Goal: Communication & Community: Answer question/provide support

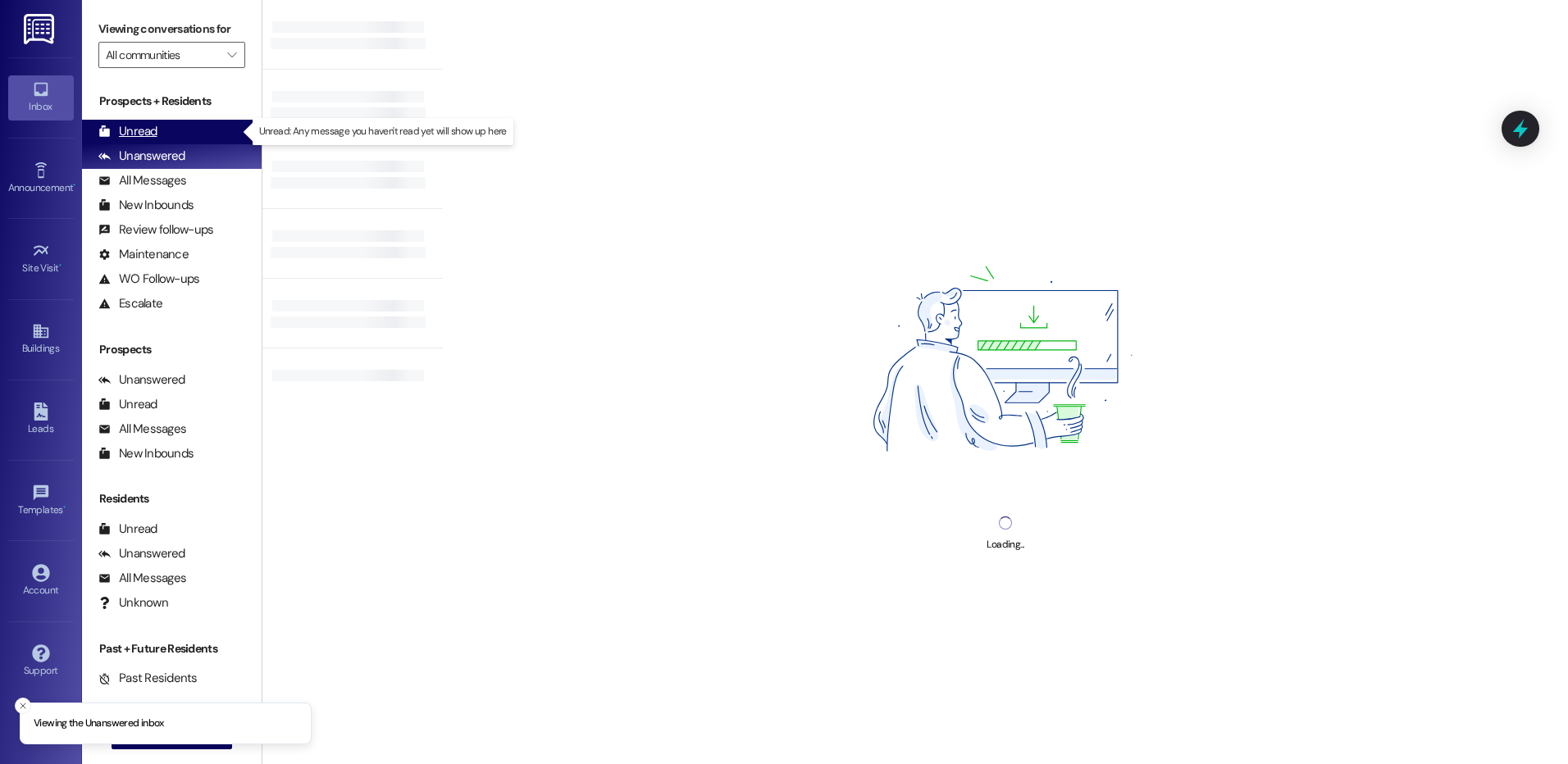
click at [118, 142] on div "Unread (0)" at bounding box center [171, 132] width 179 height 25
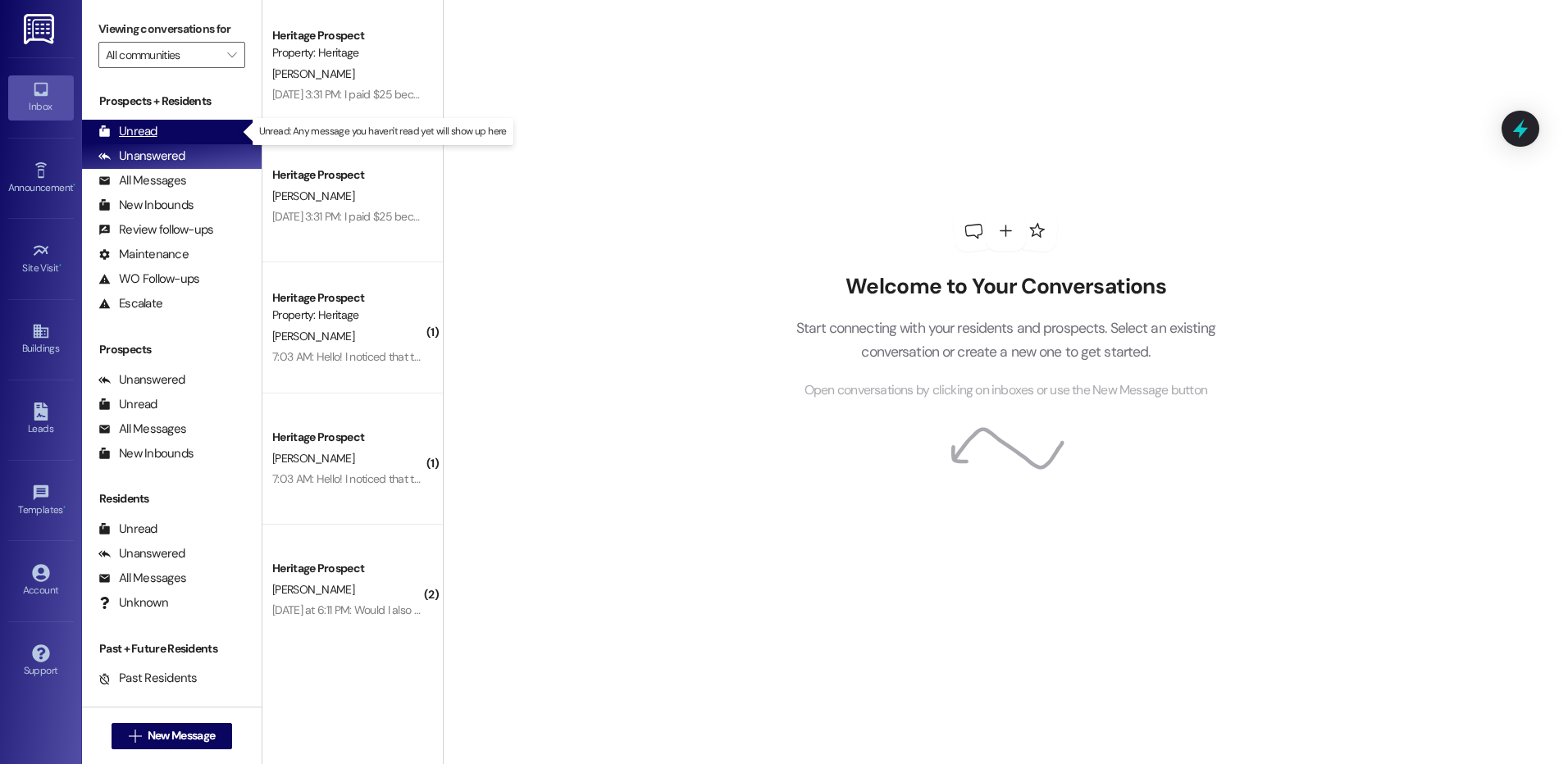
click at [126, 130] on div "Unread" at bounding box center [127, 131] width 59 height 17
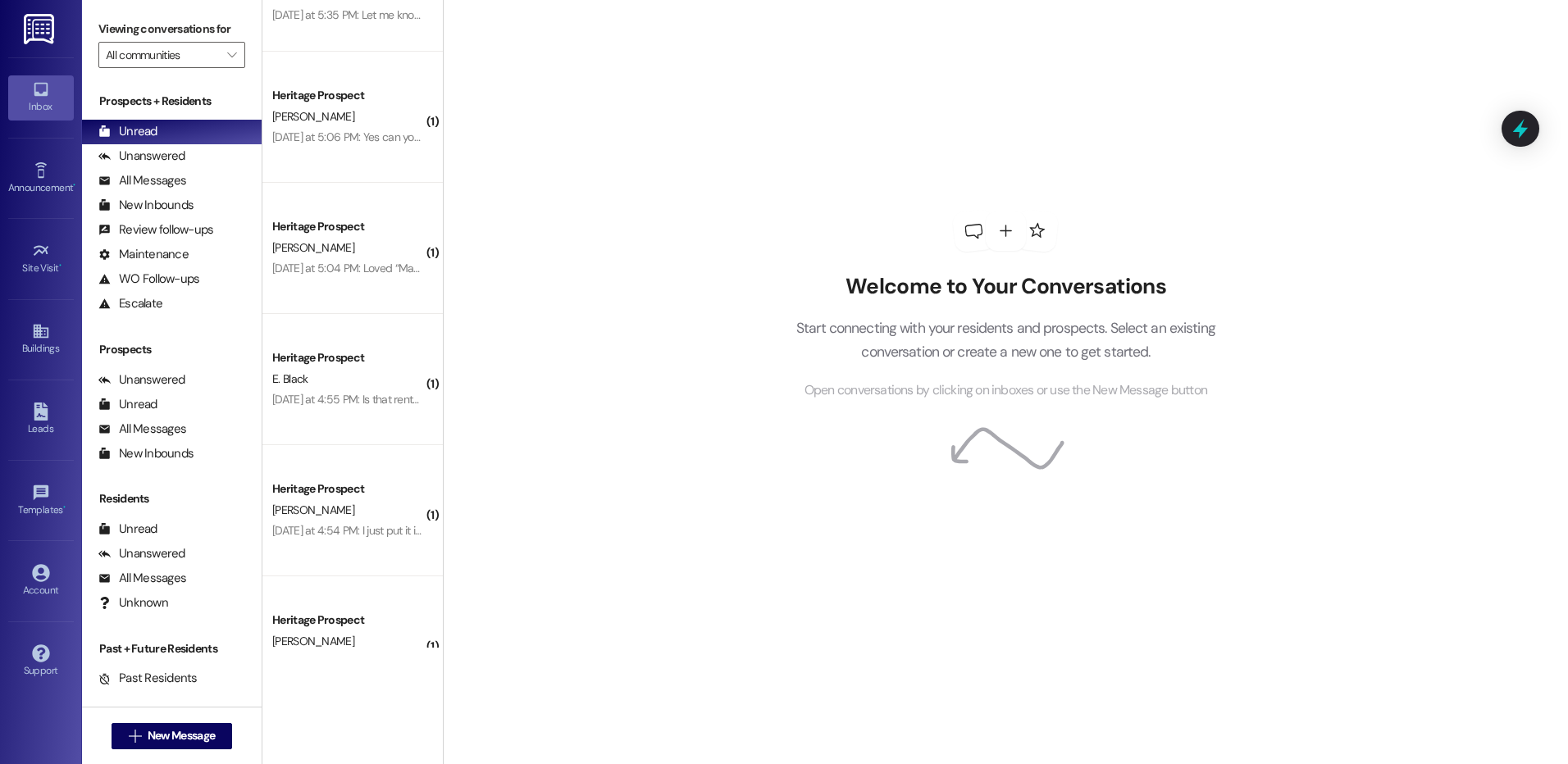
scroll to position [1189, 0]
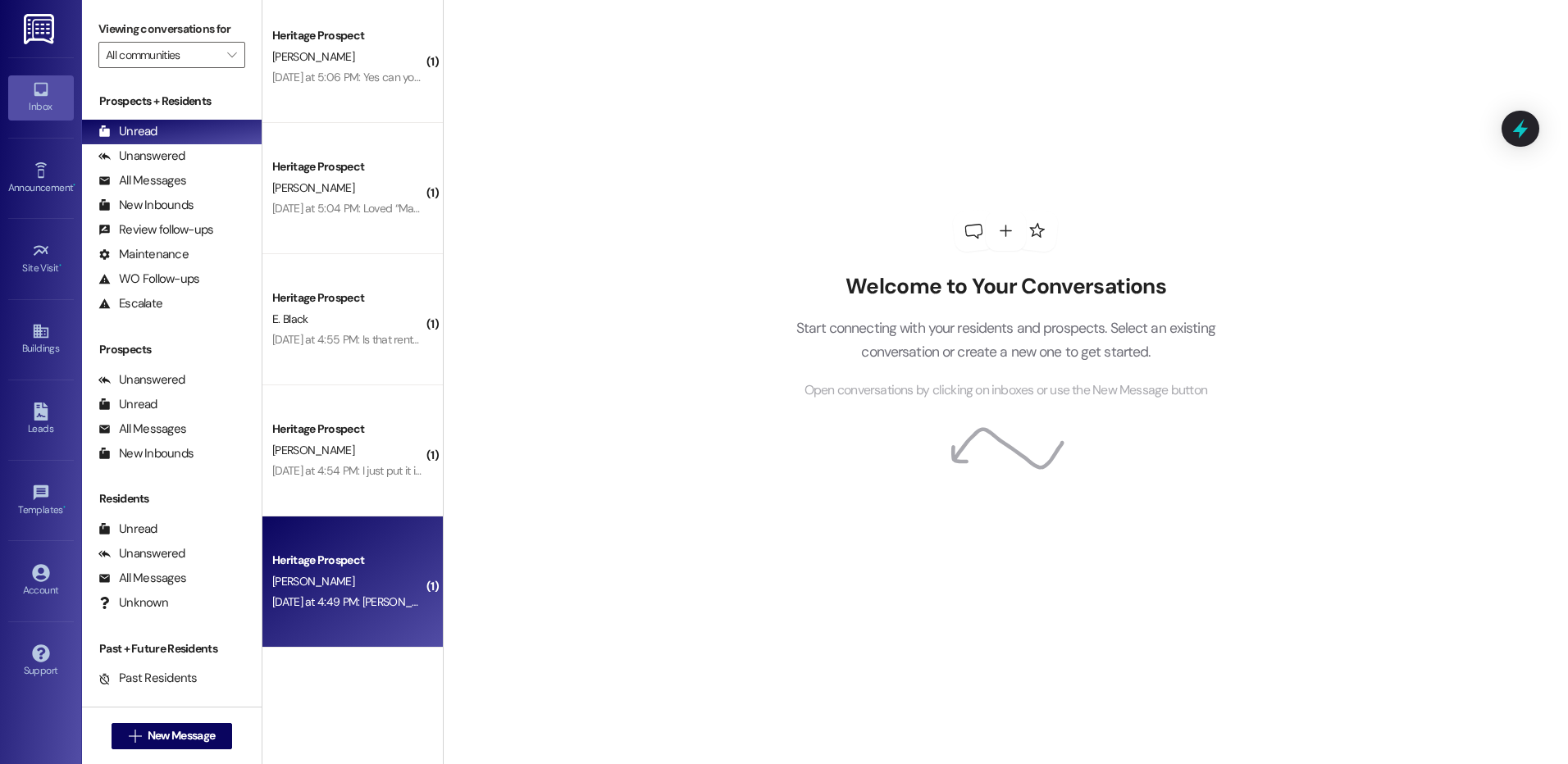
click at [370, 603] on div "Yesterday at 4:49 PM: Paige, if I did everything correctly, the deposit is in p…" at bounding box center [775, 602] width 1006 height 15
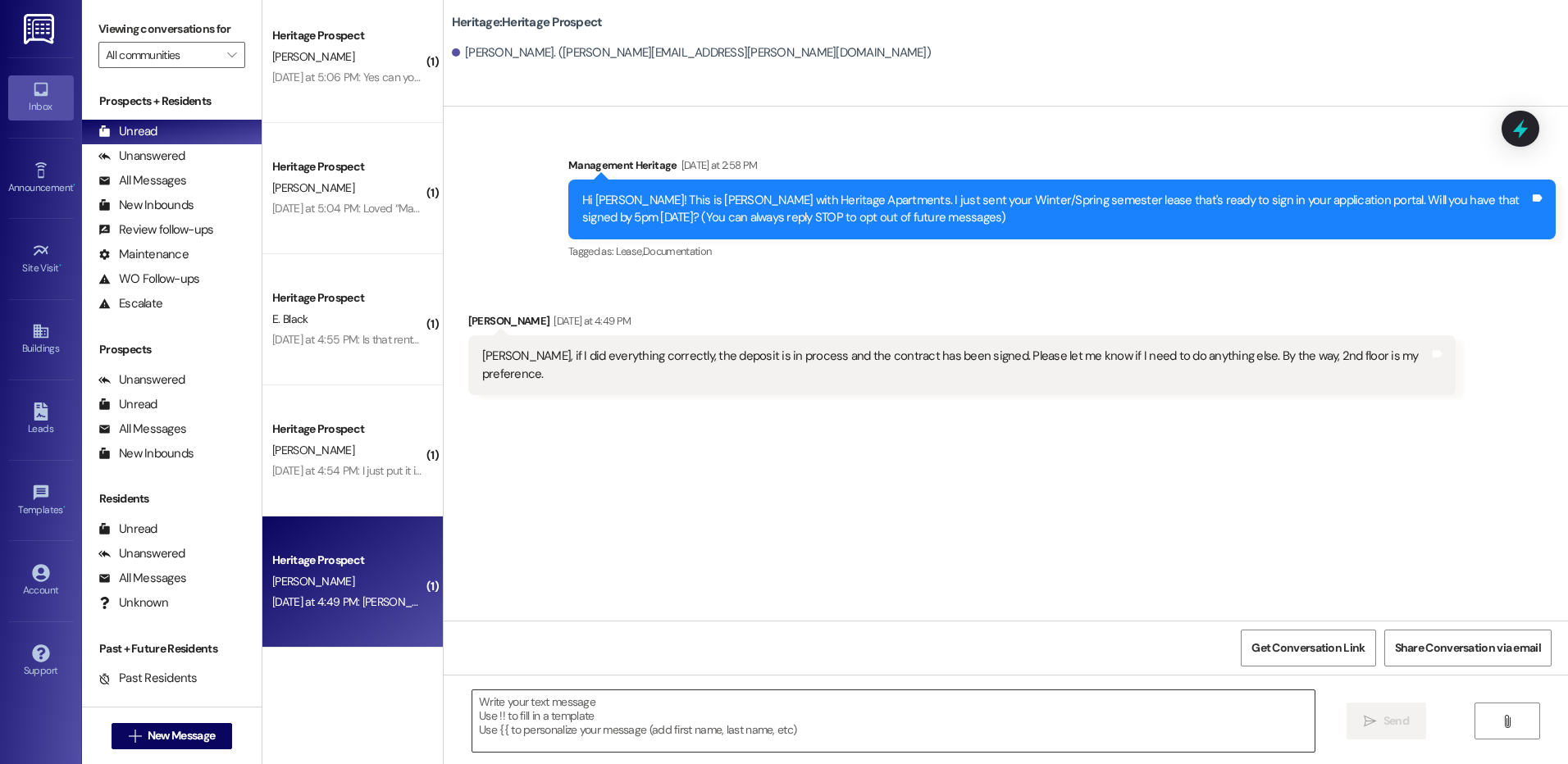
drag, startPoint x: 571, startPoint y: 694, endPoint x: 571, endPoint y: 702, distance: 8.0
click at [571, 701] on textarea at bounding box center [892, 721] width 841 height 62
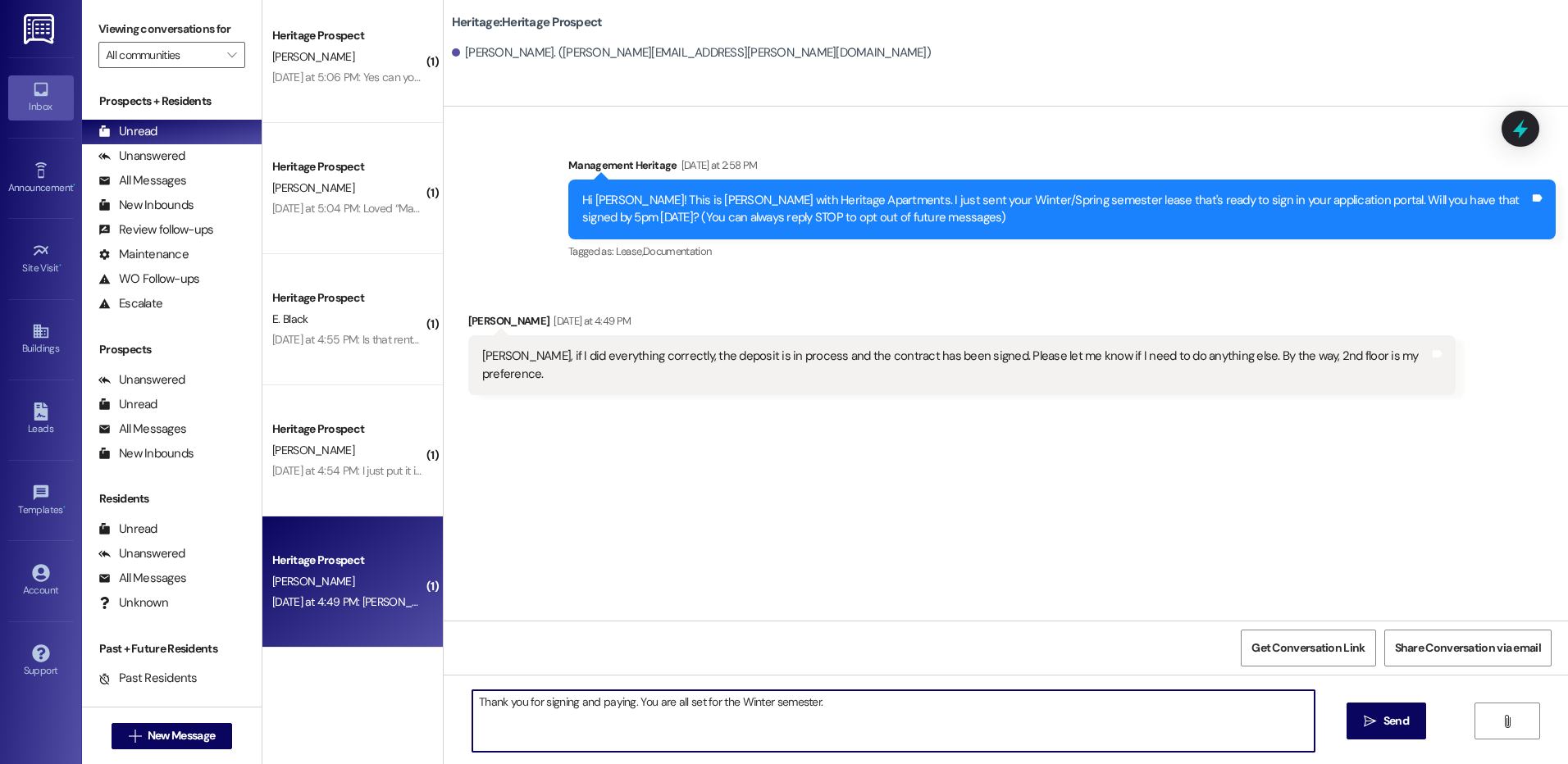
type textarea "Thank you for signing and paying. You are all set for the Winter semester."
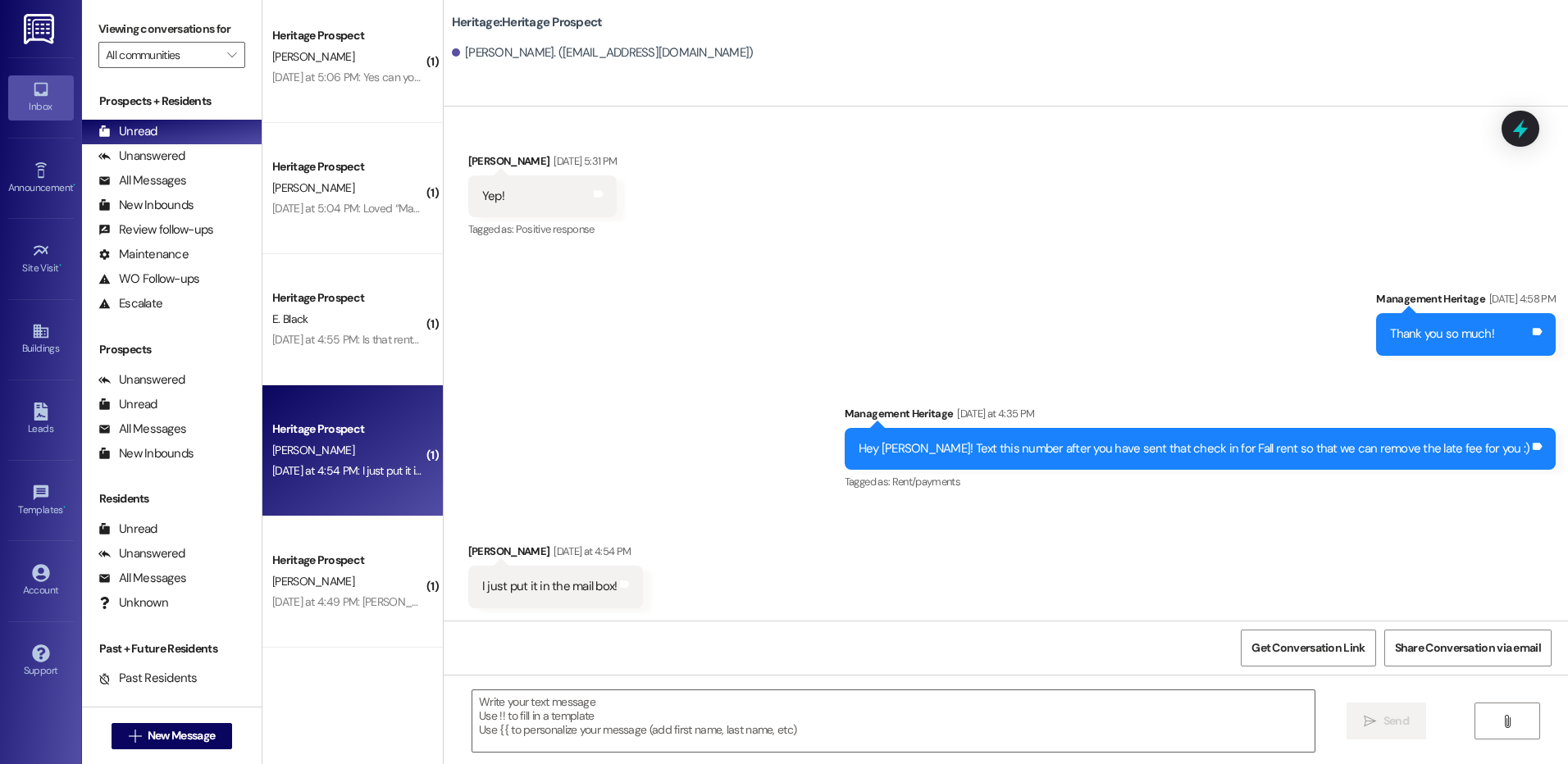
scroll to position [2346, 0]
click at [575, 720] on textarea at bounding box center [892, 721] width 841 height 62
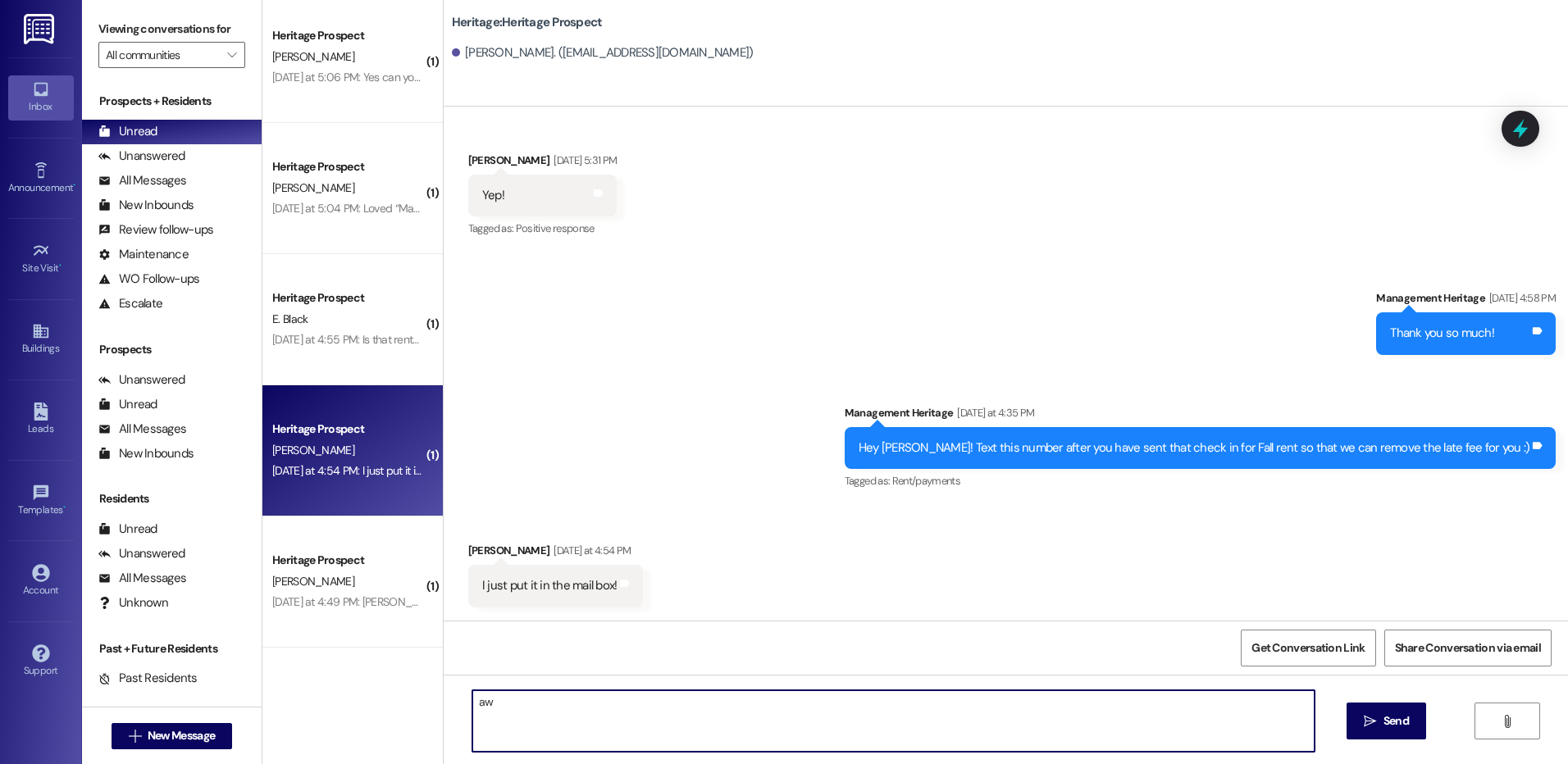
type textarea "a"
type textarea "Perfect! I will look out for it in the mail."
click at [1346, 726] on button " Send" at bounding box center [1385, 721] width 79 height 37
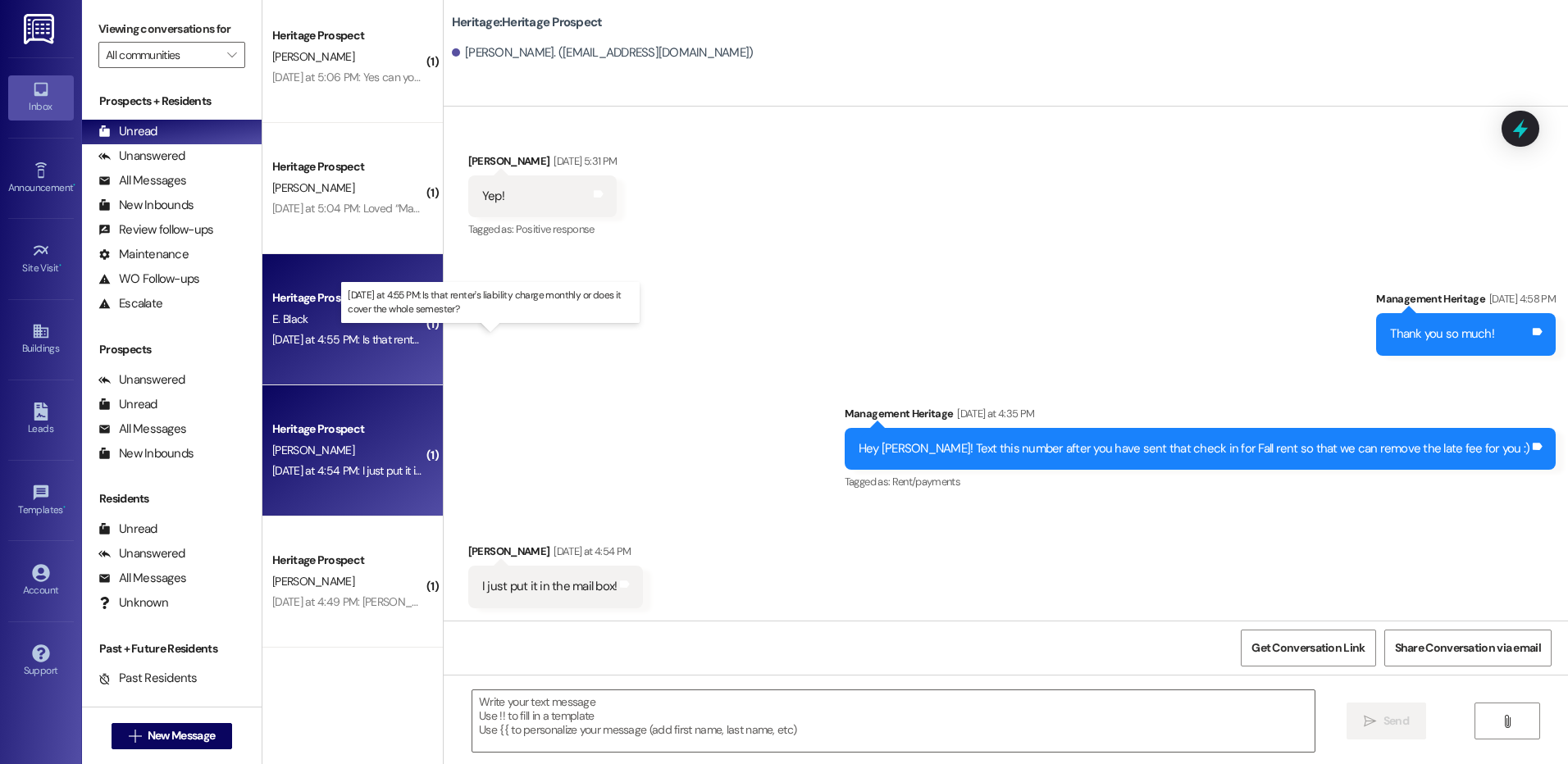
click at [371, 336] on div "Yesterday at 4:55 PM: Is that renter's liability charge monthly or does it cove…" at bounding box center [495, 339] width 446 height 15
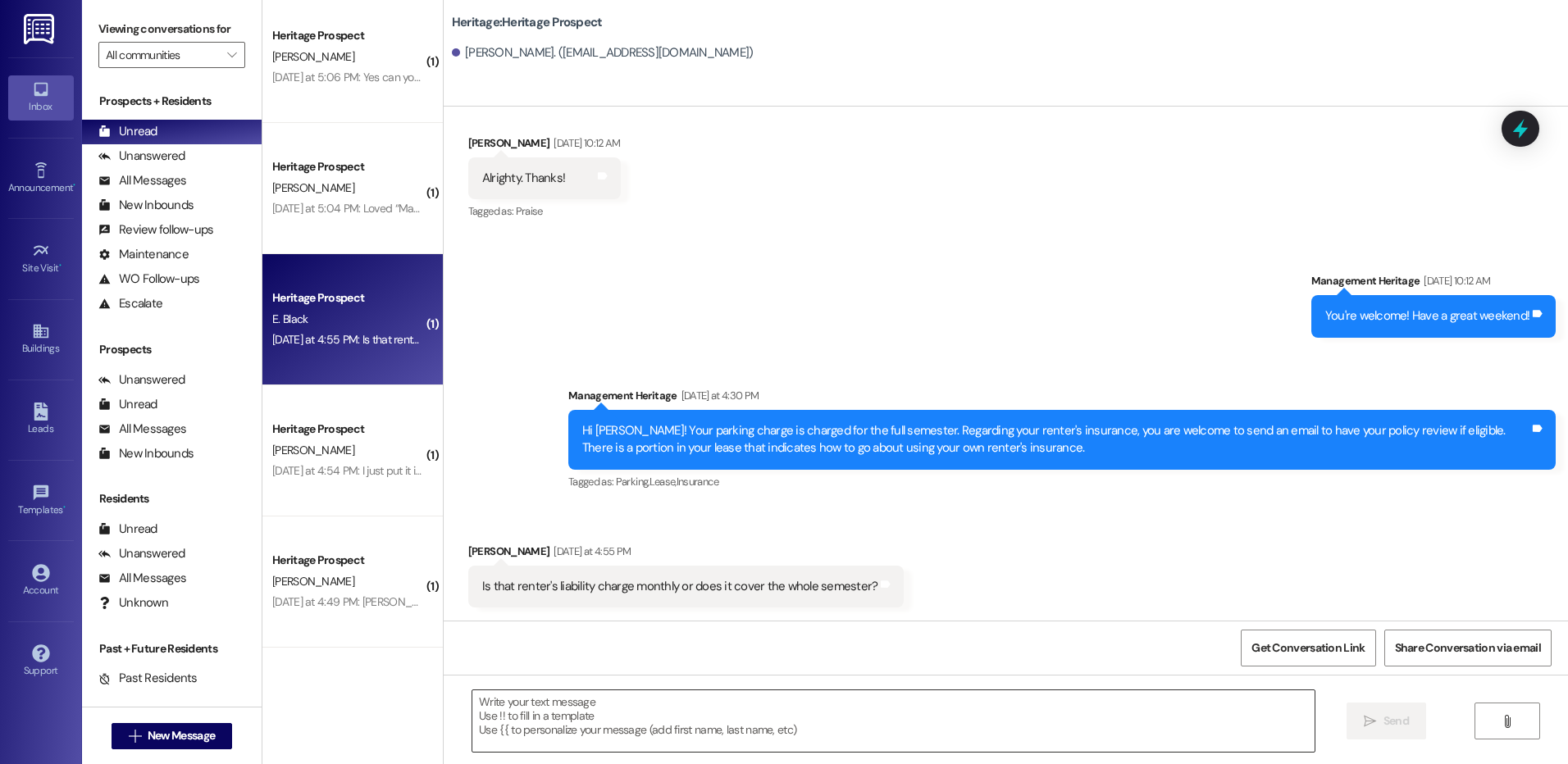
click at [622, 703] on textarea at bounding box center [892, 721] width 841 height 62
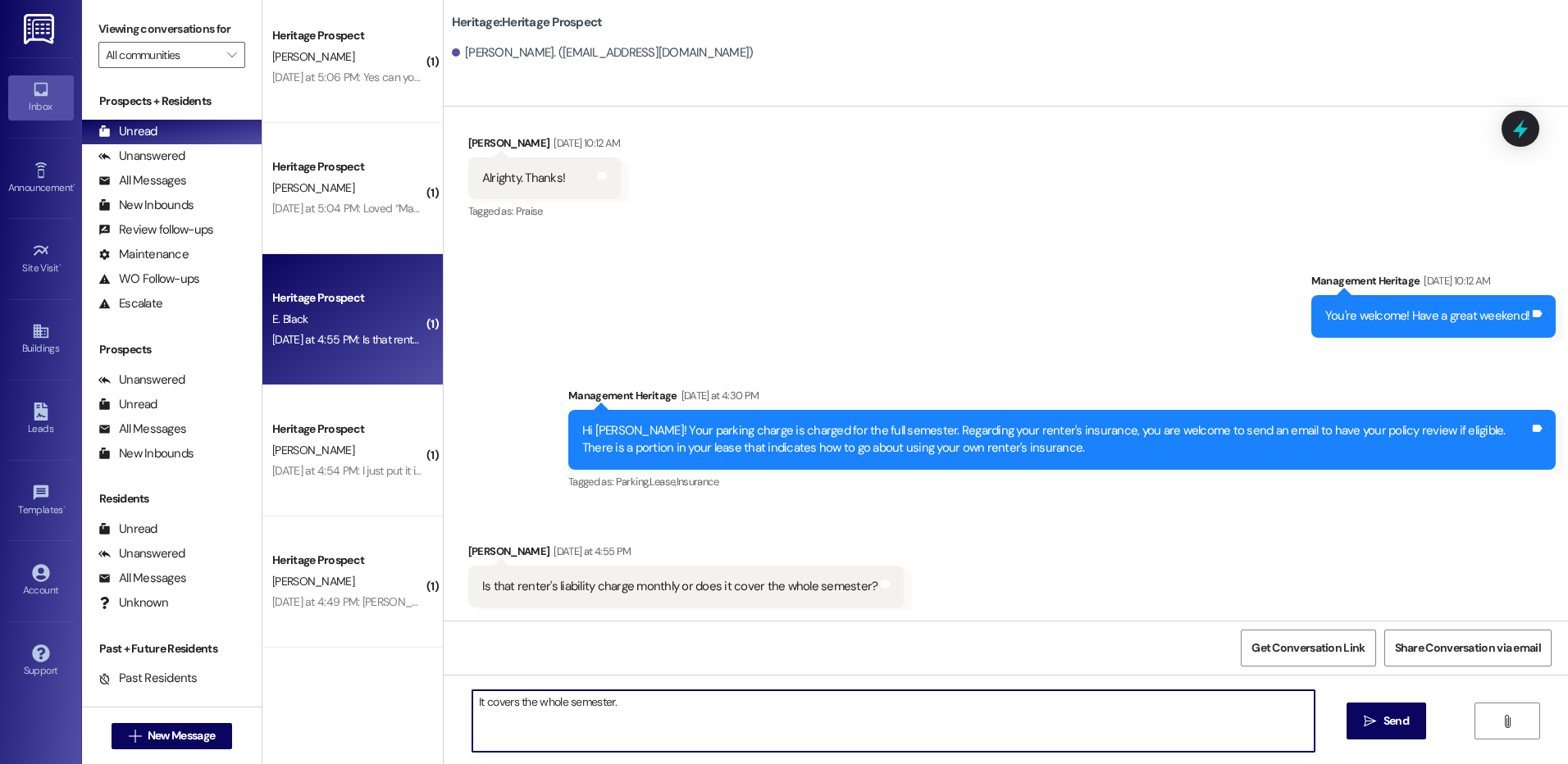
type textarea "It covers the whole semester."
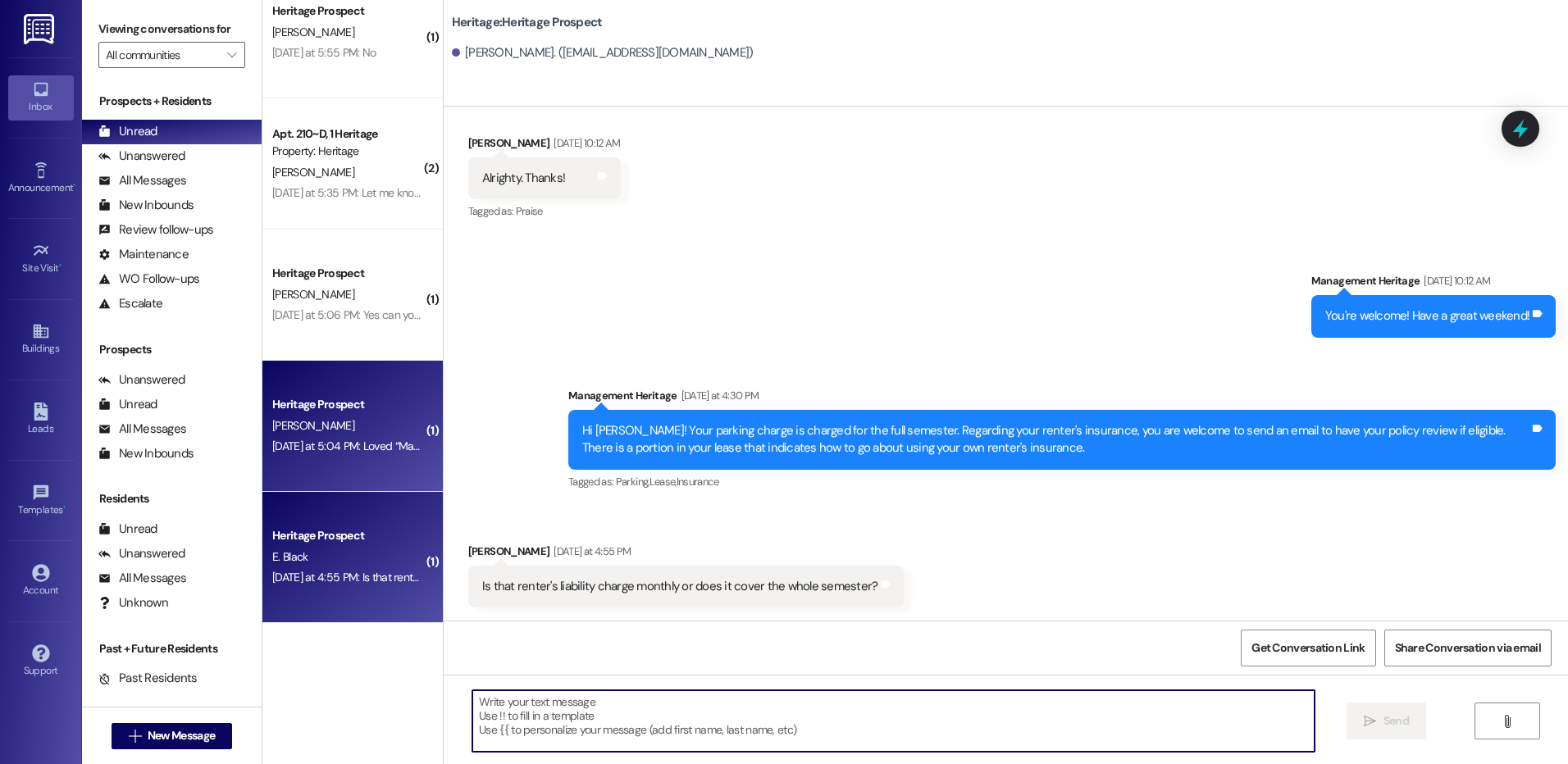
scroll to position [861, 0]
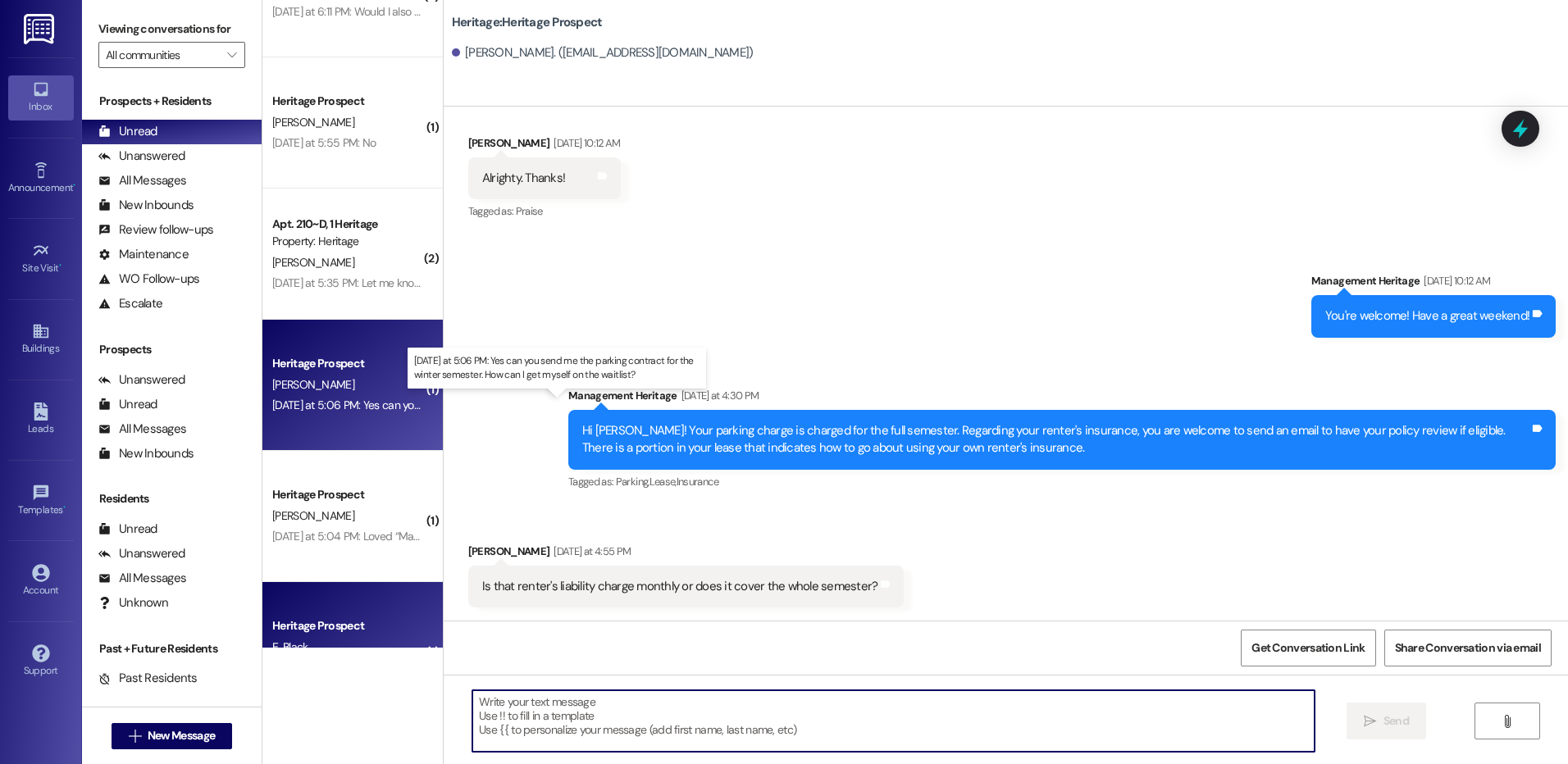
click at [341, 401] on div "Yesterday at 5:06 PM: Yes can you send me the parking contract for the winter s…" at bounding box center [563, 405] width 582 height 15
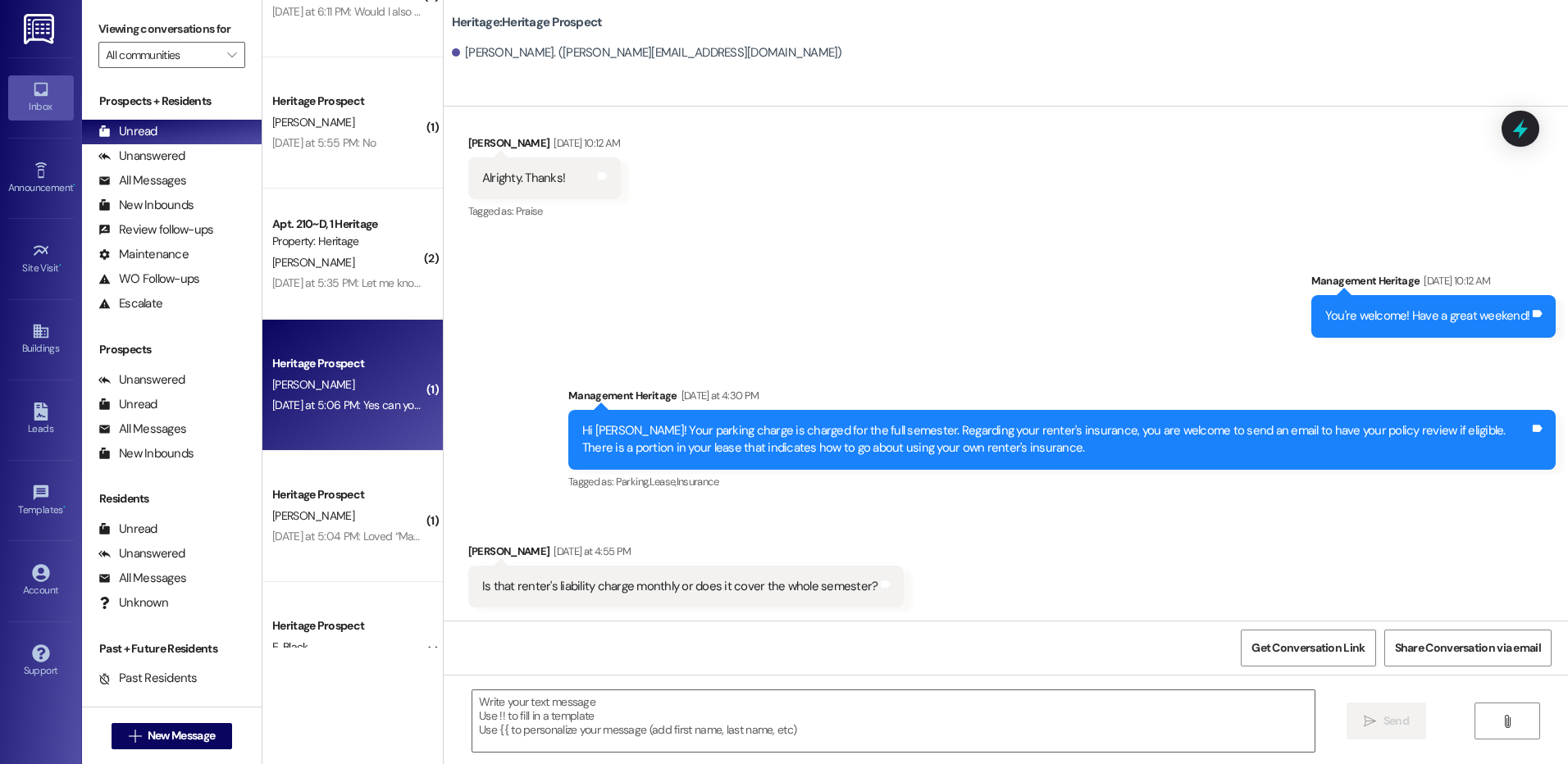
scroll to position [829, 0]
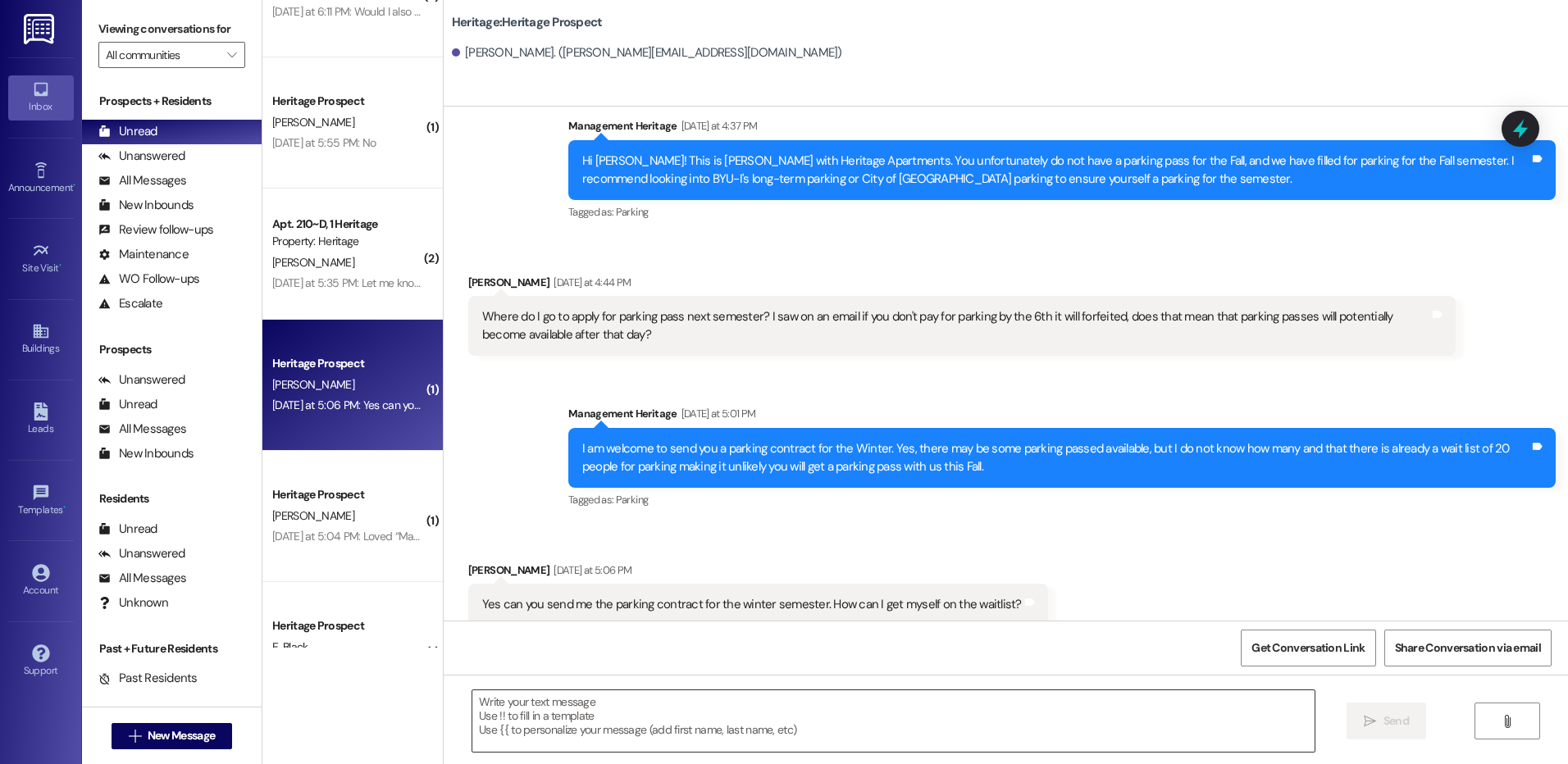
click at [608, 712] on textarea at bounding box center [892, 721] width 841 height 62
click at [689, 754] on div " Send " at bounding box center [1006, 736] width 1124 height 123
click at [686, 739] on textarea at bounding box center [892, 721] width 841 height 62
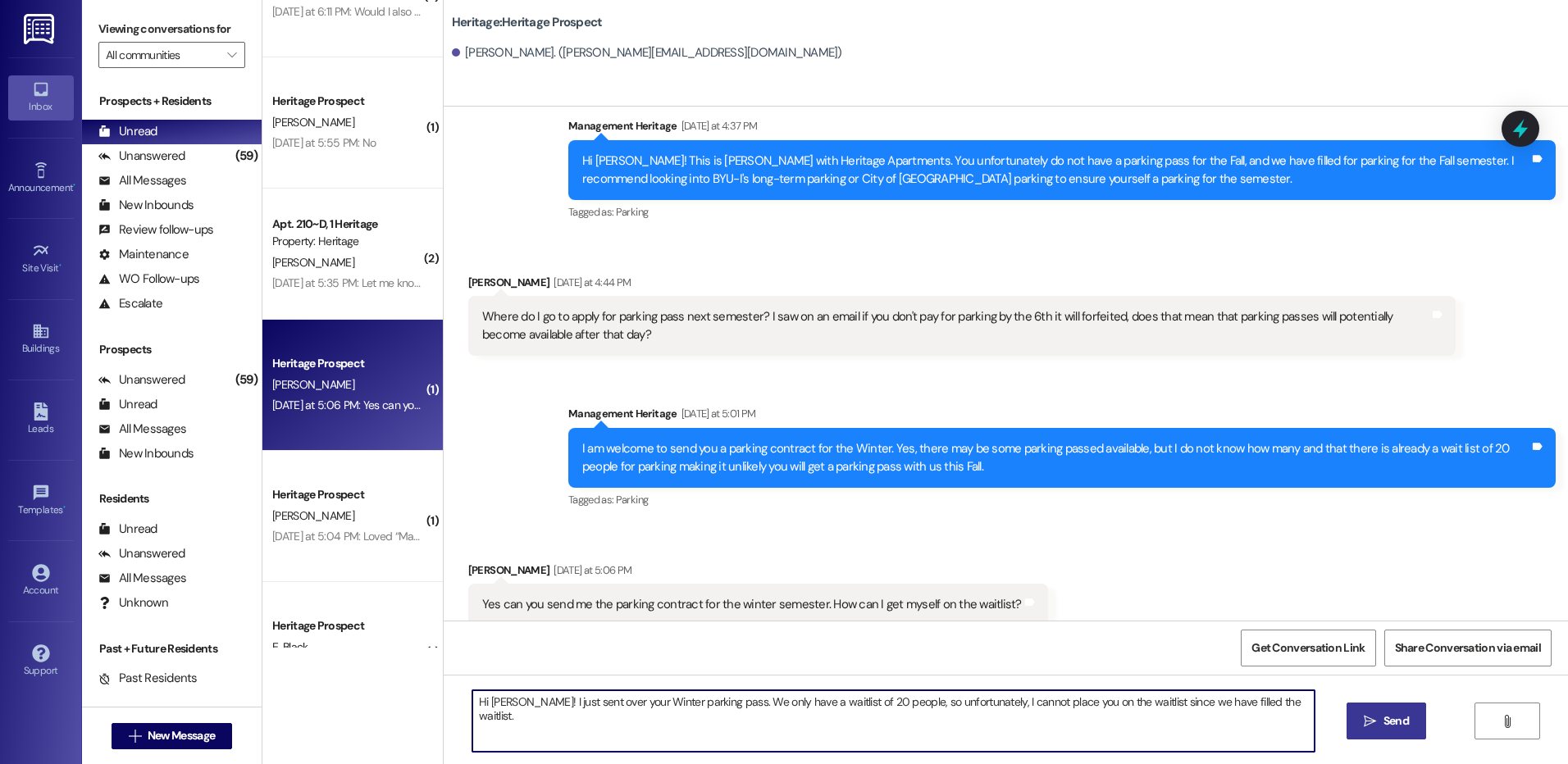
type textarea "Hi Mindy! I just sent over your Winter parking pass. We only have a waitlist of…"
click at [1368, 709] on button " Send" at bounding box center [1385, 721] width 79 height 37
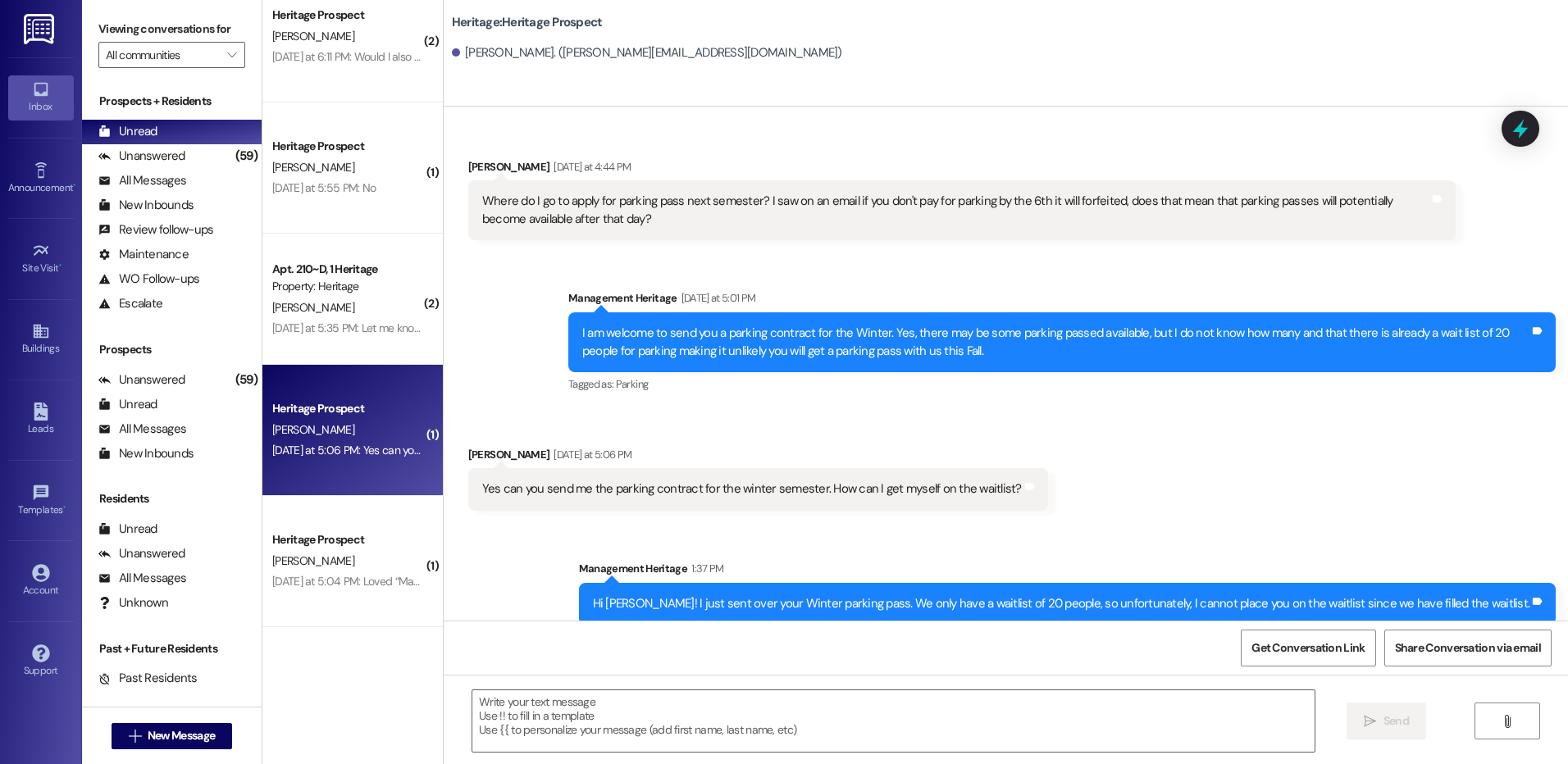
scroll to position [779, 0]
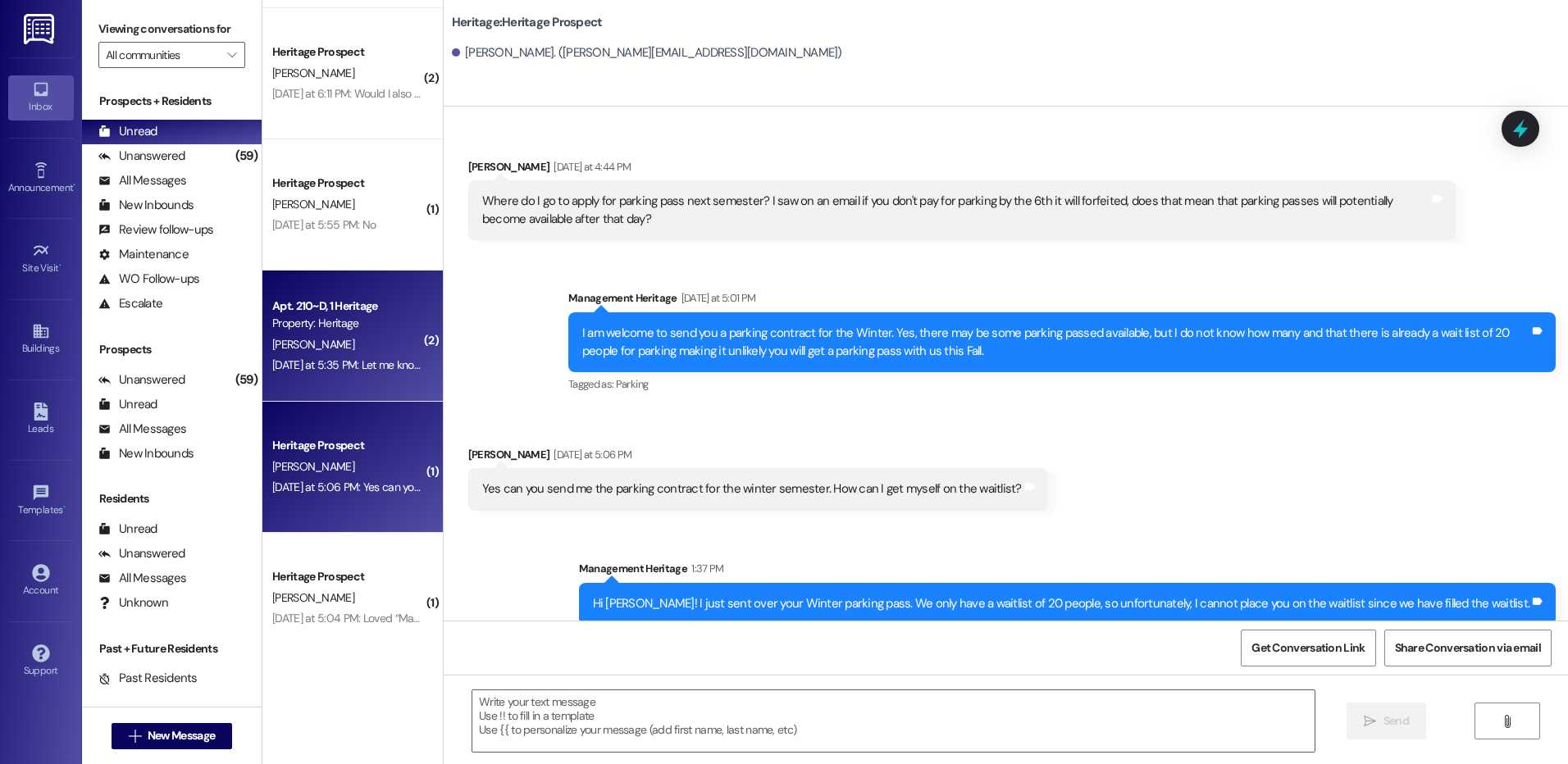
click at [347, 365] on div "Yesterday at 5:35 PM: Let me know if it doesn't go through Yesterday at 5:35 PM…" at bounding box center [400, 365] width 257 height 15
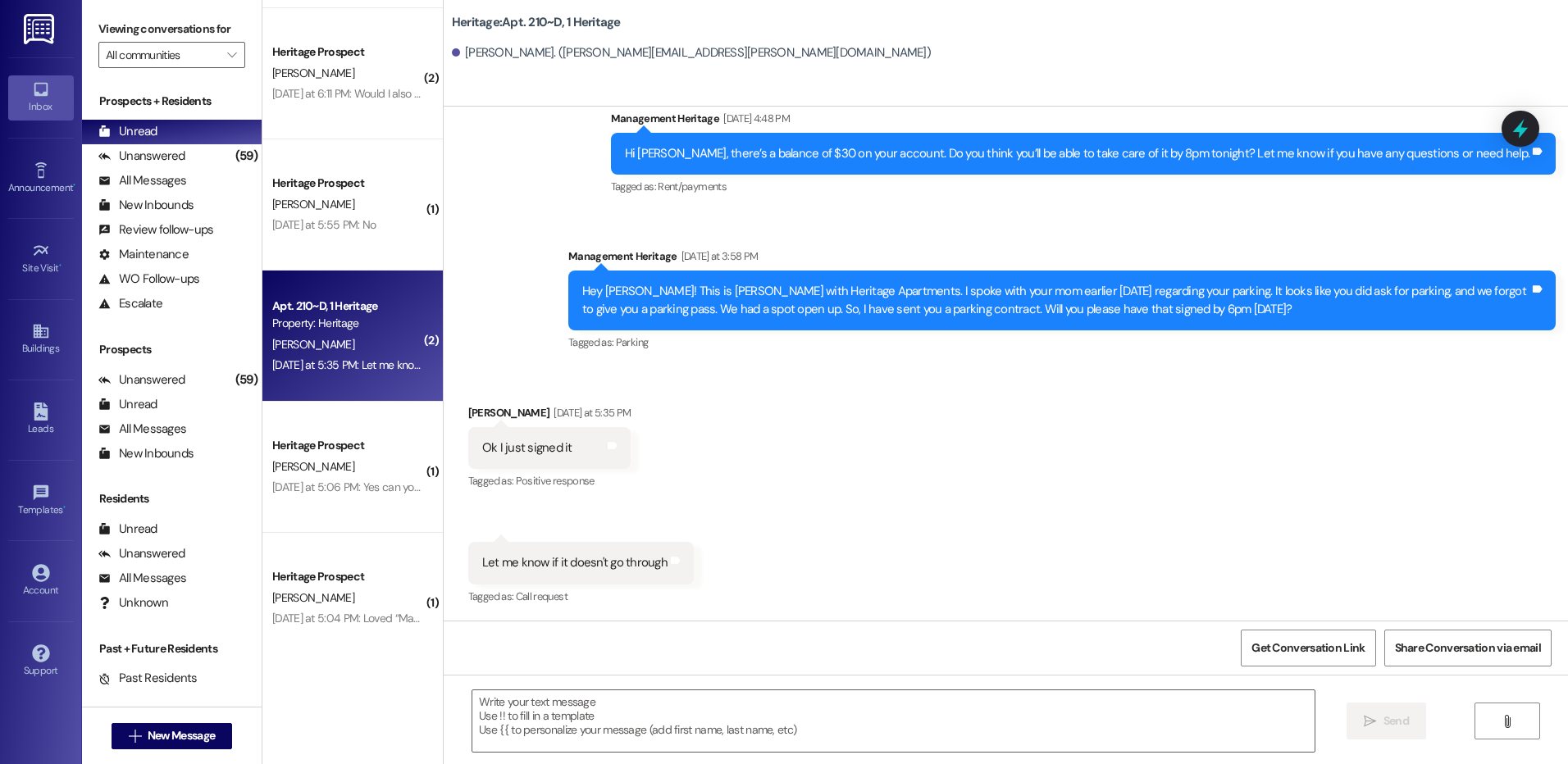
scroll to position [3357, 0]
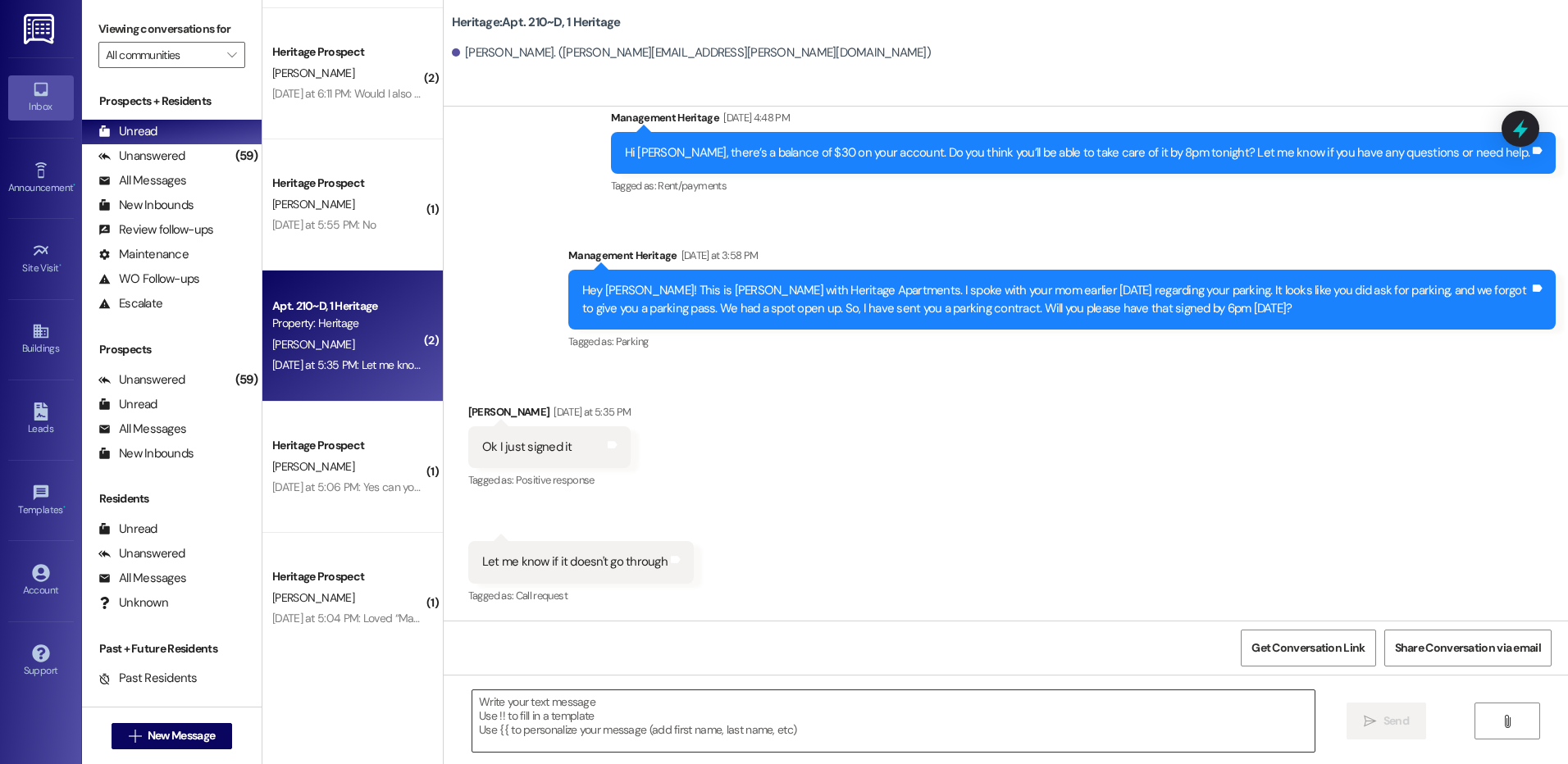
click at [588, 704] on textarea at bounding box center [892, 721] width 841 height 62
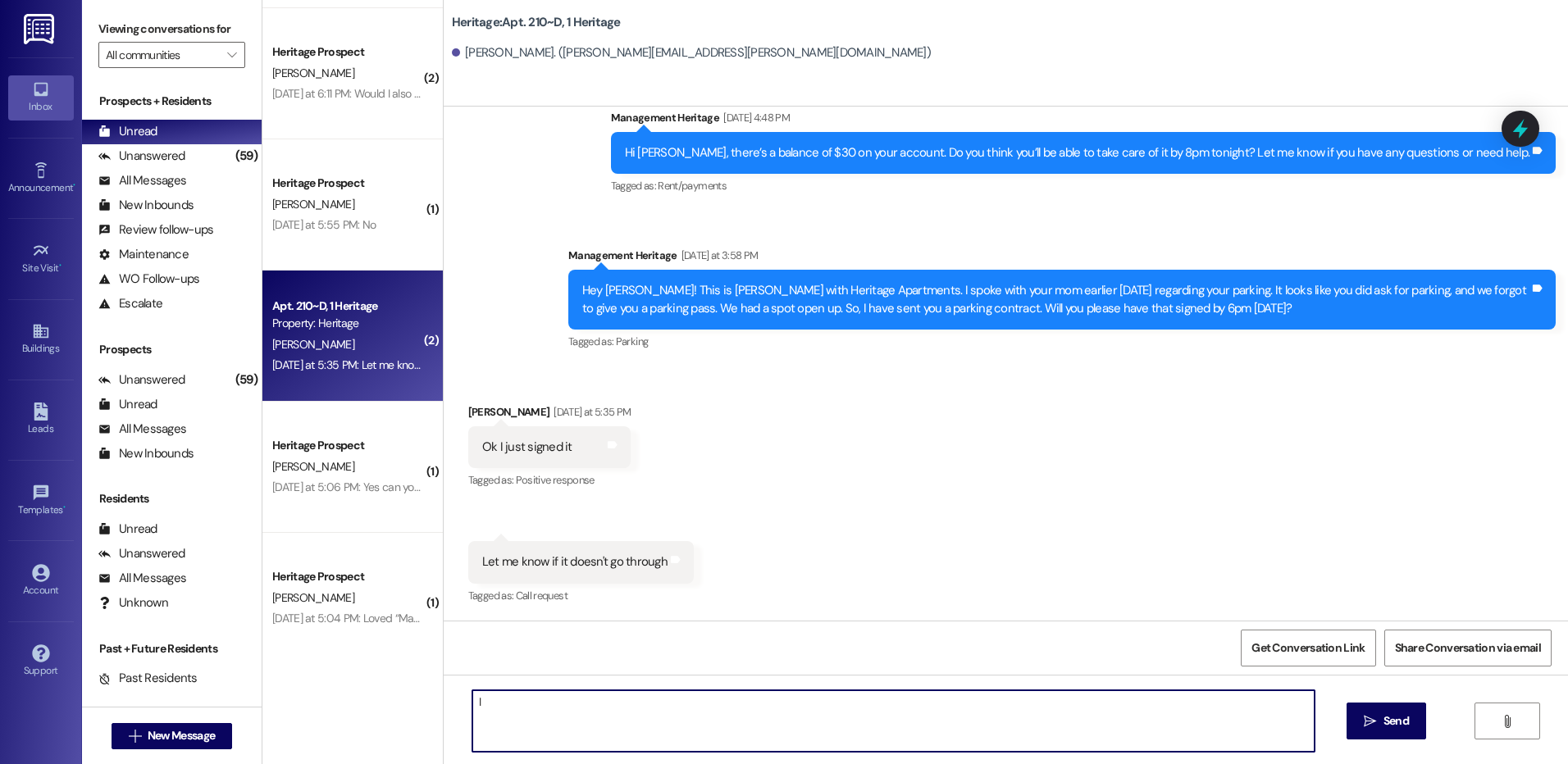
type textarea "I"
type textarea "T"
type textarea "I see that it was signed. Thank you for signing that document."
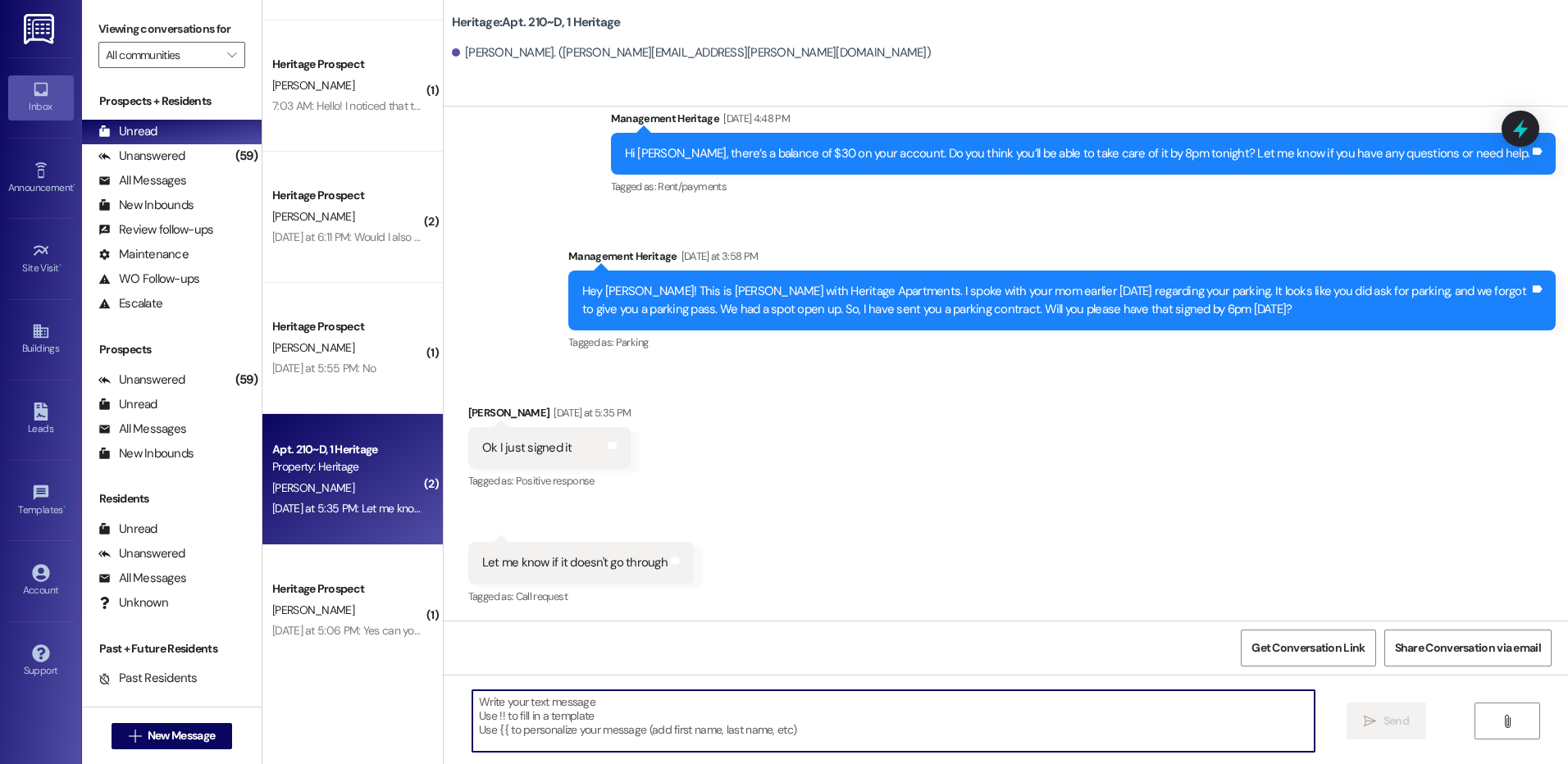
scroll to position [533, 0]
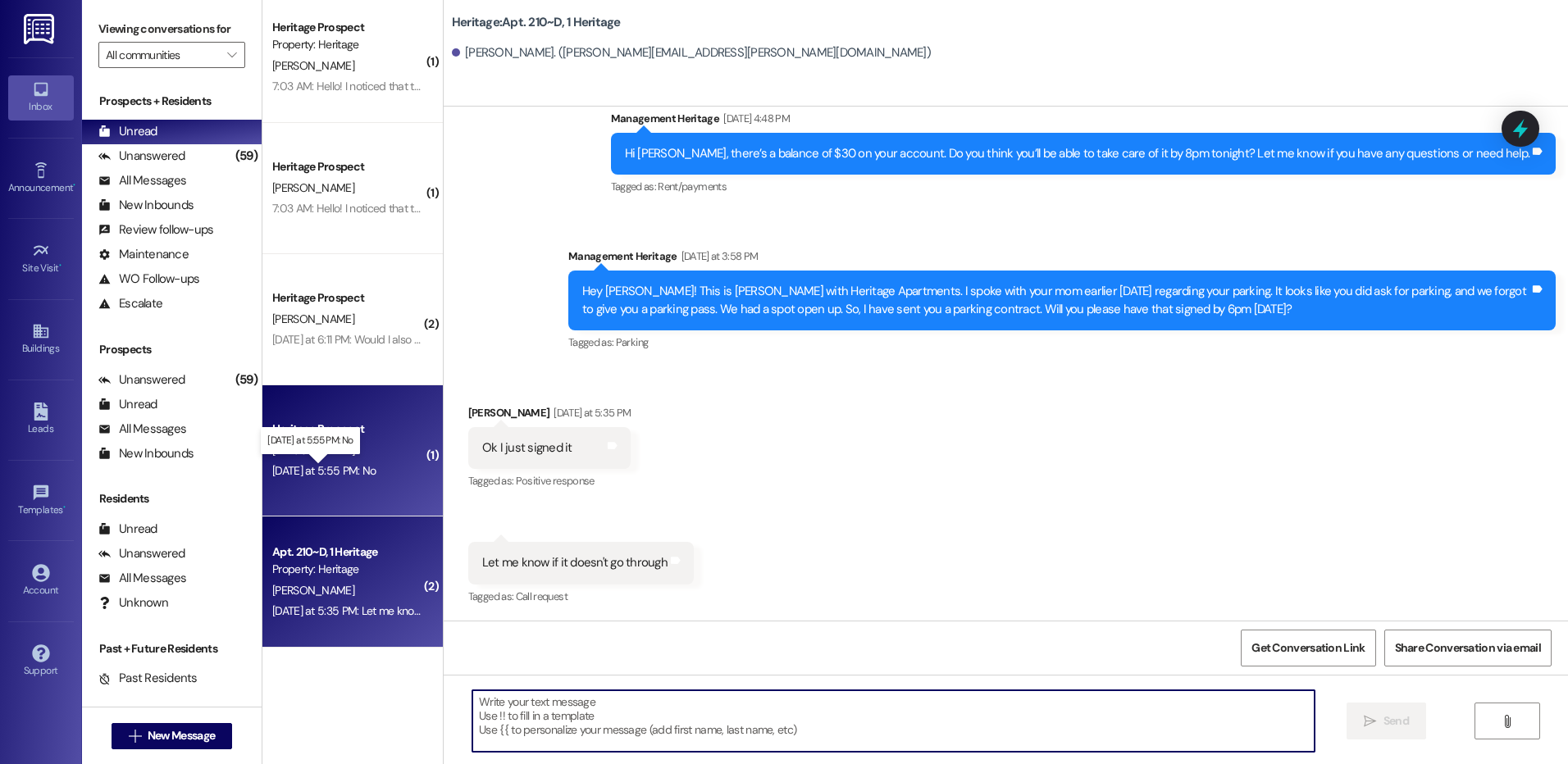
click at [341, 467] on div "Yesterday at 5:55 PM: No Yesterday at 5:55 PM: No" at bounding box center [324, 470] width 104 height 15
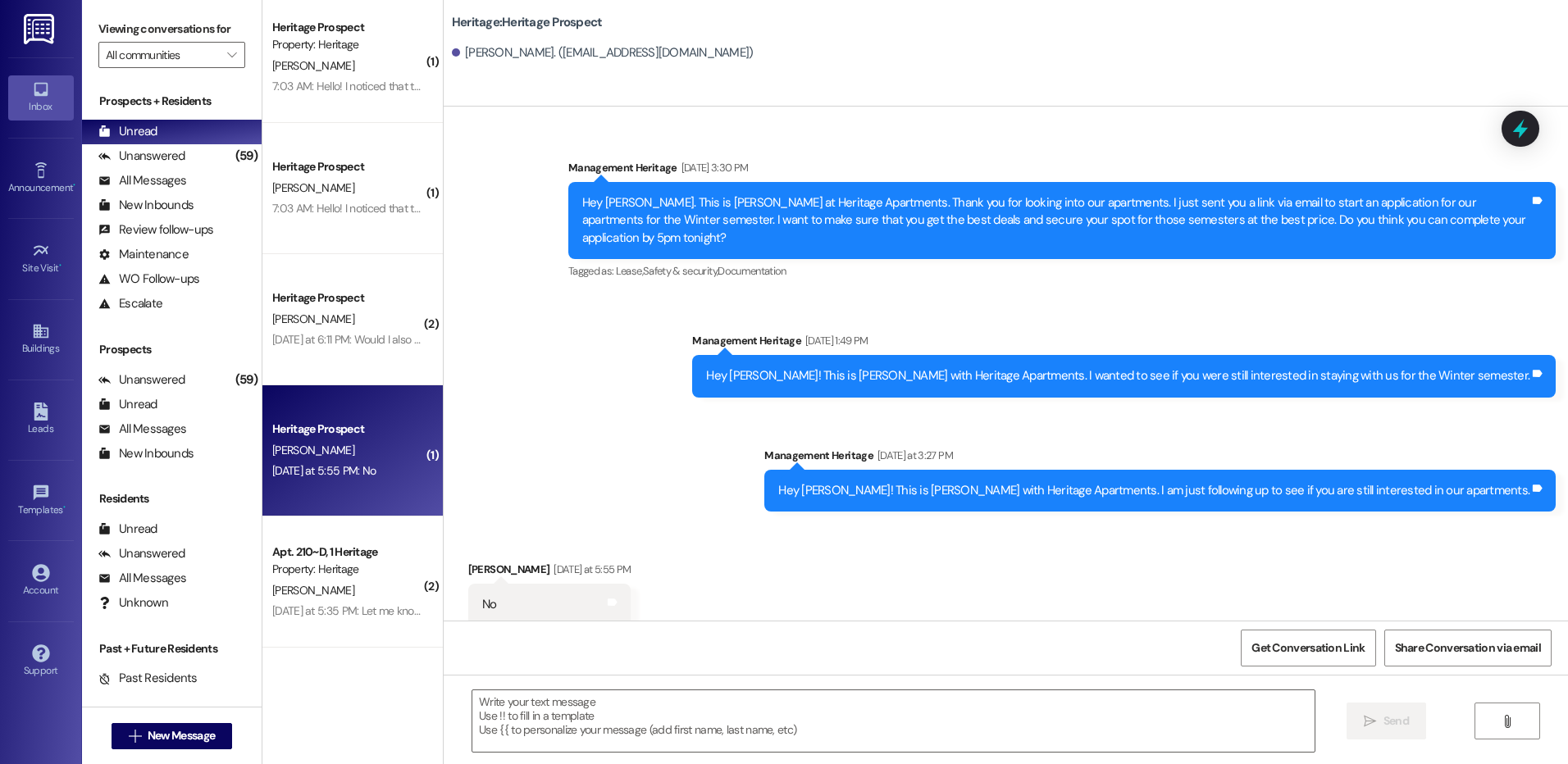
scroll to position [328, 0]
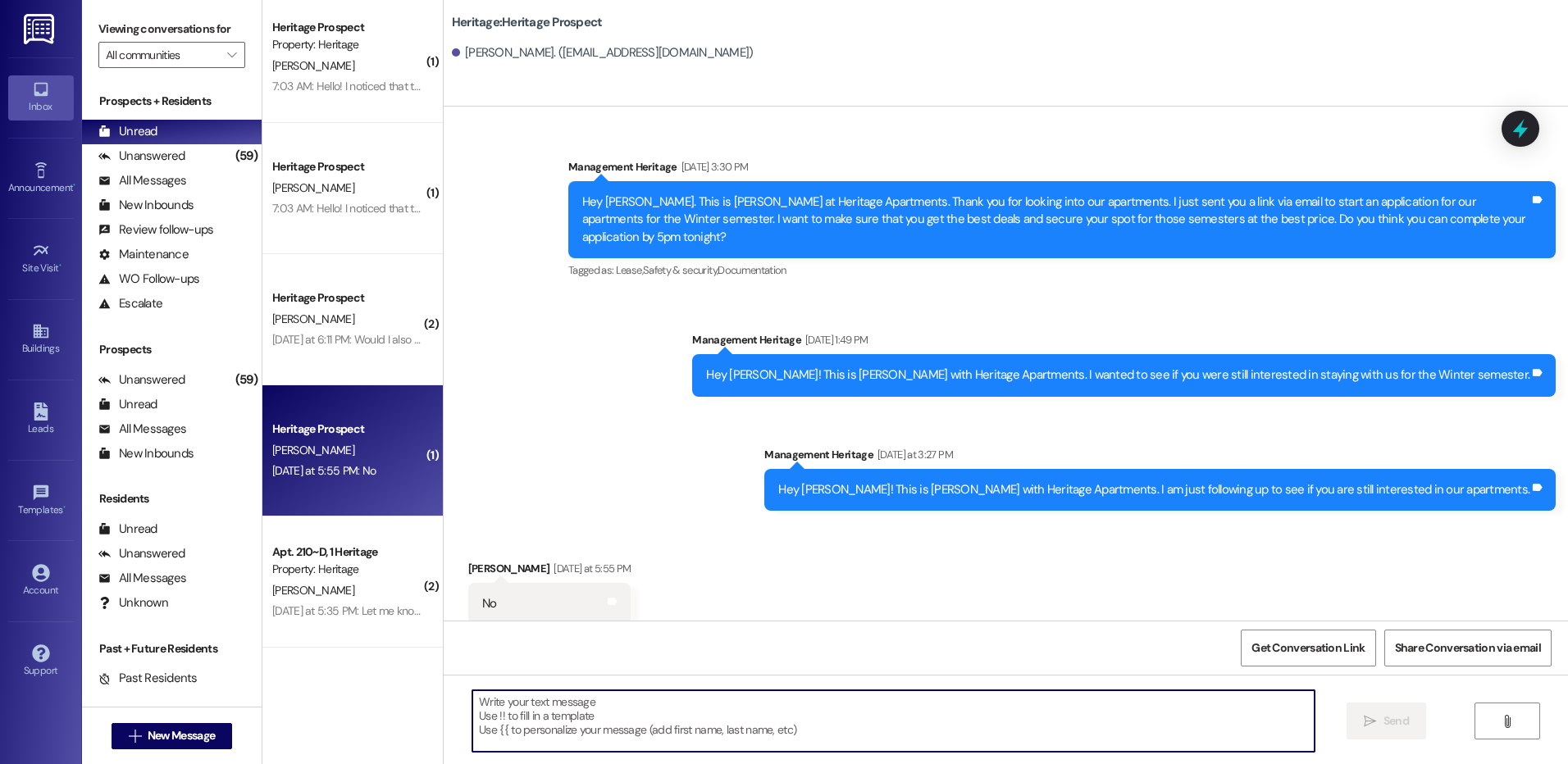
click at [571, 748] on textarea at bounding box center [892, 721] width 841 height 62
type textarea "Thank you for letting me know."
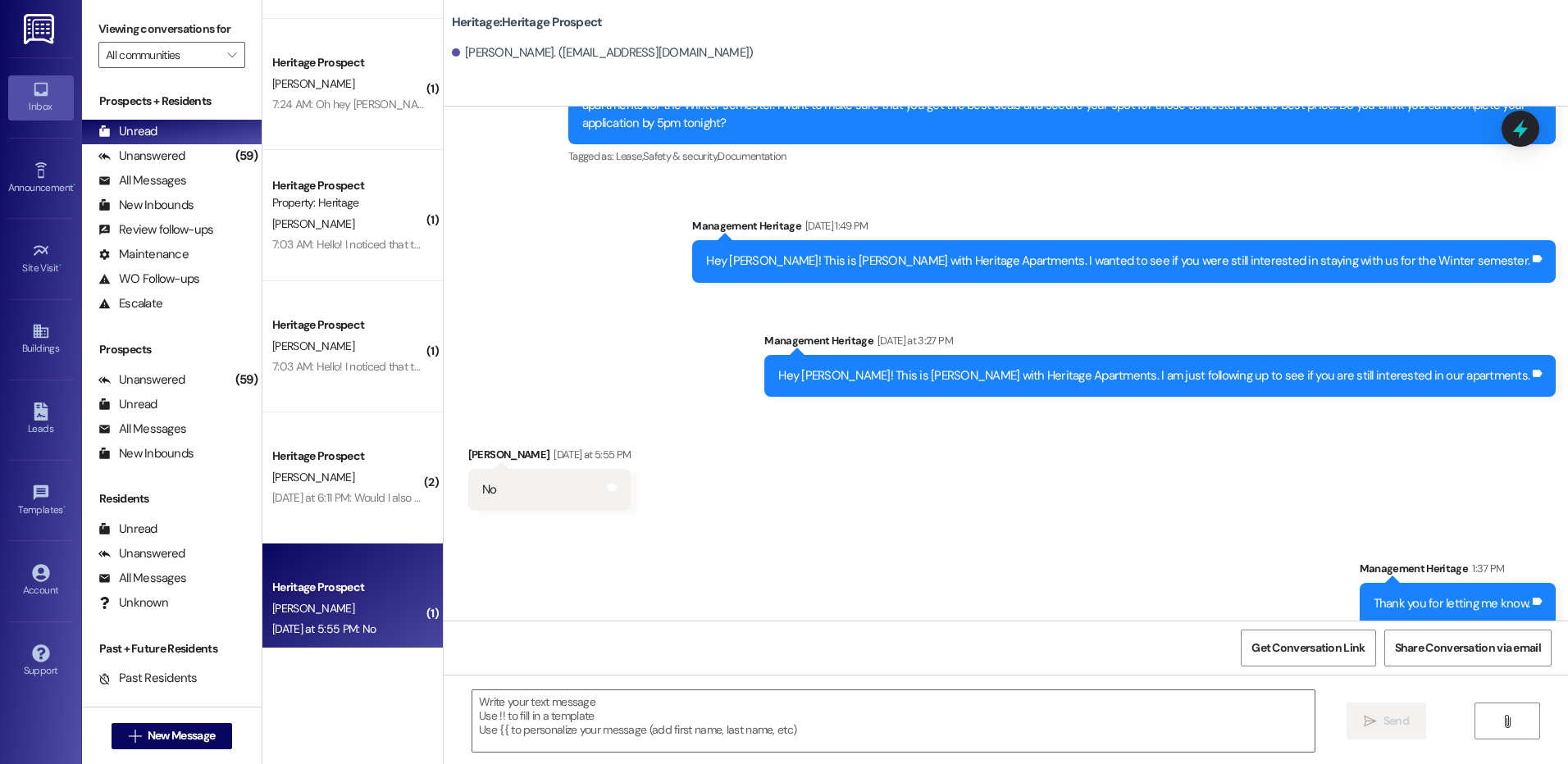
scroll to position [369, 0]
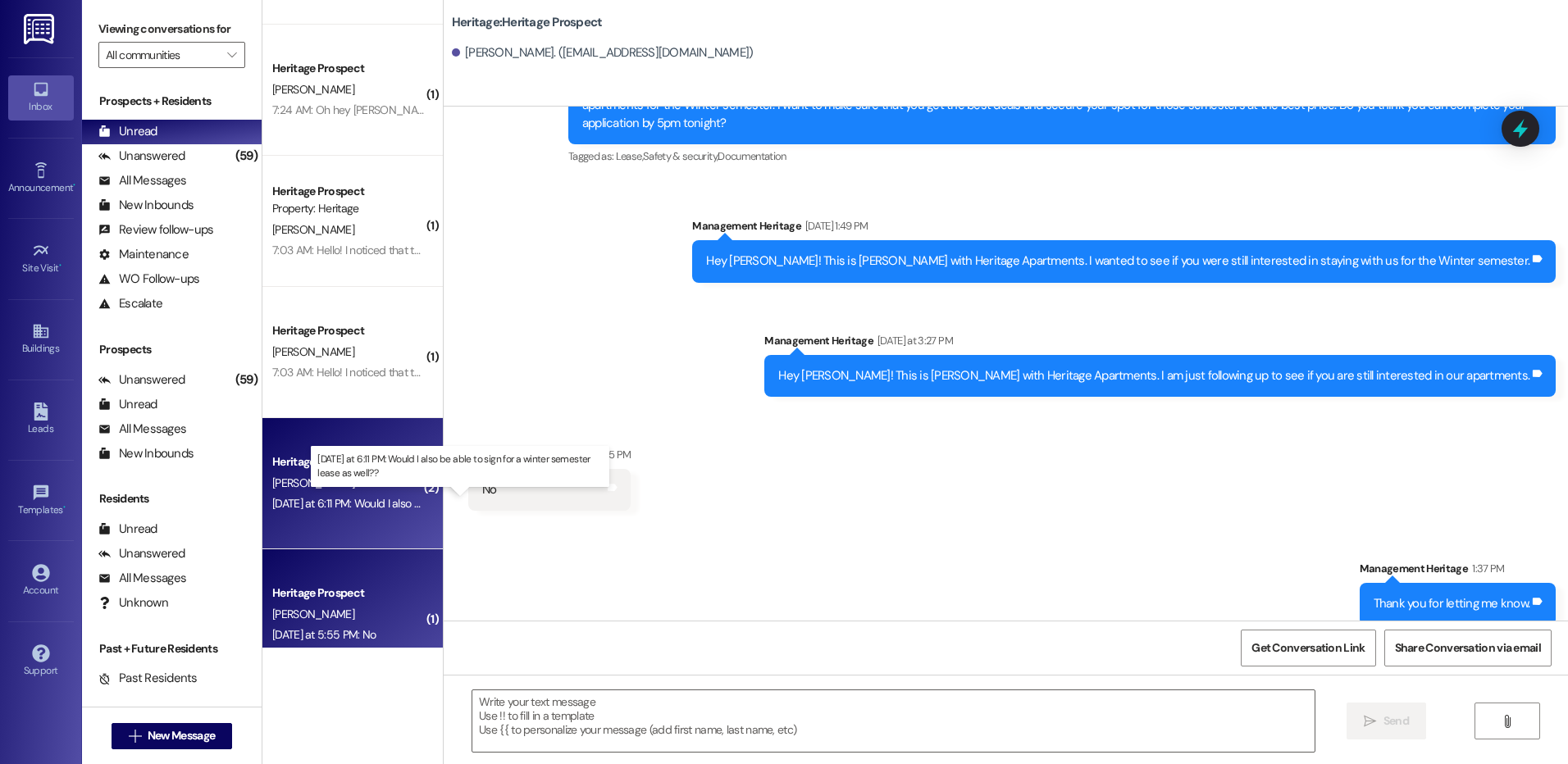
click at [351, 507] on div "Yesterday at 6:11 PM: Would I also be able to sign for a winter semester lease …" at bounding box center [466, 503] width 388 height 15
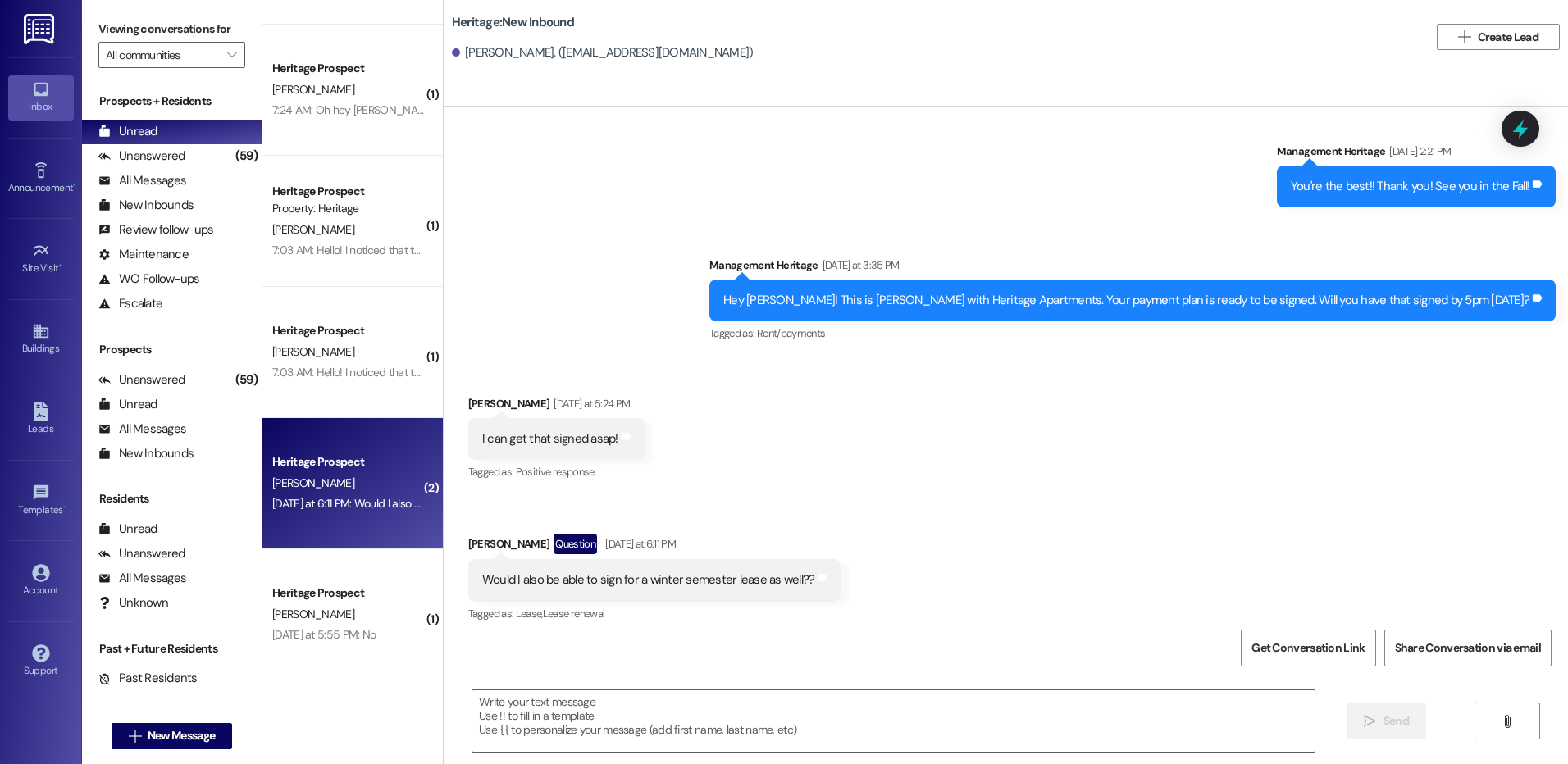
scroll to position [1023, 0]
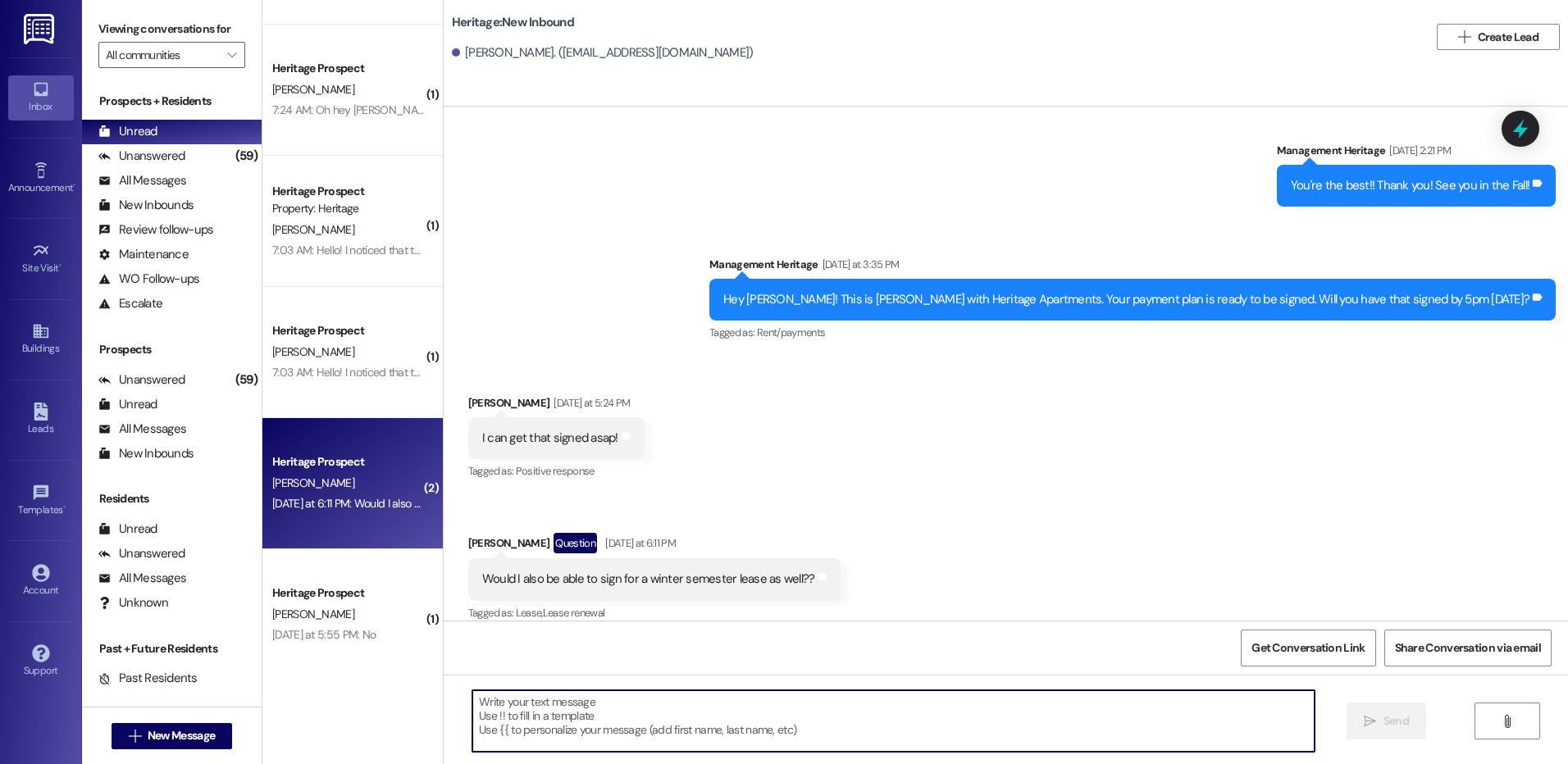
click at [567, 719] on textarea at bounding box center [892, 721] width 841 height 62
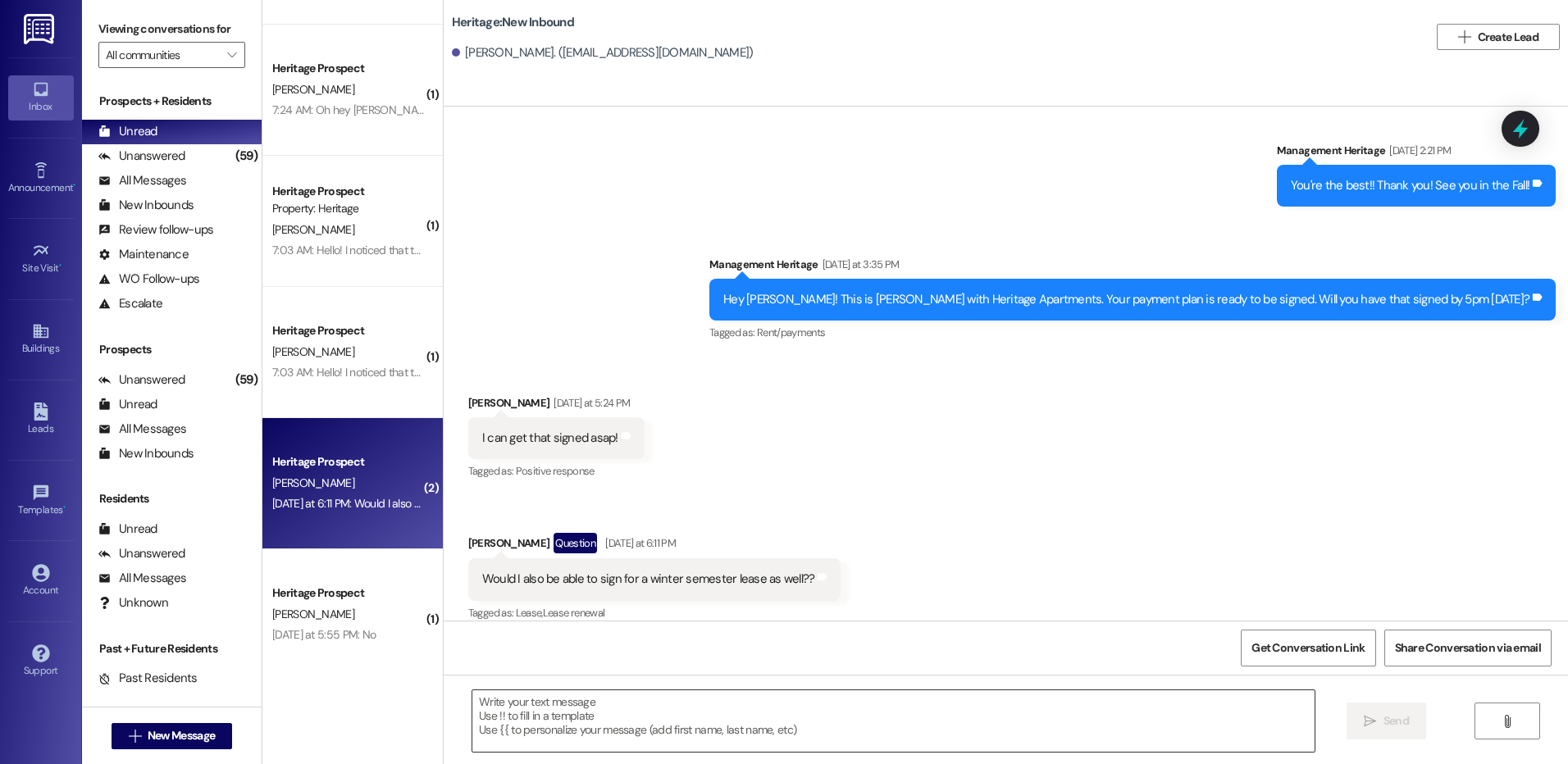
click at [581, 720] on textarea at bounding box center [892, 721] width 841 height 62
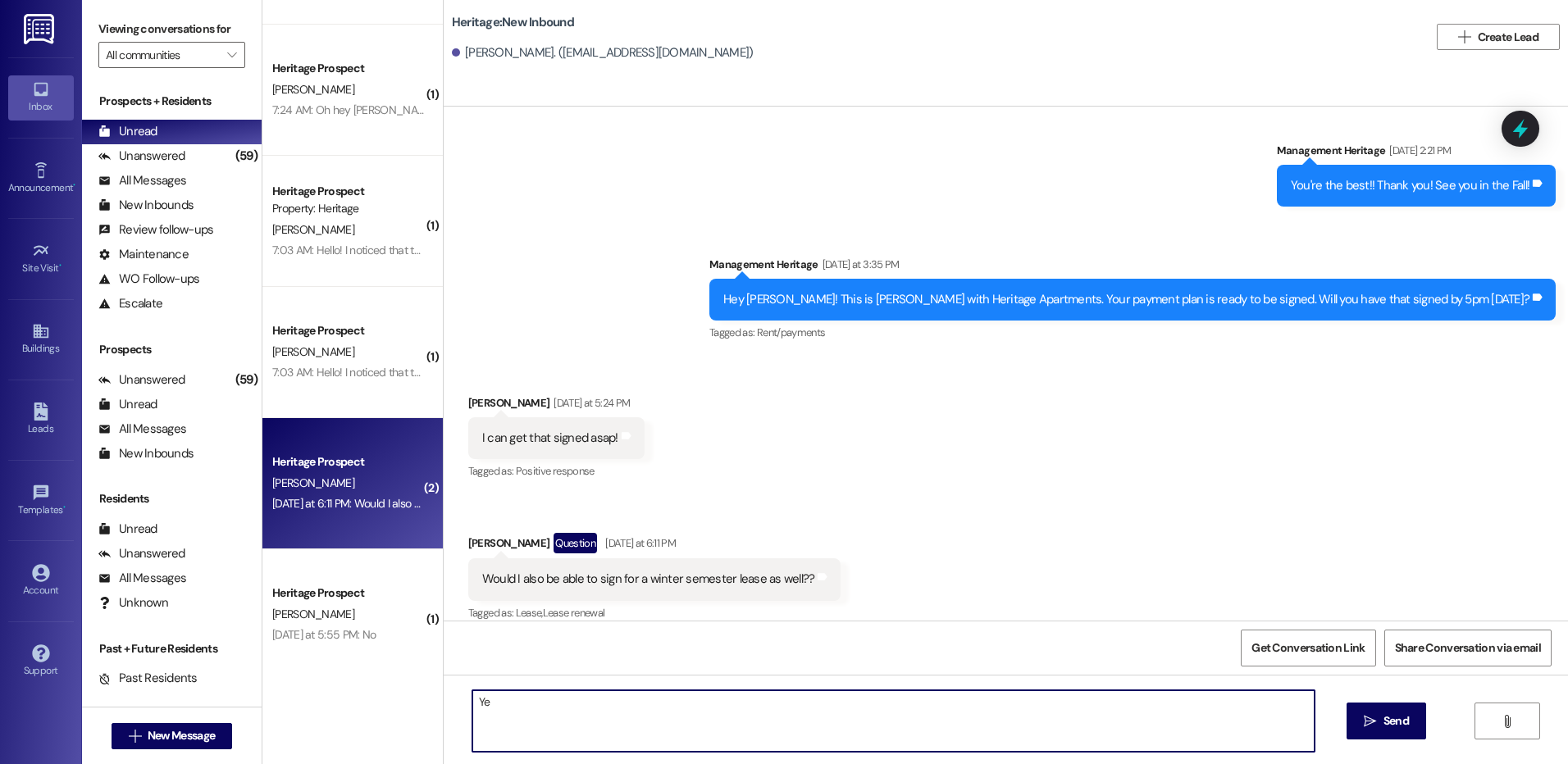
type textarea "Y"
click at [504, 712] on textarea at bounding box center [892, 721] width 841 height 62
type textarea "Hey Gabriel! Your Winter lease is ready to be so"
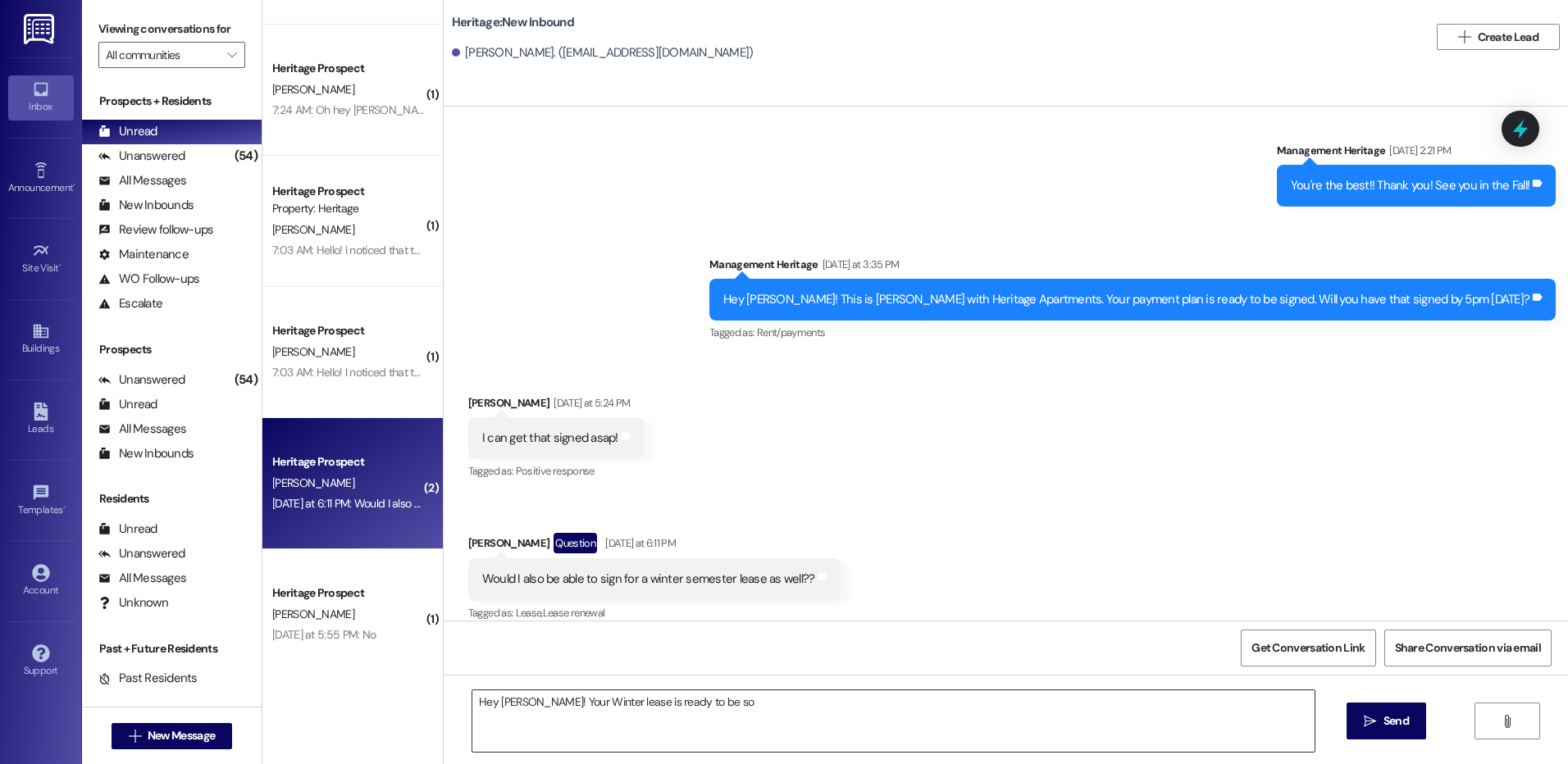
drag, startPoint x: 704, startPoint y: 668, endPoint x: 709, endPoint y: 690, distance: 22.6
click at [704, 674] on div "Get Conversation Link Share Conversation via email" at bounding box center [1006, 648] width 1124 height 55
click at [709, 703] on textarea "Hey Gabriel! Your Winter lease is ready to be so" at bounding box center [892, 721] width 841 height 62
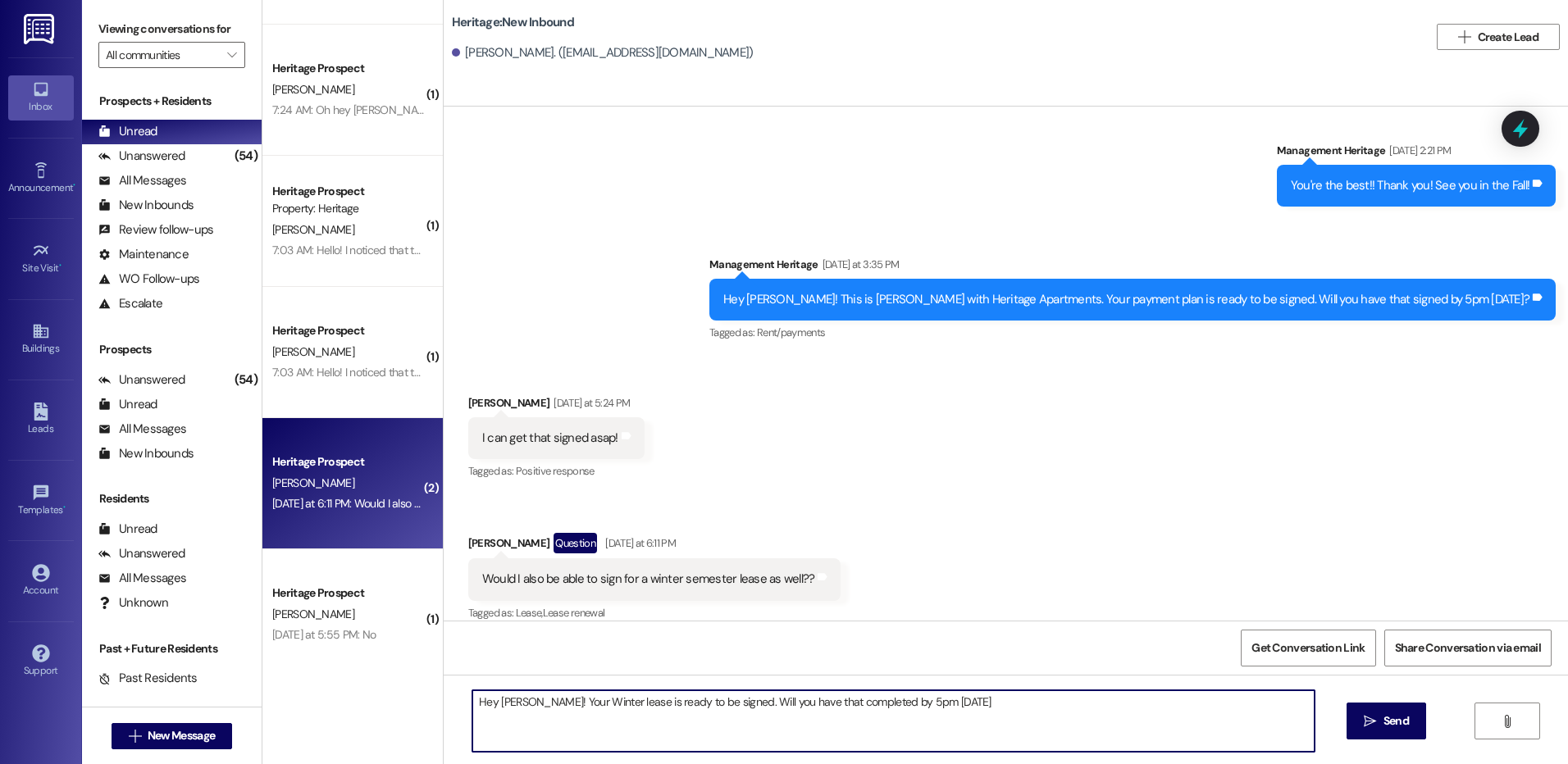
type textarea "Hey Gabriel! Your Winter lease is ready to be signed. Will you have that comple…"
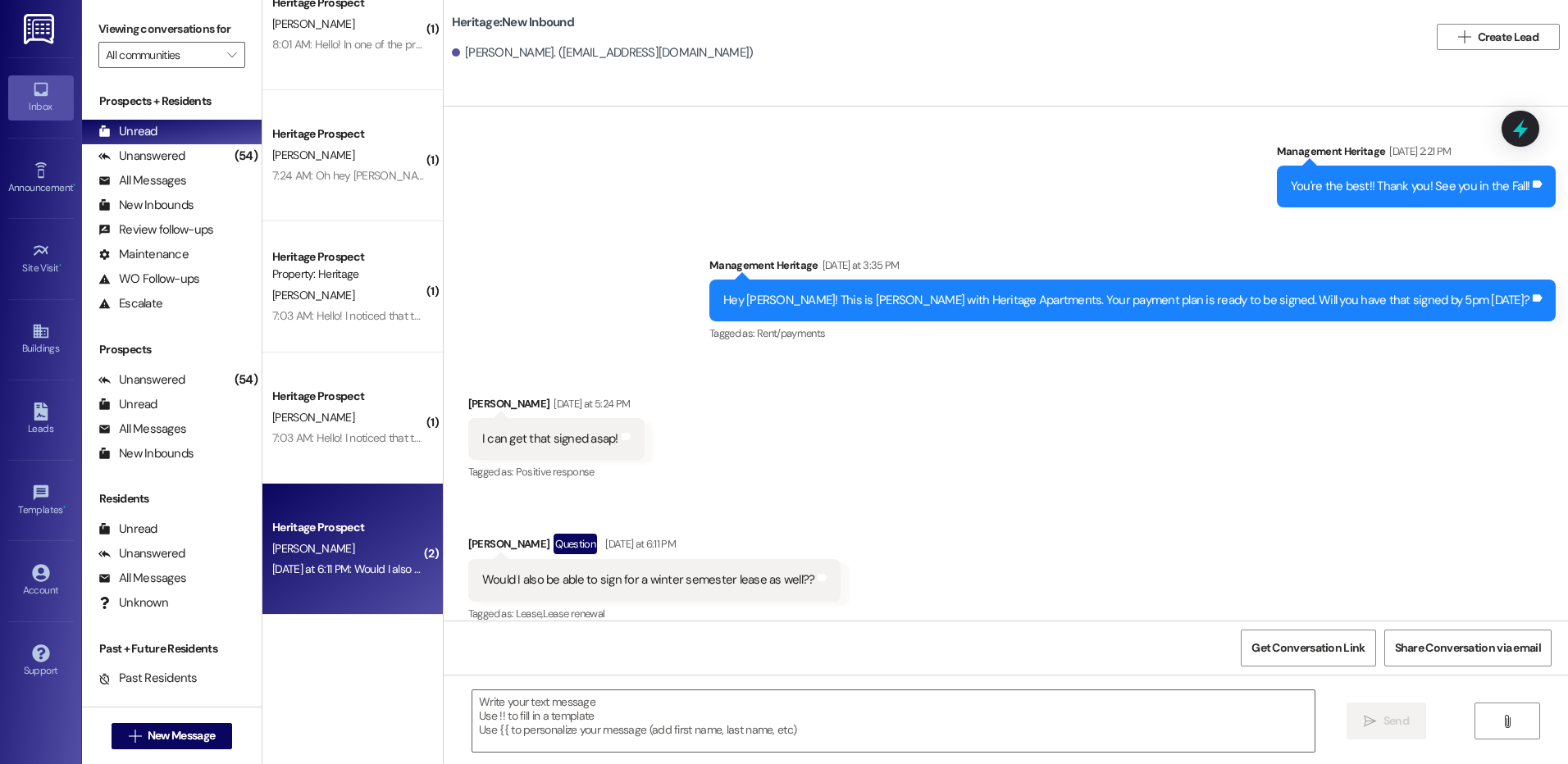
scroll to position [123, 0]
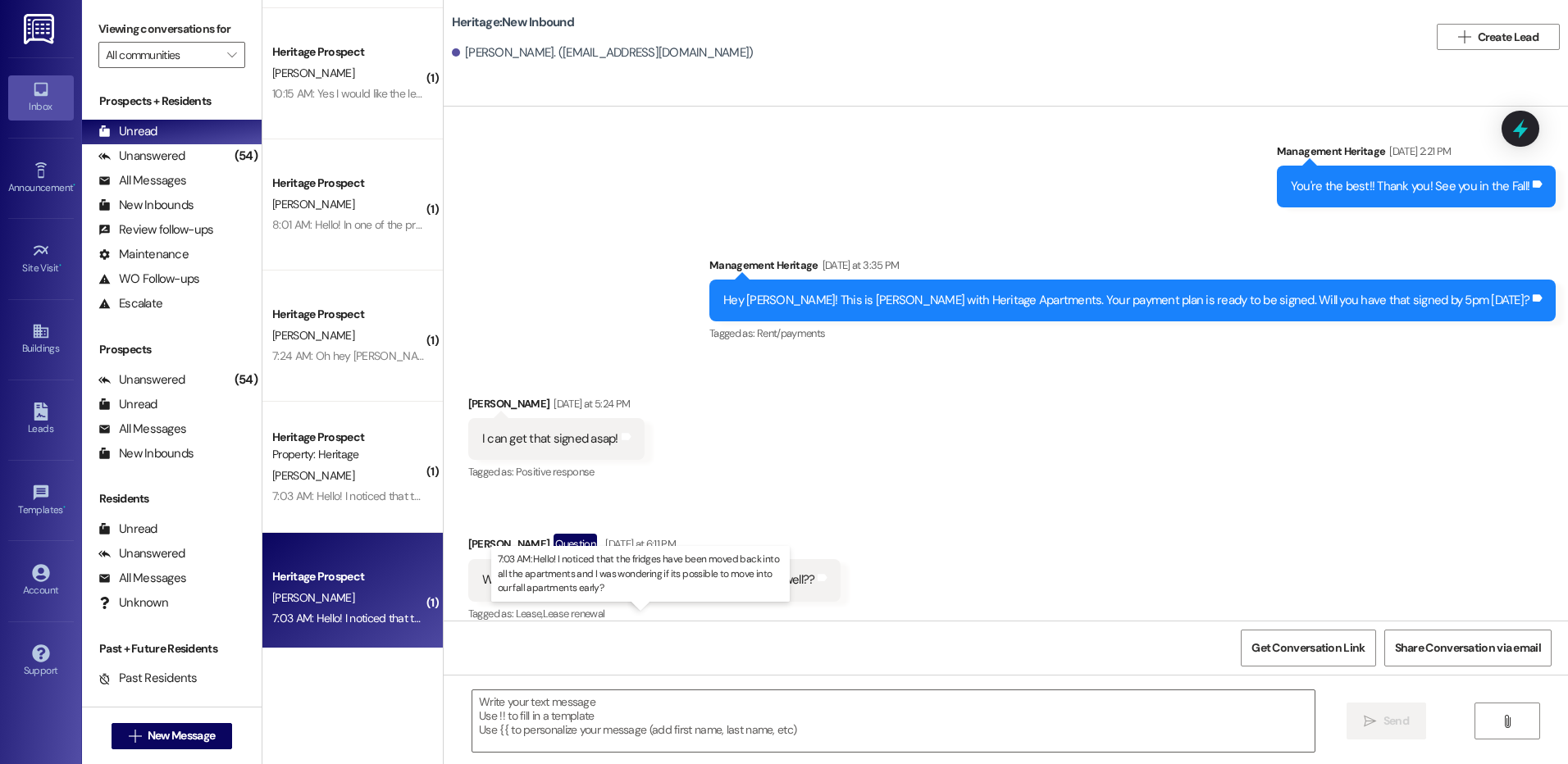
click at [314, 618] on div "7:03 AM: Hello! I noticed that the fridges have been moved back into all the ap…" at bounding box center [654, 618] width 765 height 15
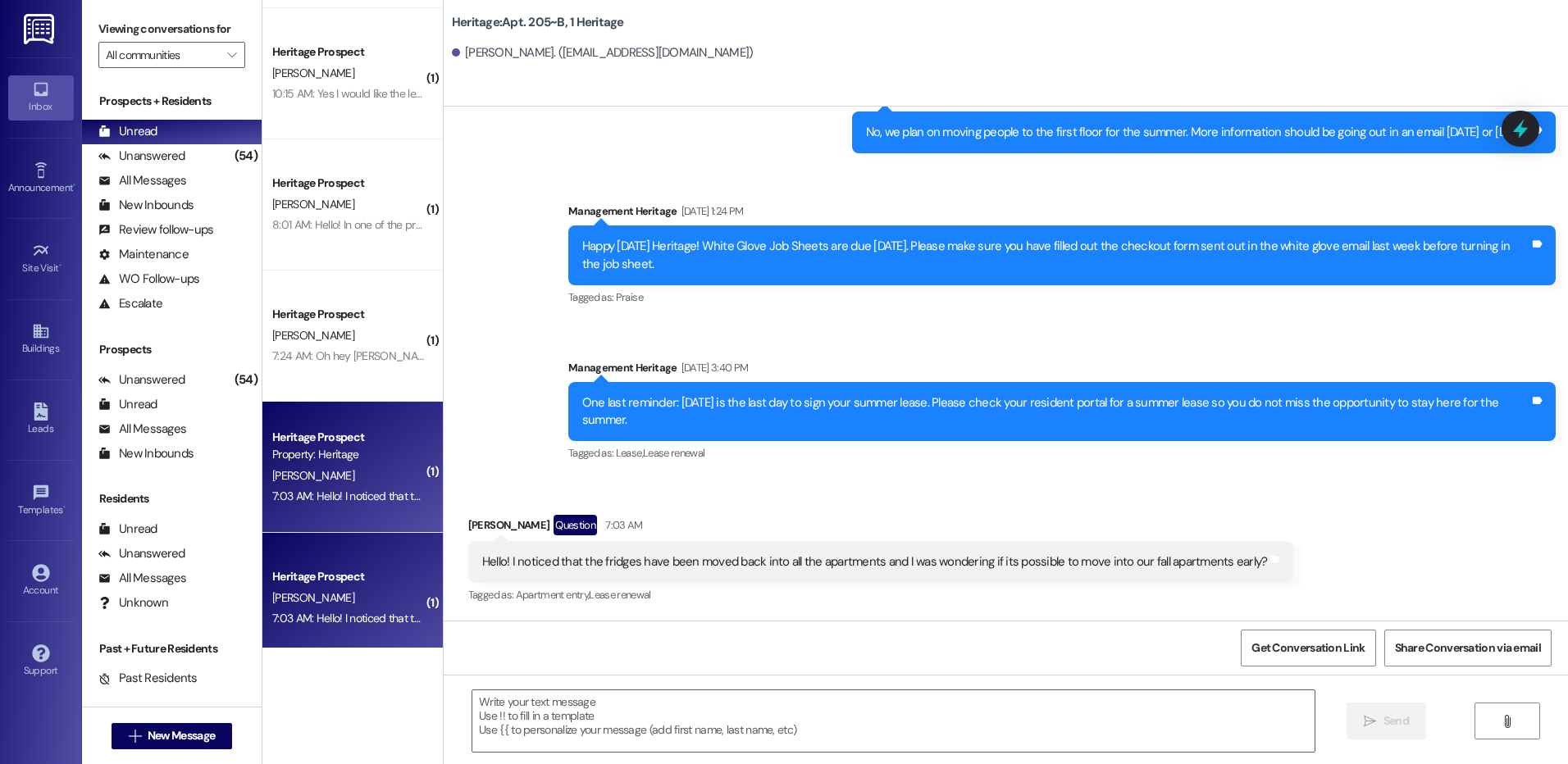
scroll to position [25265, 0]
click at [605, 727] on textarea at bounding box center [892, 721] width 841 height 62
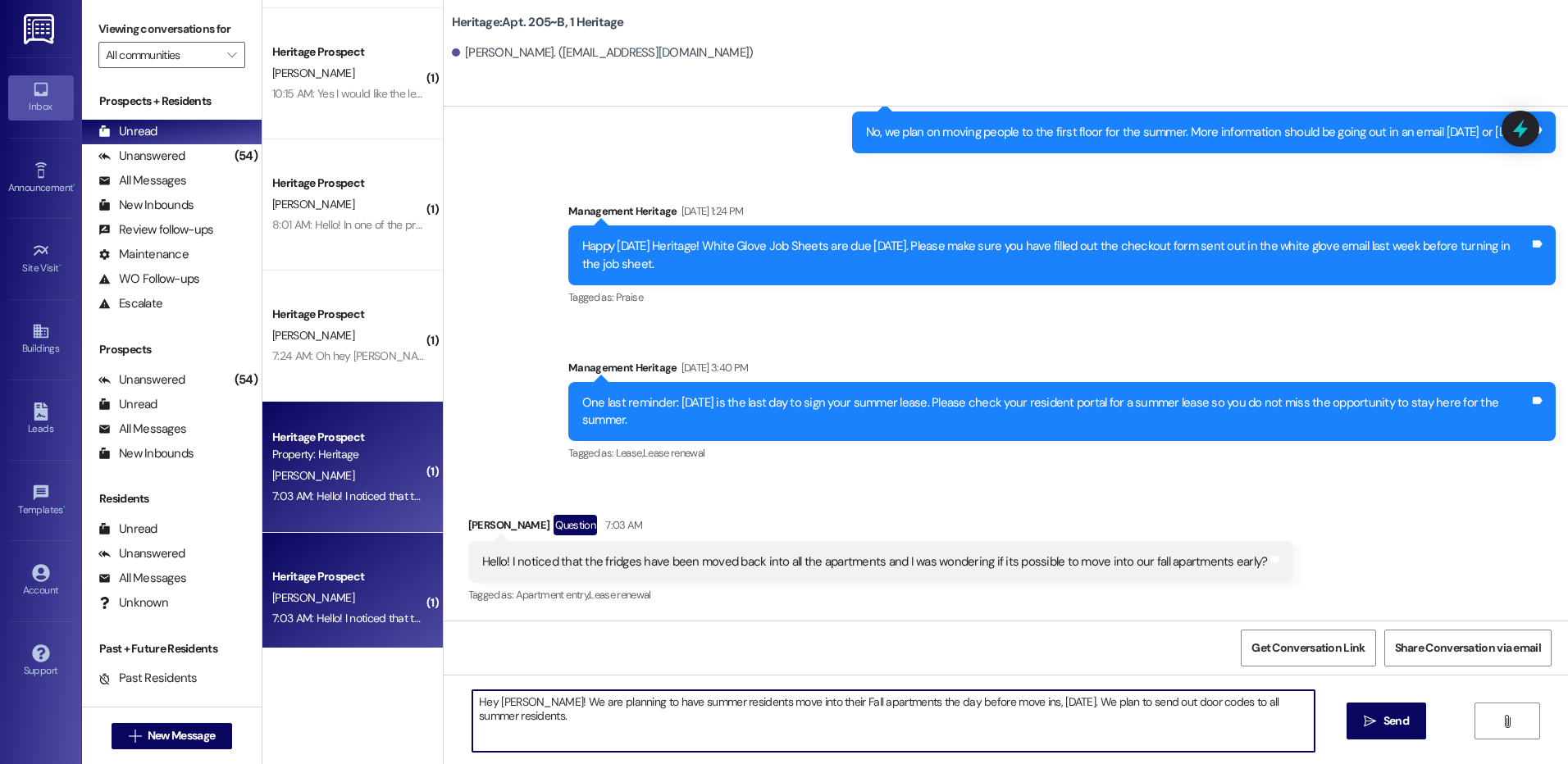
click at [988, 733] on textarea "Hey Jessica! We are planning to have summer residents move into their Fall apar…" at bounding box center [892, 721] width 841 height 62
click at [906, 726] on textarea "Hey Jessica! We are planning to have summer residents move into their Fall apar…" at bounding box center [892, 721] width 841 height 62
click at [868, 729] on textarea "Hey Jessica! We are planning to have summer residents move into their Fall apar…" at bounding box center [892, 721] width 841 height 62
type textarea "Hey Jessica! We are planning to have summer residents move into their Fall apar…"
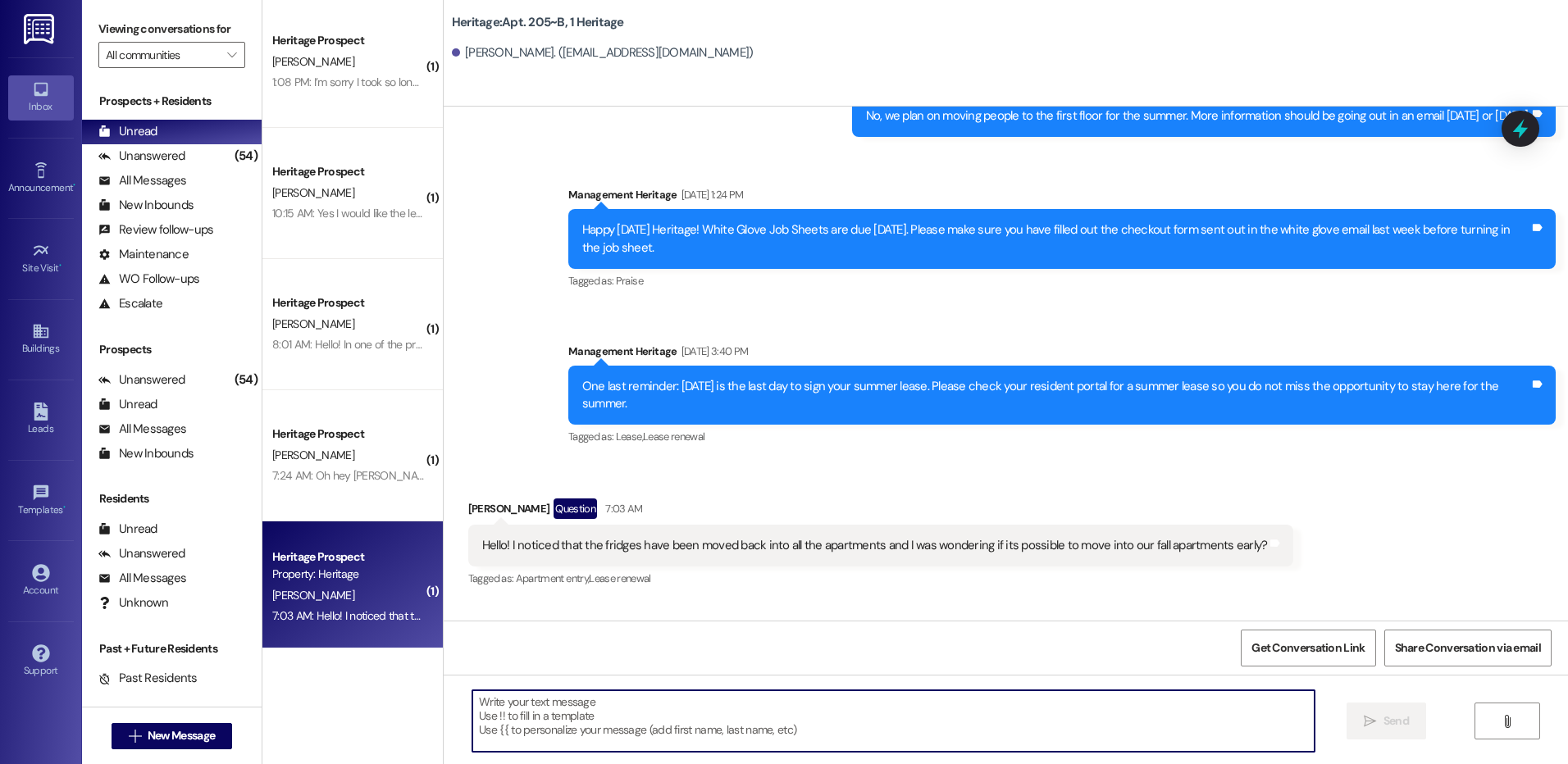
scroll to position [0, 0]
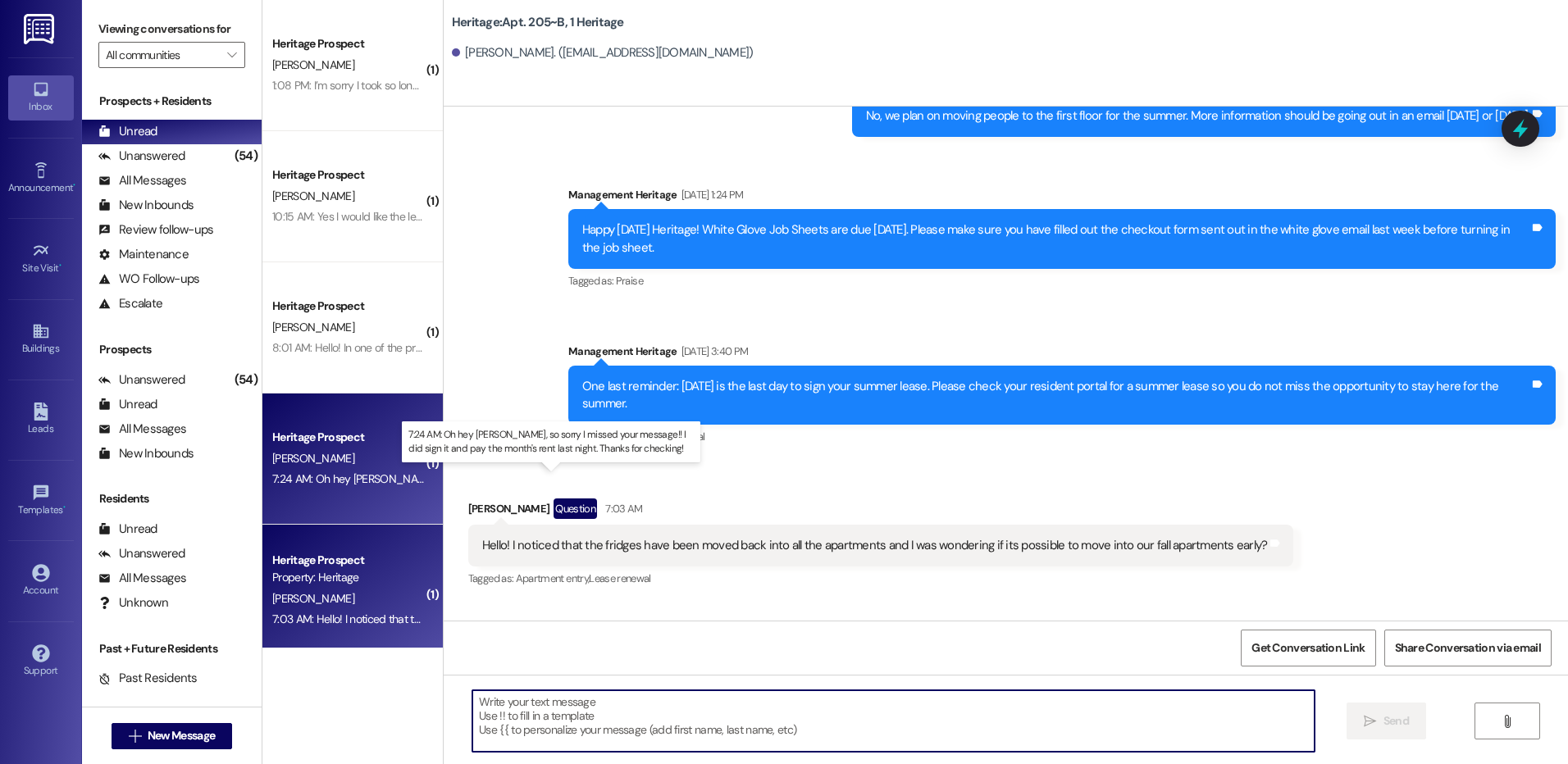
click at [316, 482] on div "7:24 AM: Oh hey Paige, so sorry I missed your message!! I did sign it and pay t…" at bounding box center [595, 478] width 646 height 15
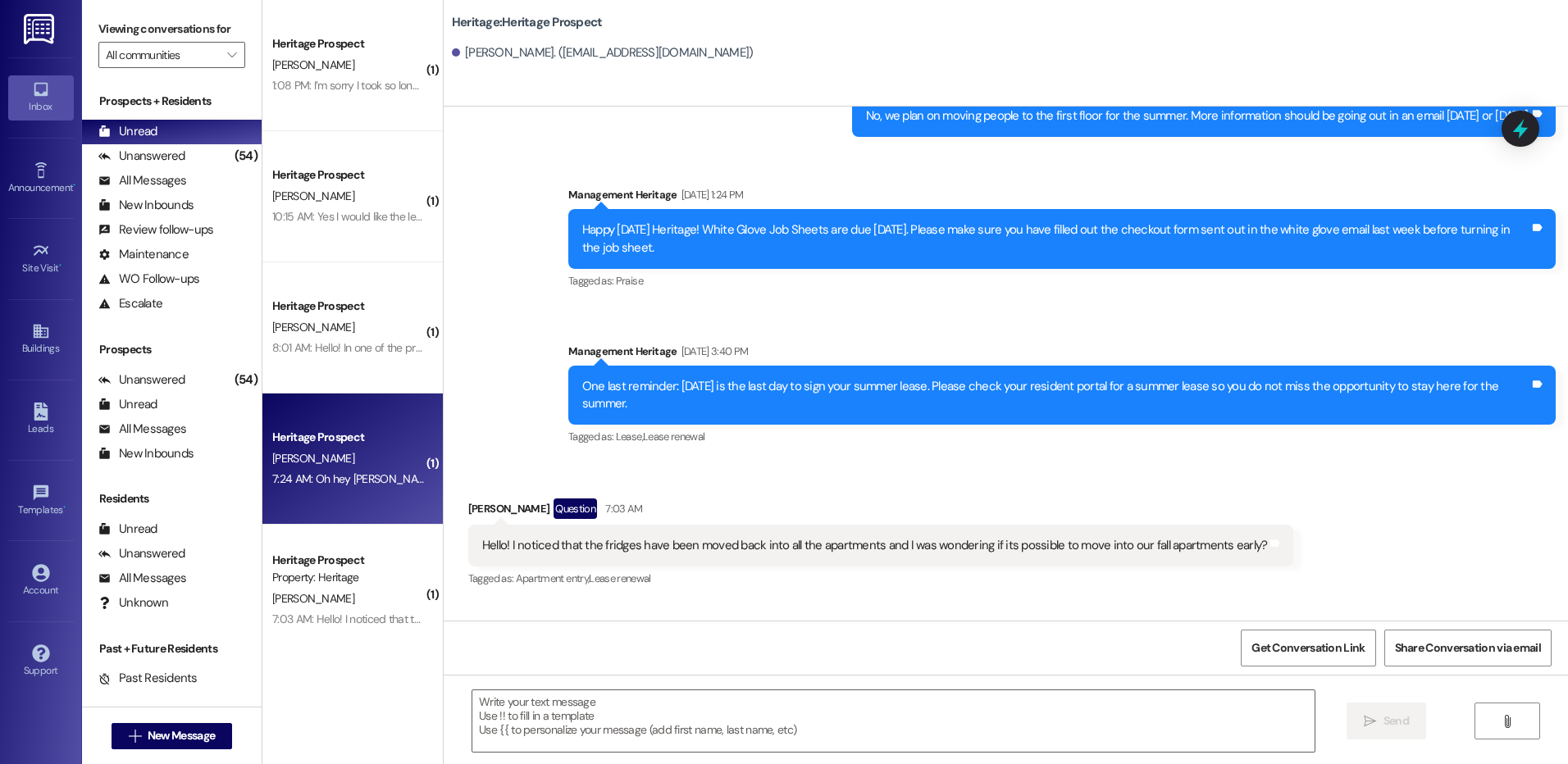
scroll to position [448, 0]
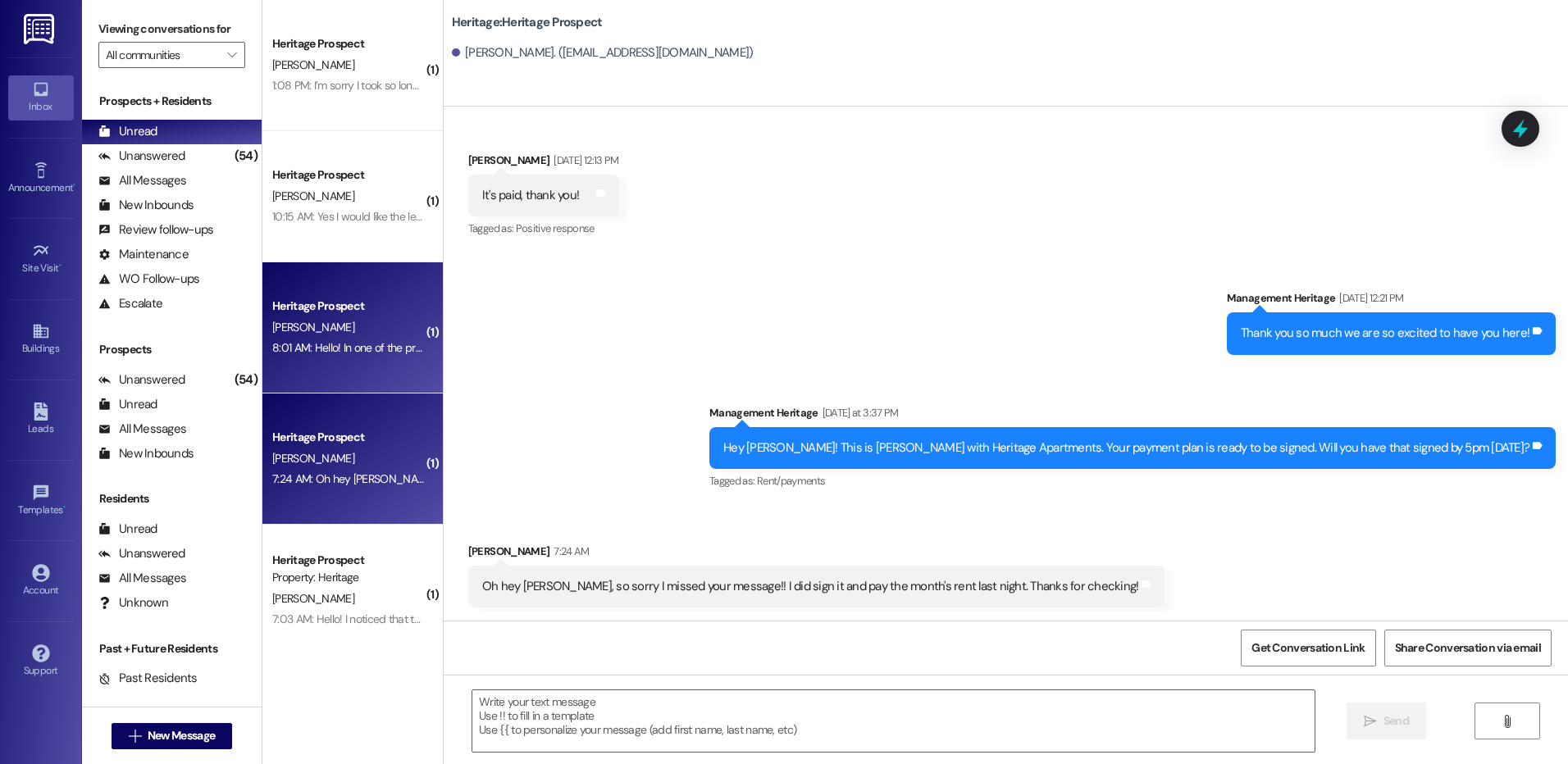
click at [359, 338] on div "8:01 AM: Hello! In one of the previous emails heritage sent out they said there…" at bounding box center [348, 347] width 155 height 21
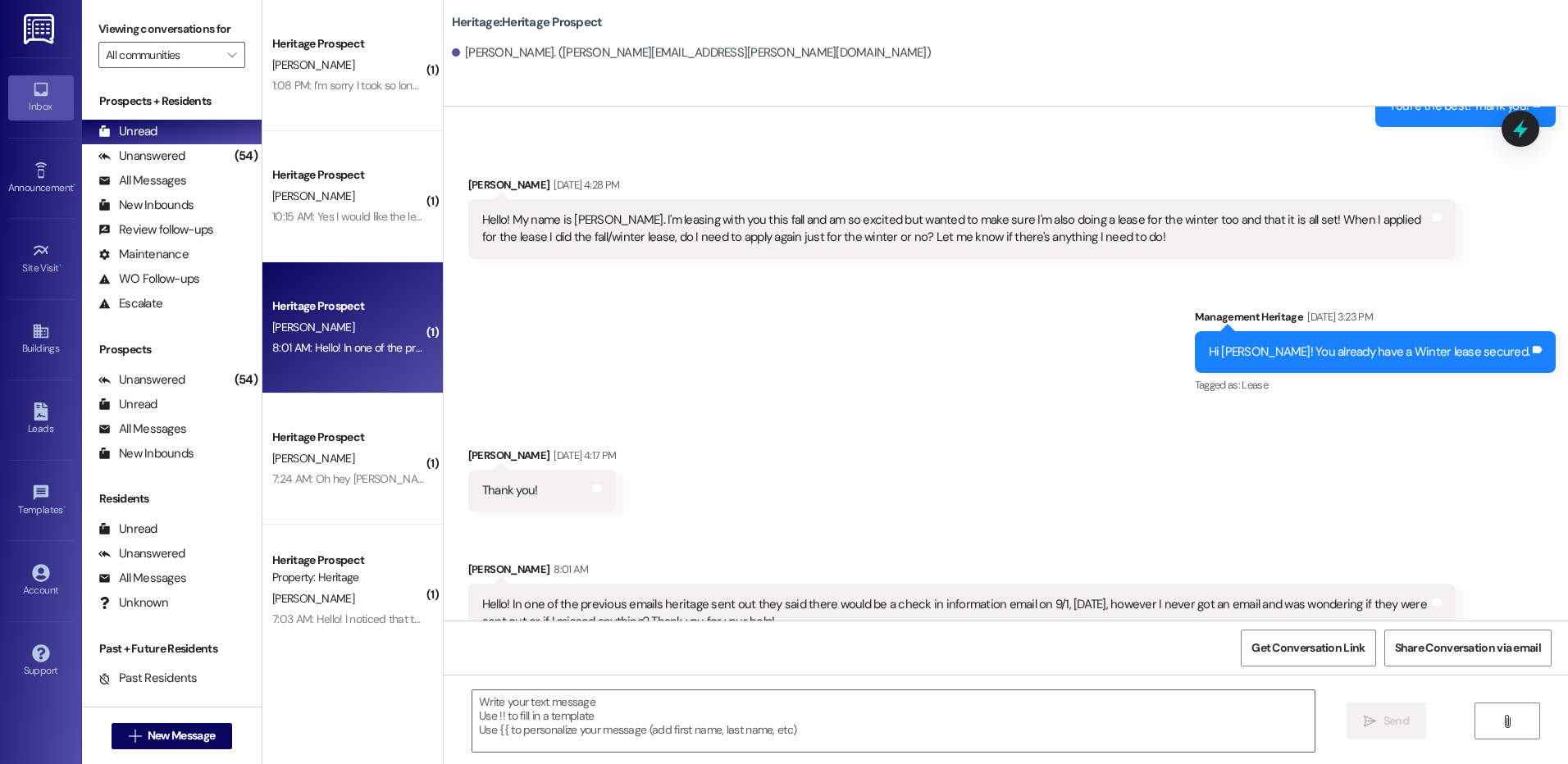
scroll to position [2810, 0]
click at [664, 702] on textarea at bounding box center [892, 721] width 841 height 62
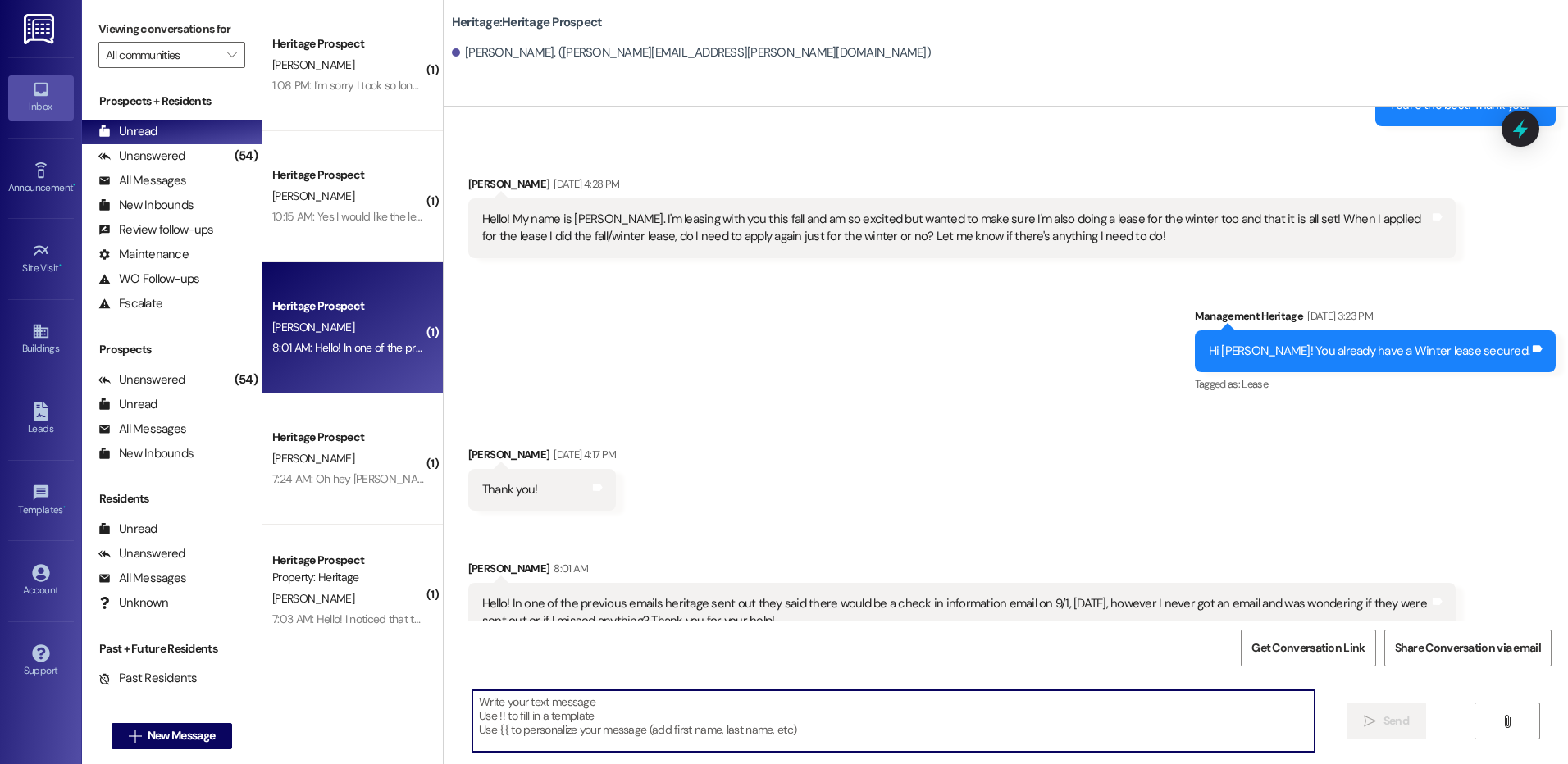
click at [677, 711] on textarea at bounding box center [892, 721] width 841 height 62
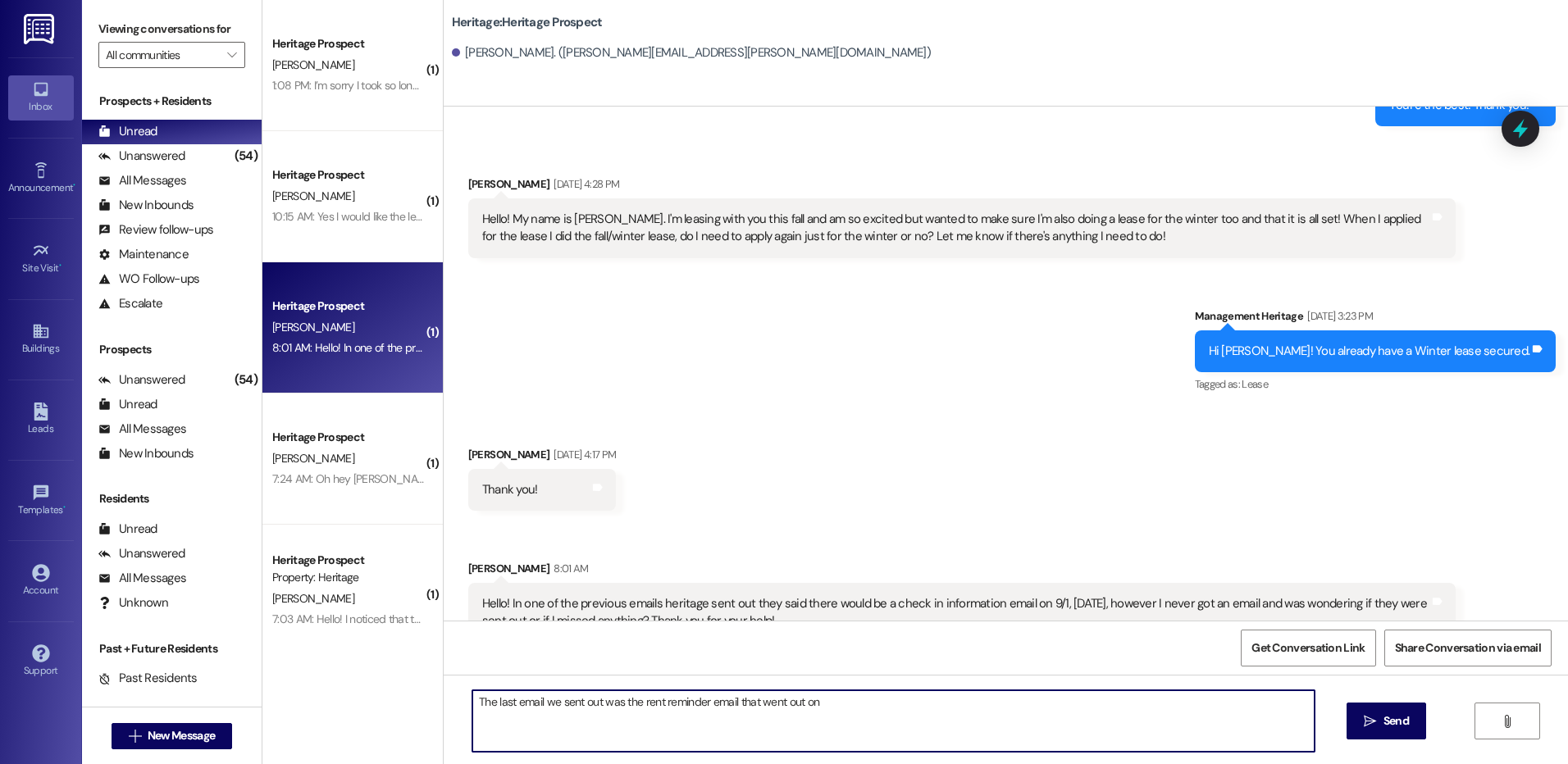
click at [840, 703] on textarea "The last email we sent out was the rent reminder email that went out on" at bounding box center [892, 721] width 841 height 62
click at [854, 700] on textarea "The last email we sent out was the rent reminder email that went out on" at bounding box center [892, 721] width 841 height 62
click at [956, 705] on textarea "The last email we sent out was the rent reminder email that went out on Aug 29t…" at bounding box center [892, 721] width 841 height 62
type textarea "The last email we sent out was the rent reminder email that went out on Aug 29t…"
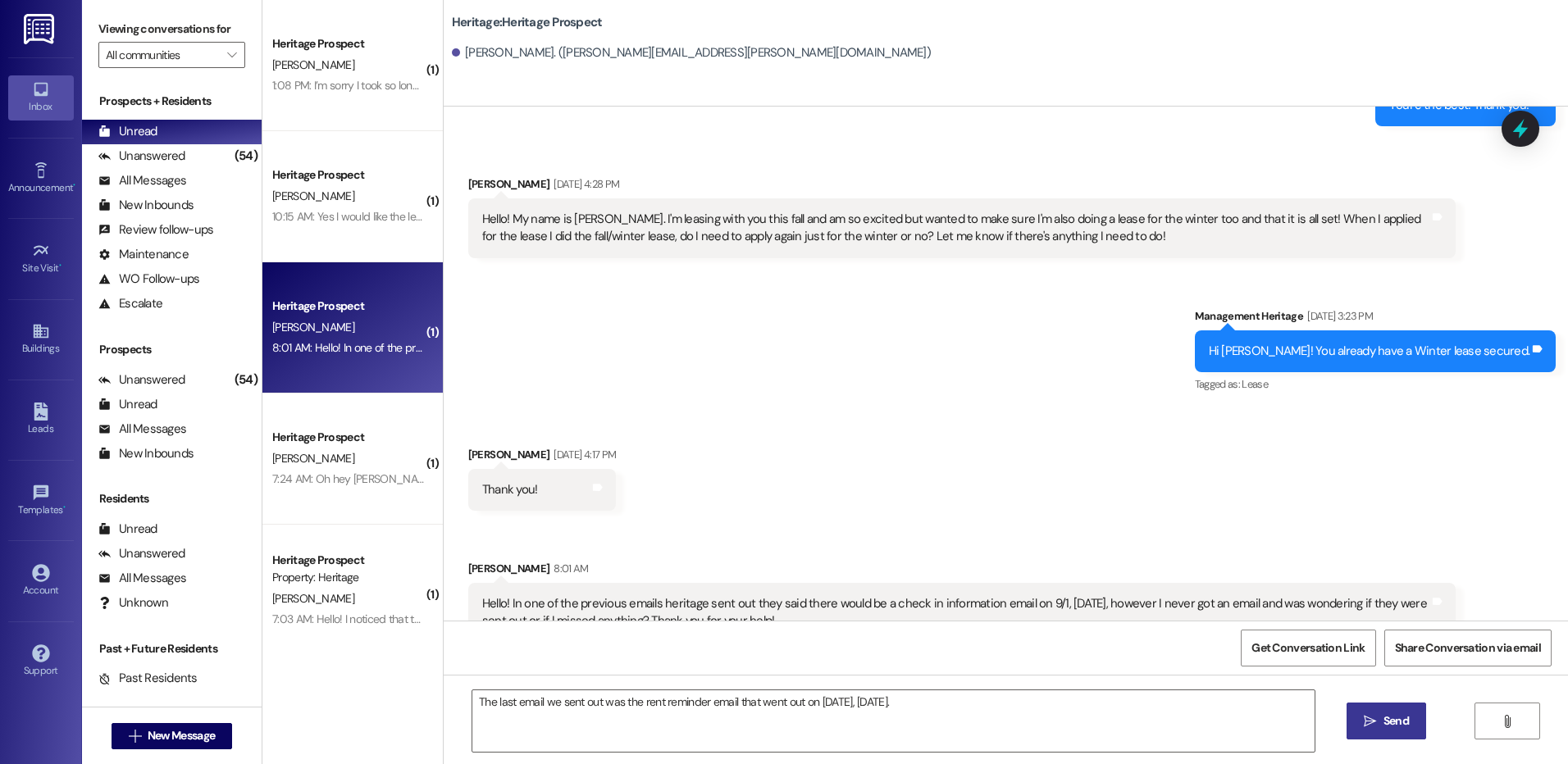
click at [1417, 726] on button " Send" at bounding box center [1385, 721] width 79 height 37
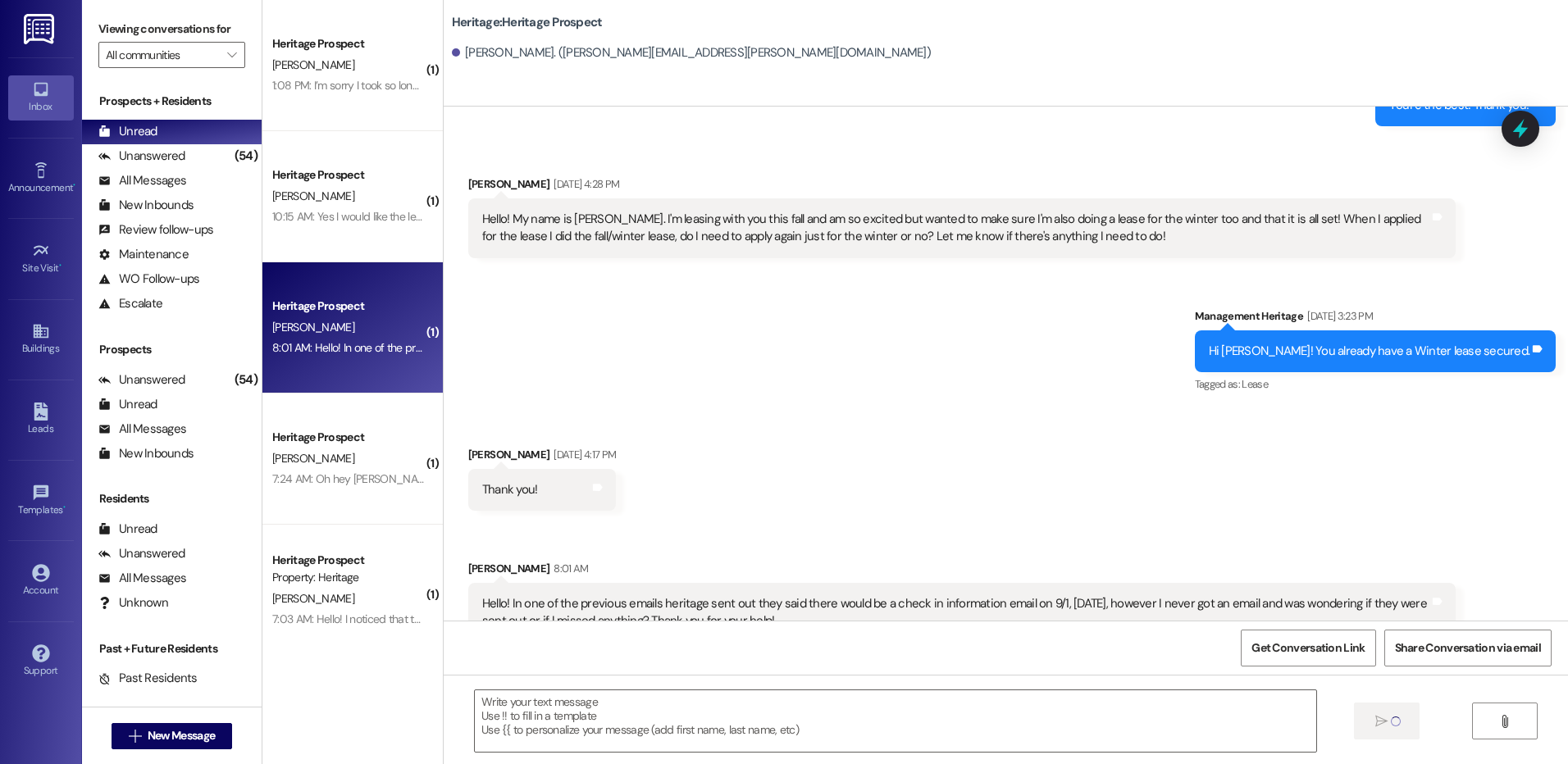
scroll to position [2809, 0]
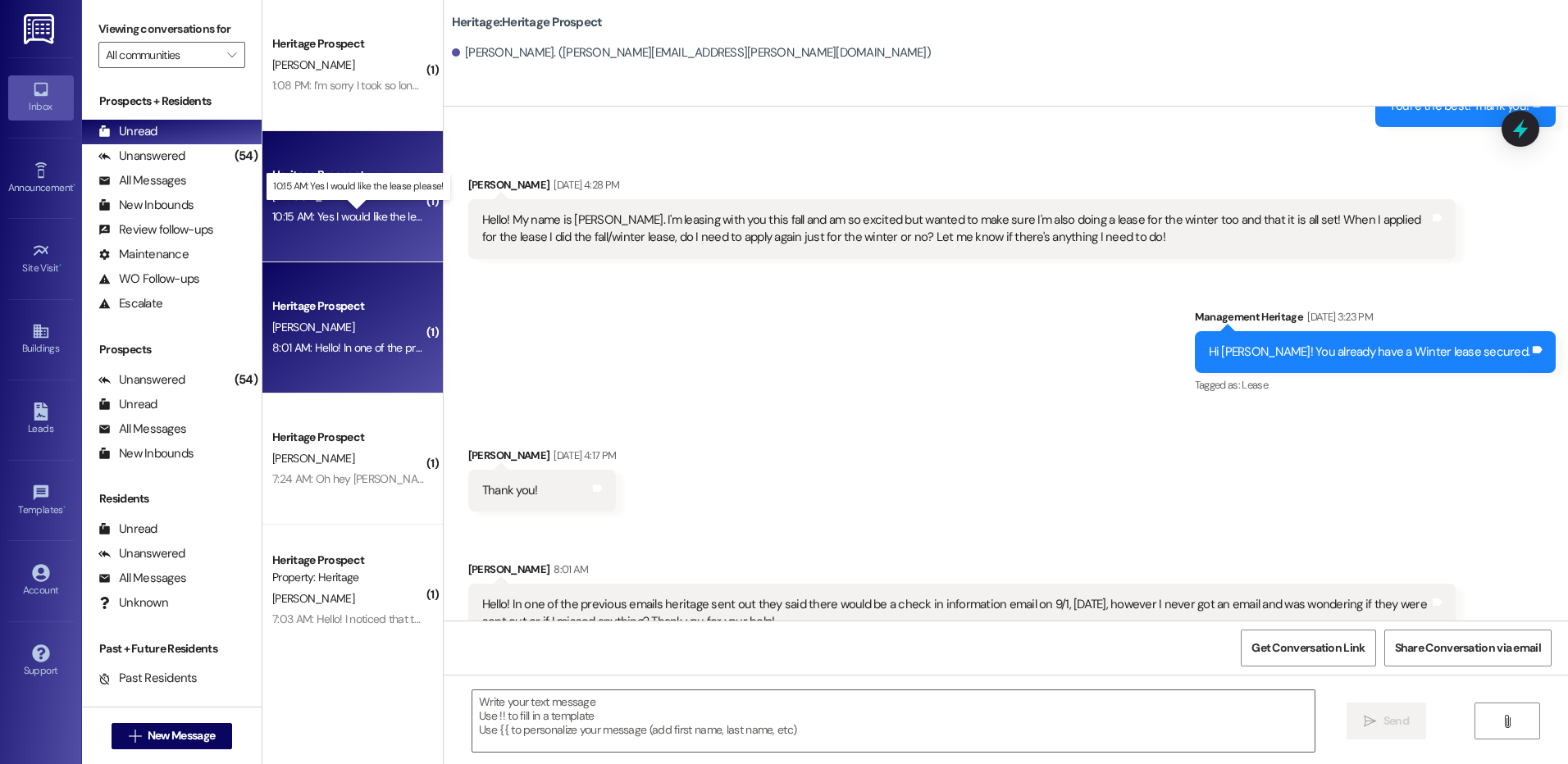
click at [345, 218] on div "10:15 AM: Yes I would like the lease please! 10:15 AM: Yes I would like the lea…" at bounding box center [370, 216] width 197 height 15
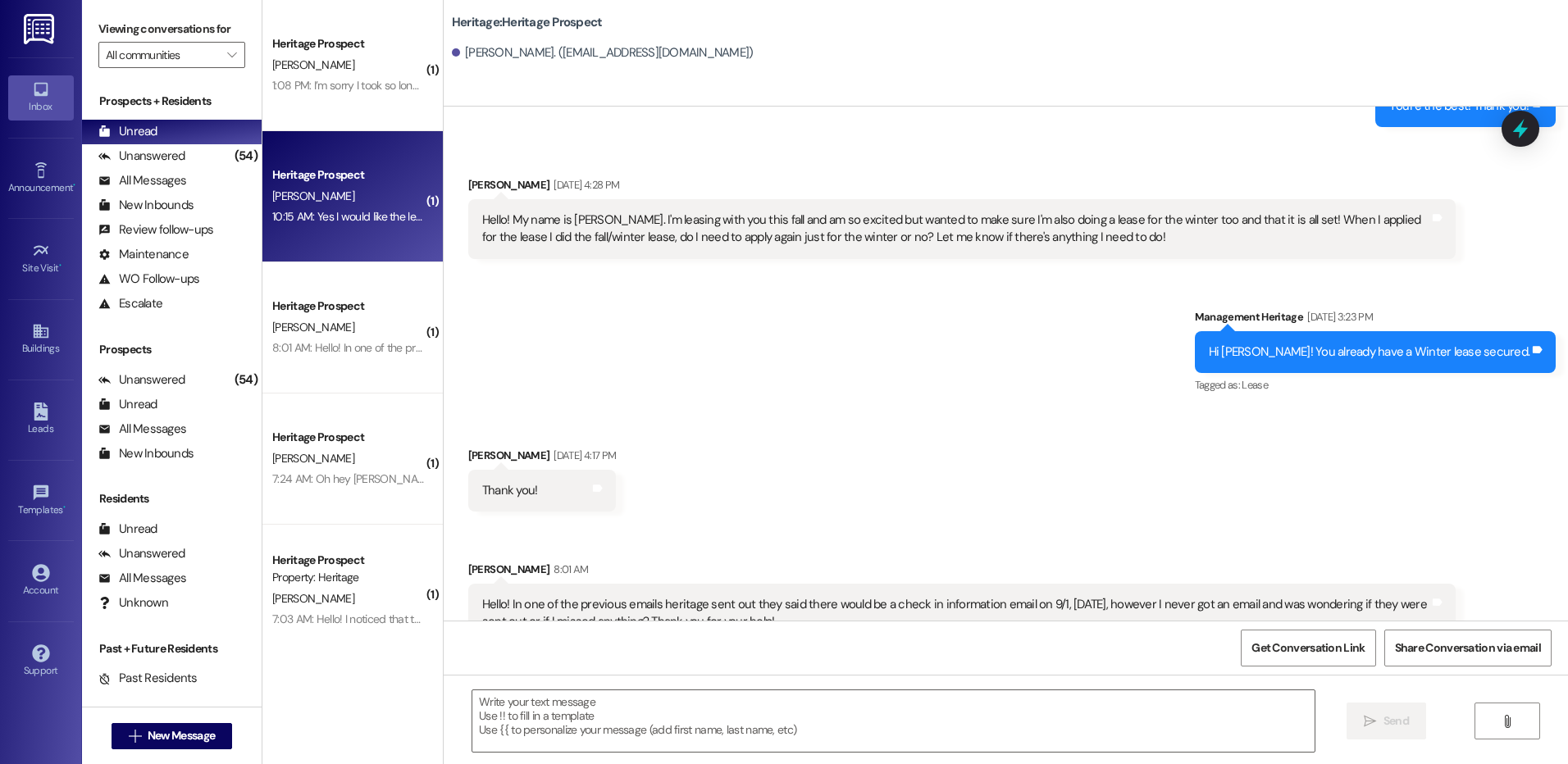
scroll to position [0, 0]
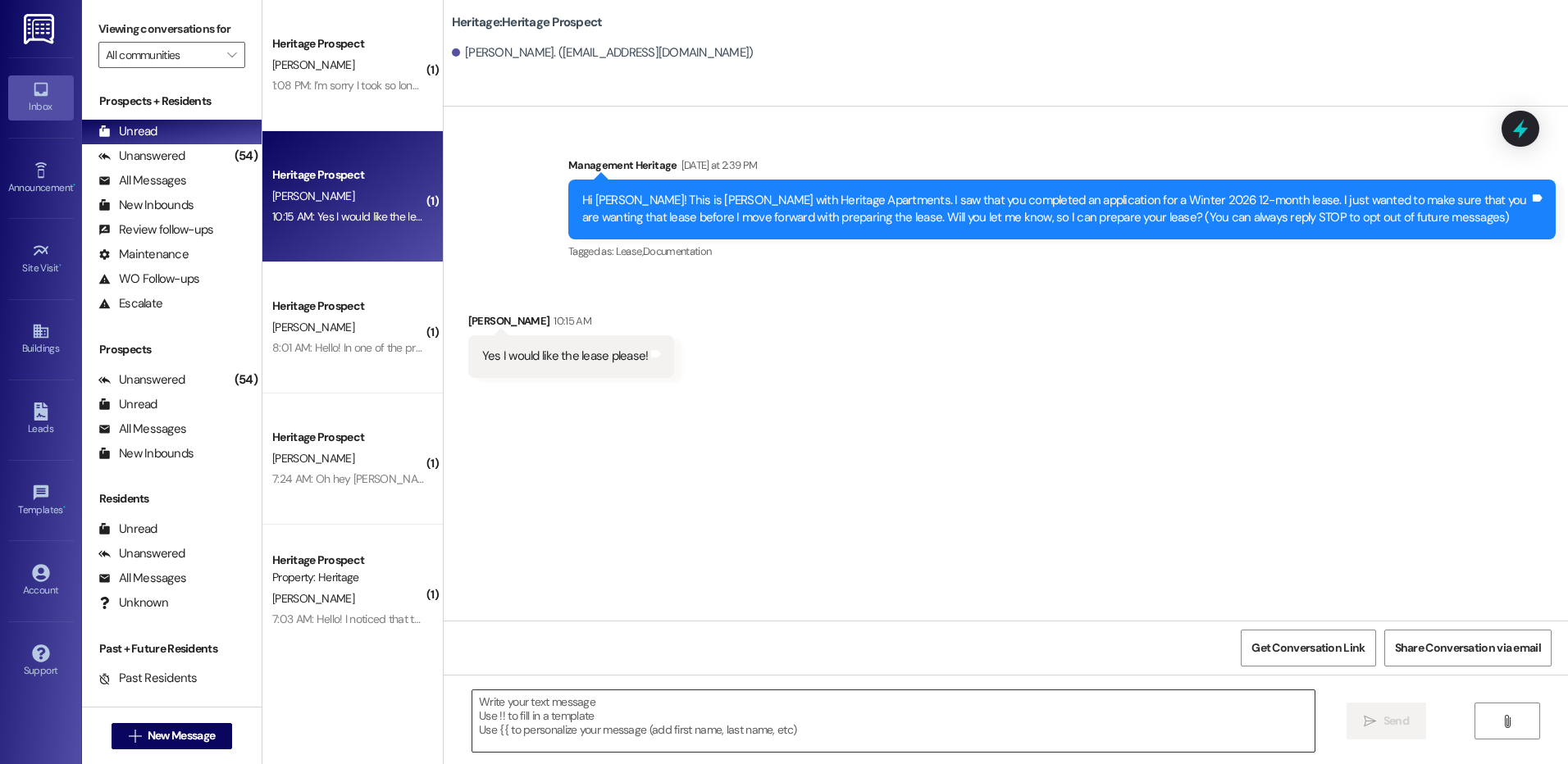
click at [629, 696] on textarea at bounding box center [892, 721] width 841 height 62
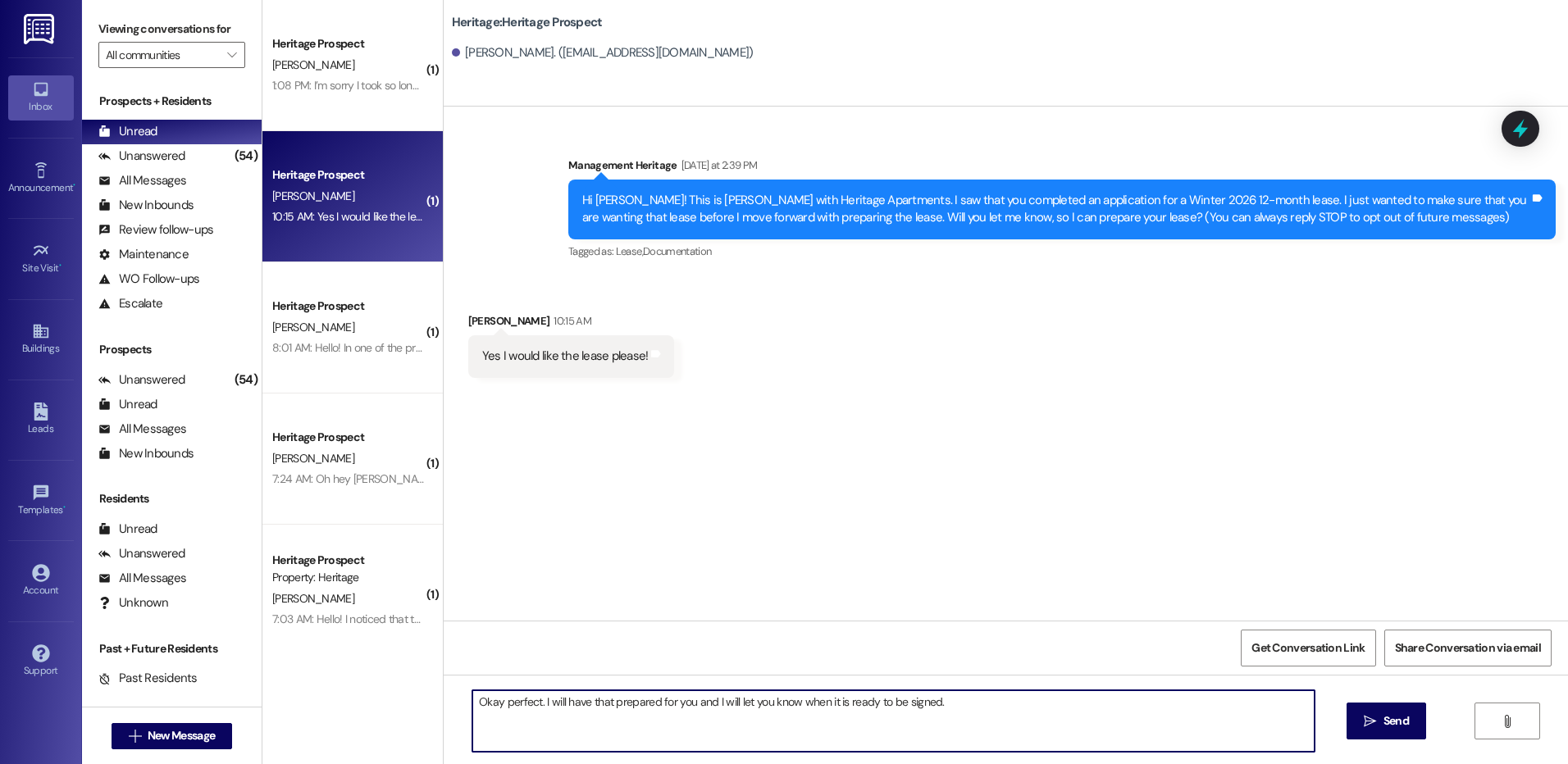
type textarea "Okay perfect. I will have that prepared for you and I will let you know when it…"
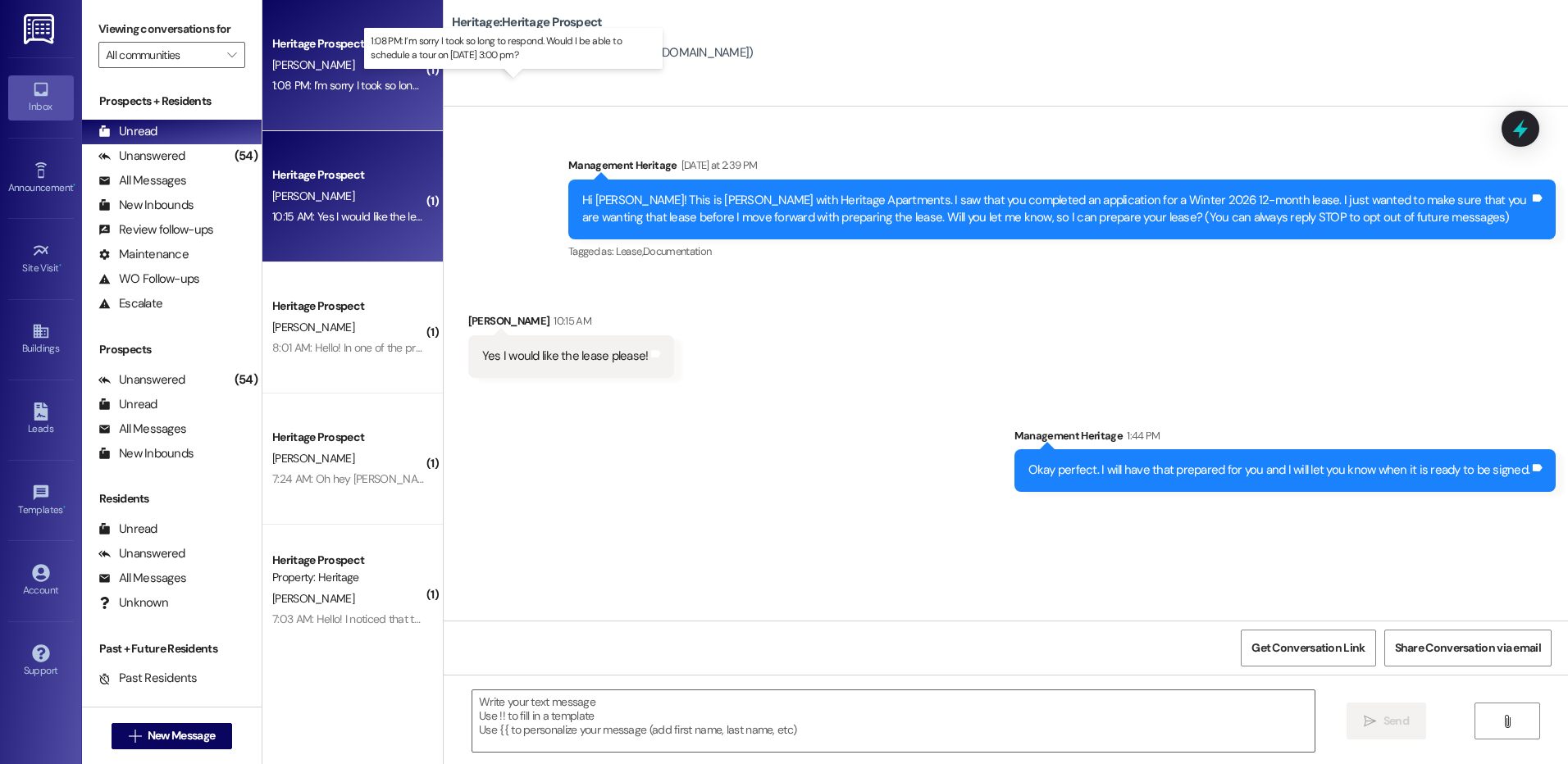
click at [342, 87] on div "1:08 PM: I’m sorry I took so long to respond. Would I be able to schedule a tou…" at bounding box center [505, 85] width 467 height 15
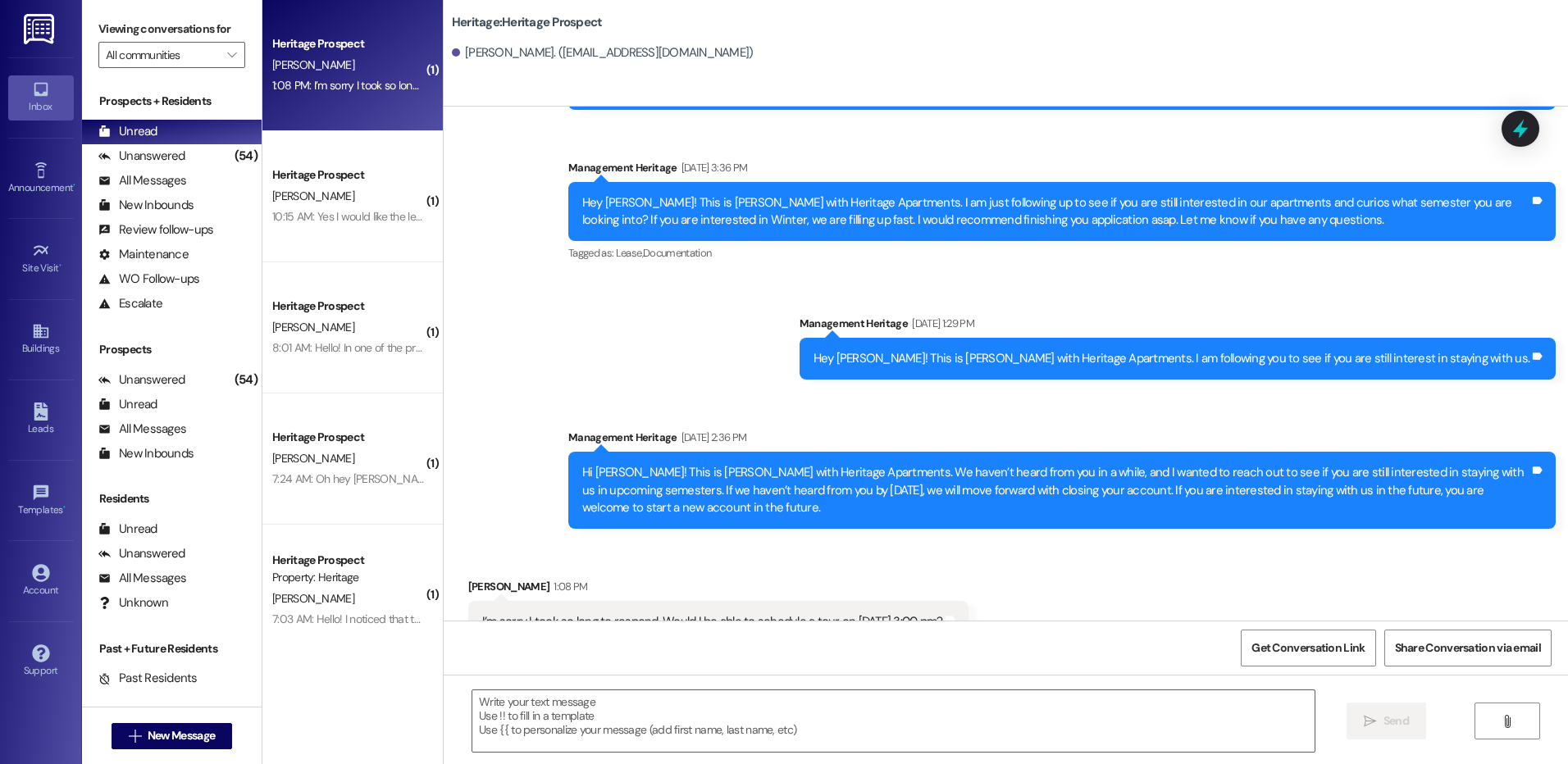
scroll to position [1049, 0]
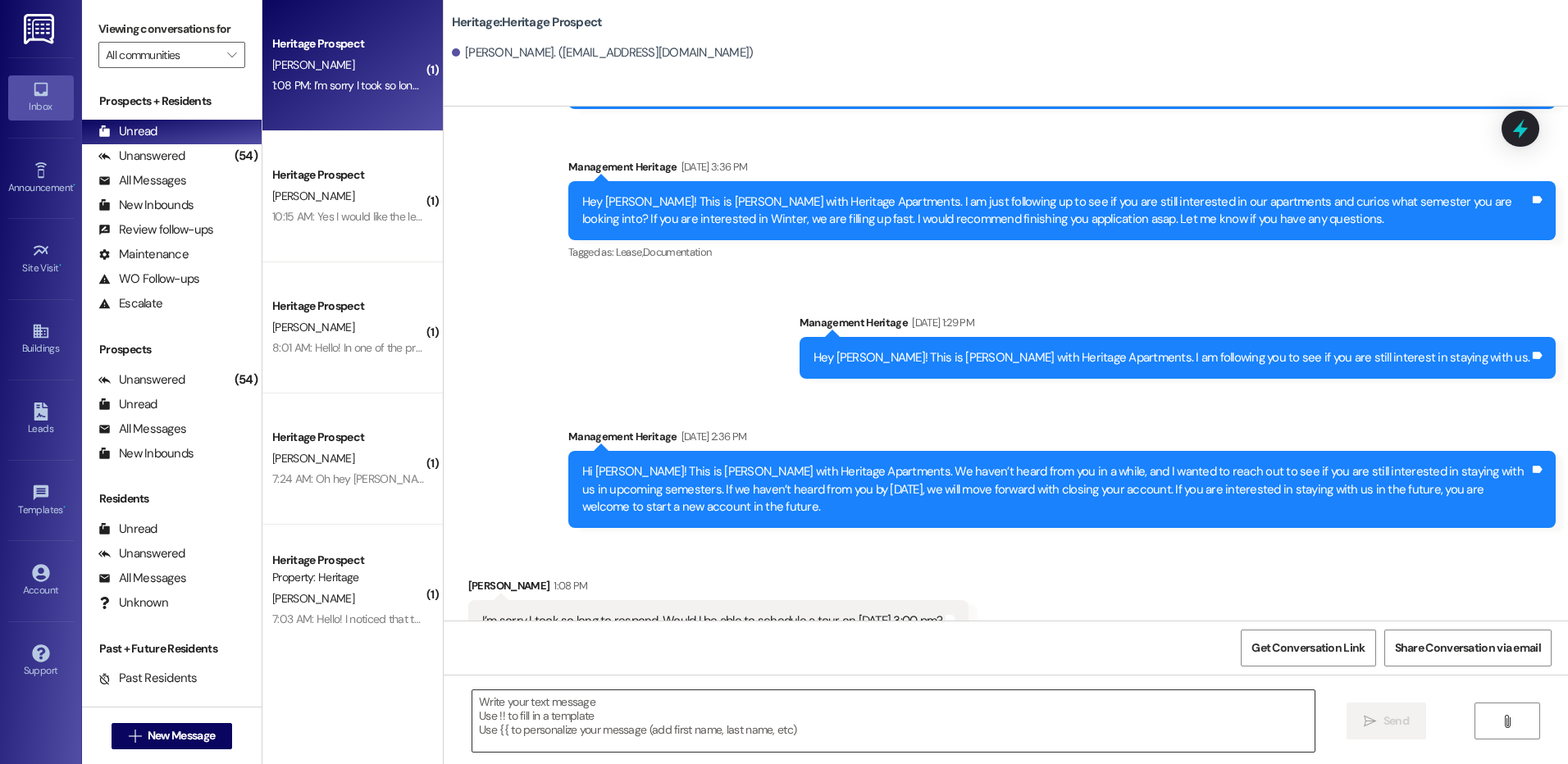
click at [630, 709] on textarea at bounding box center [892, 721] width 841 height 62
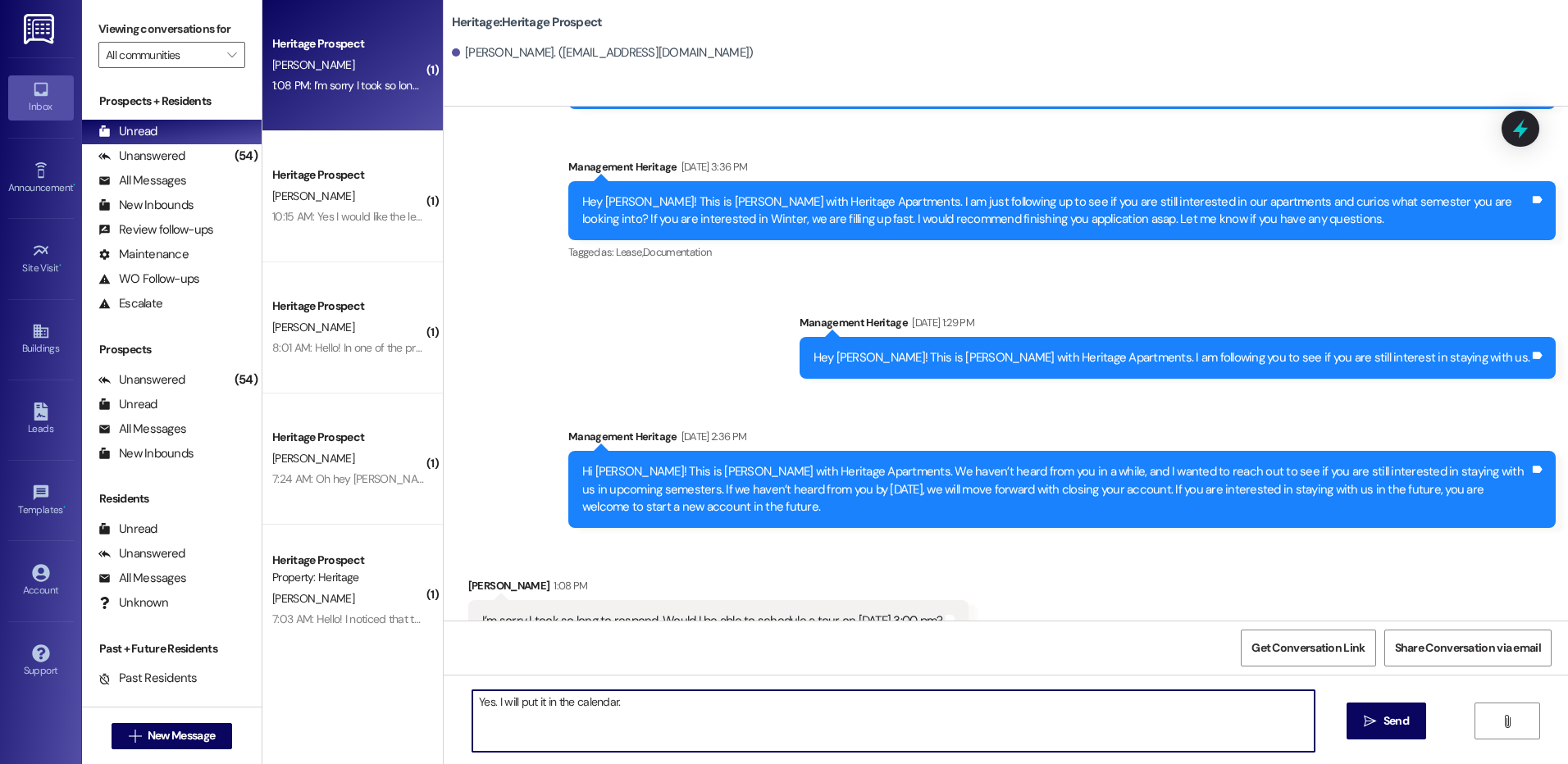
type textarea "Yes. I will put it in the calendar."
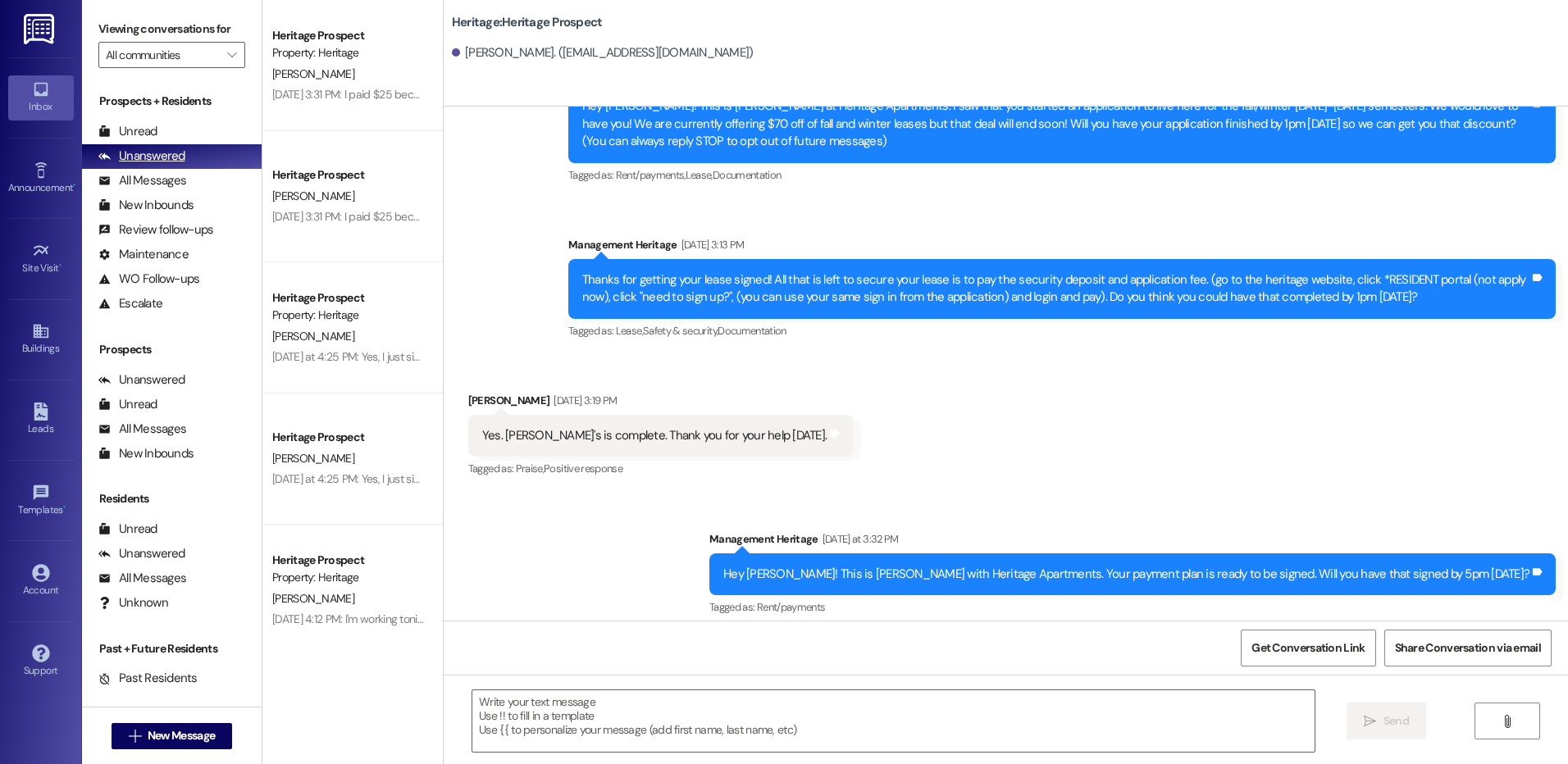
scroll to position [348, 0]
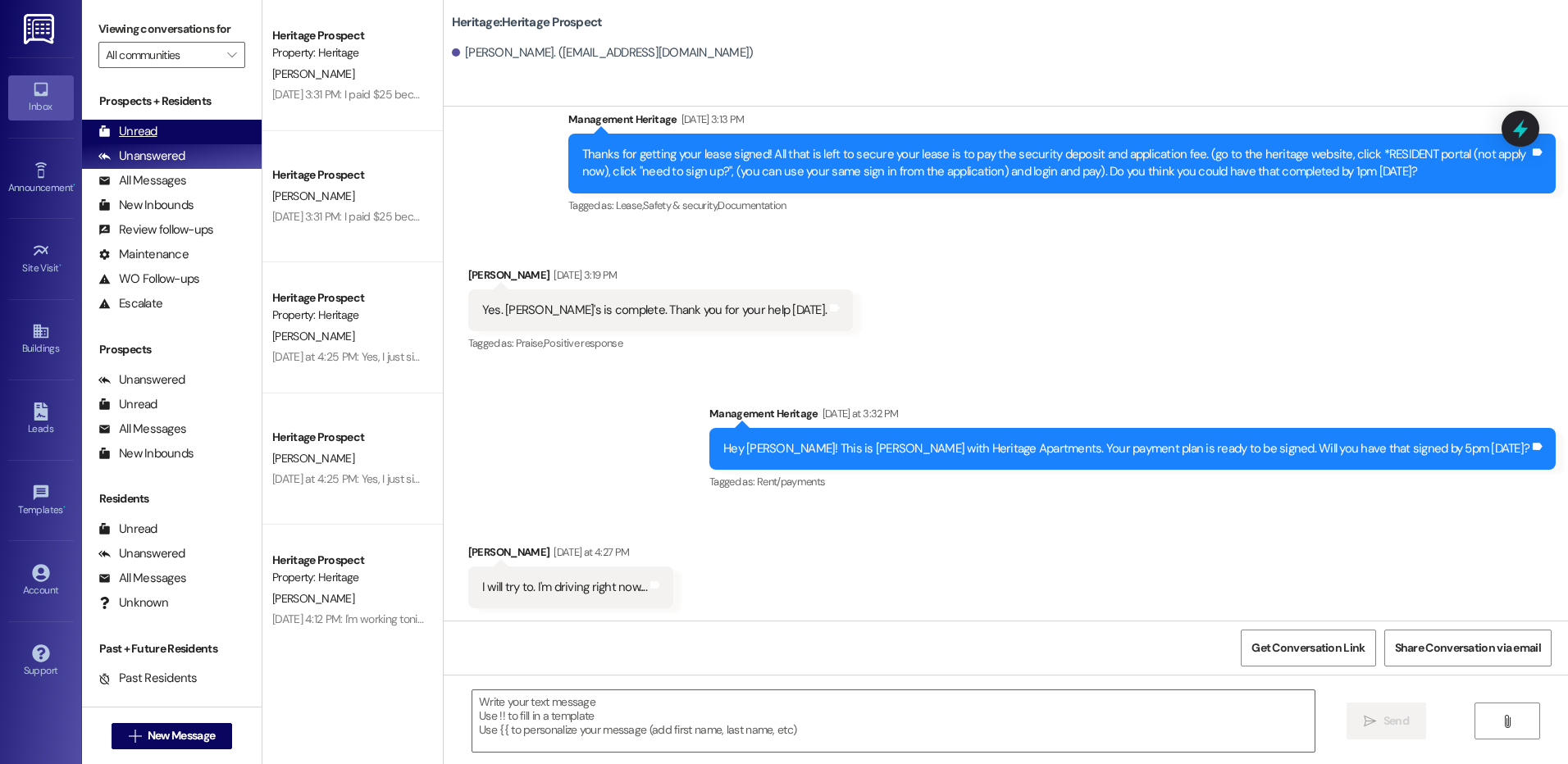
click at [171, 126] on div "Unread (0)" at bounding box center [171, 132] width 179 height 25
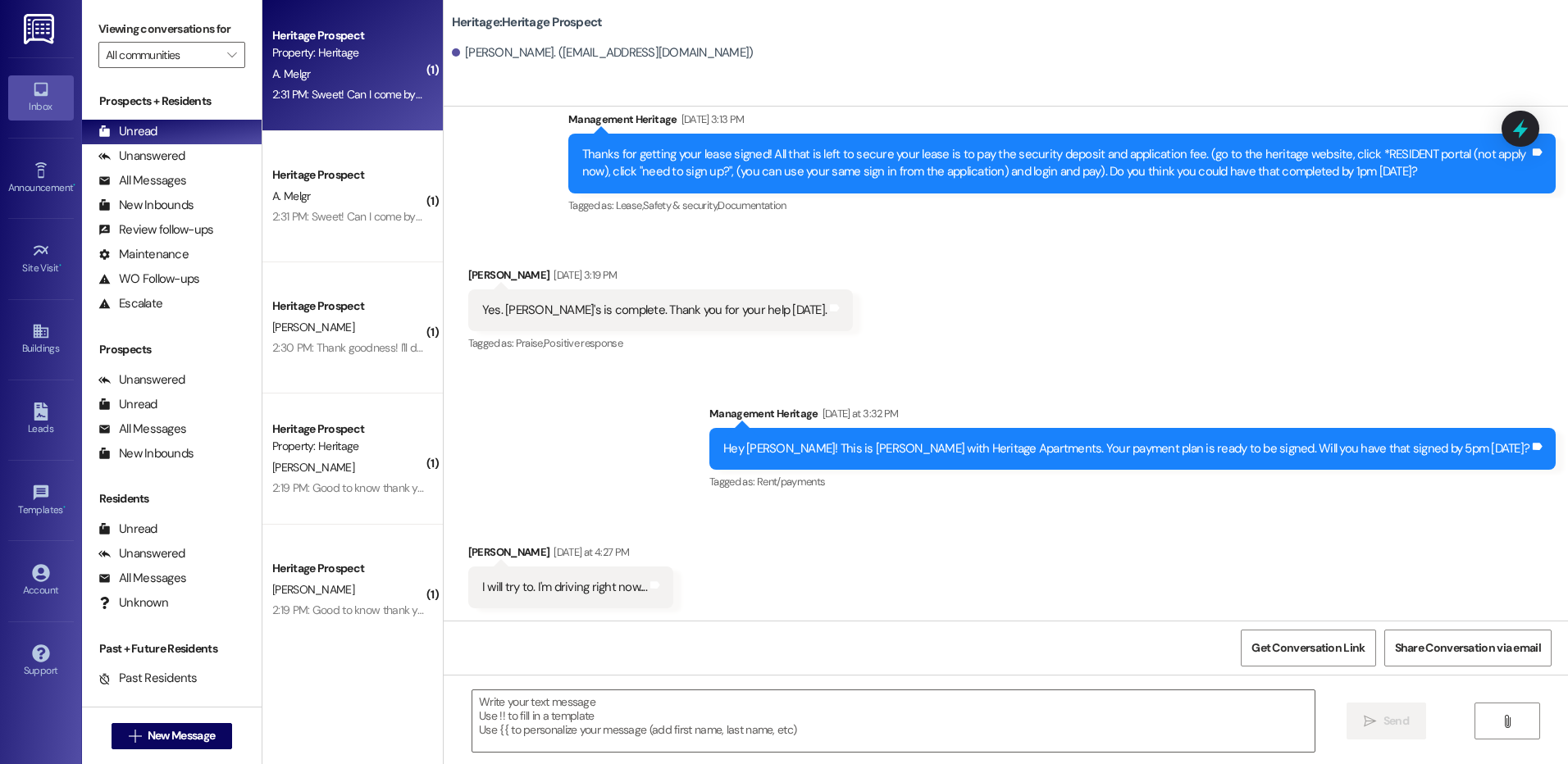
click at [354, 71] on div "A. Melgr" at bounding box center [348, 74] width 155 height 21
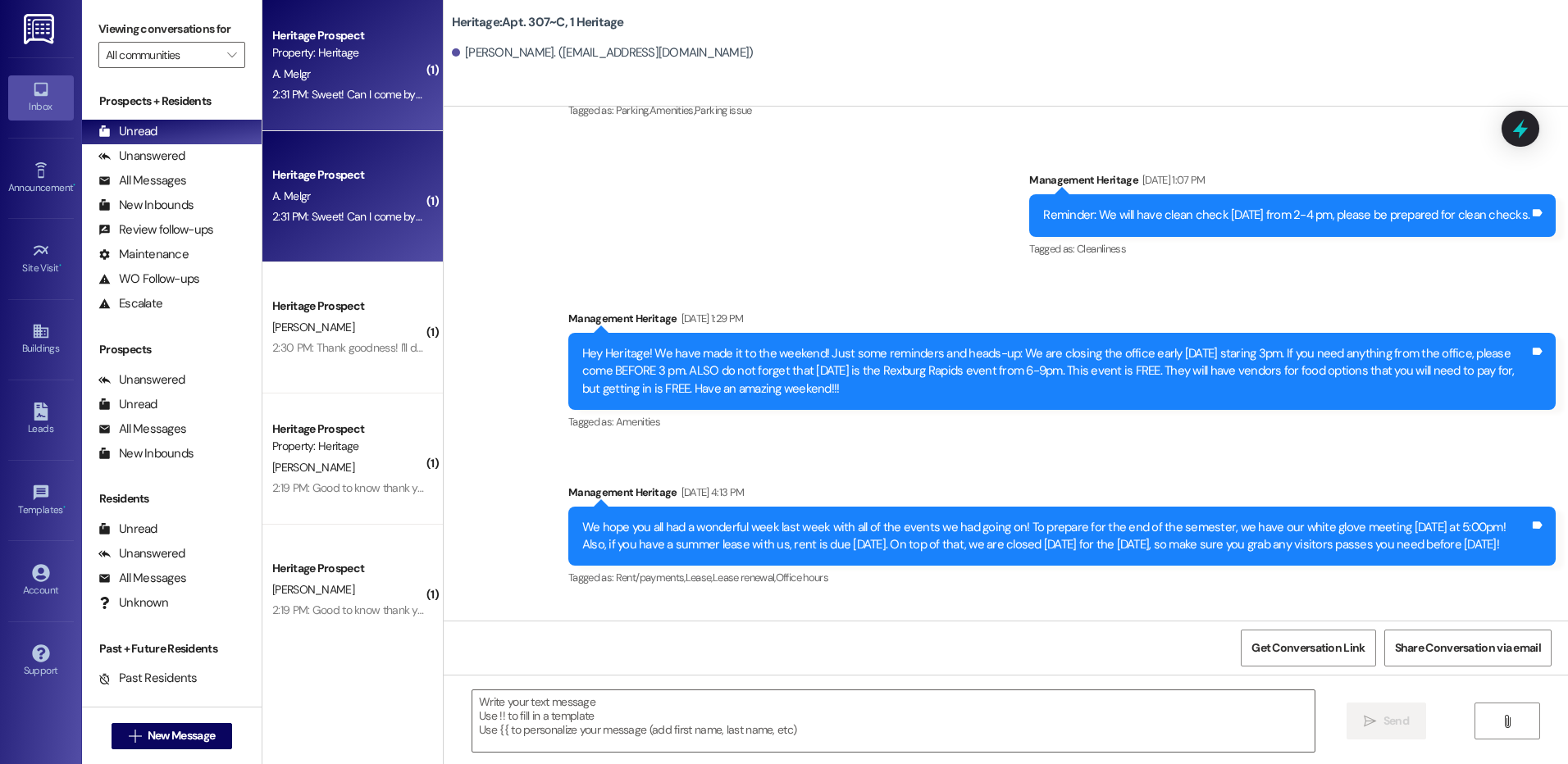
scroll to position [41522, 0]
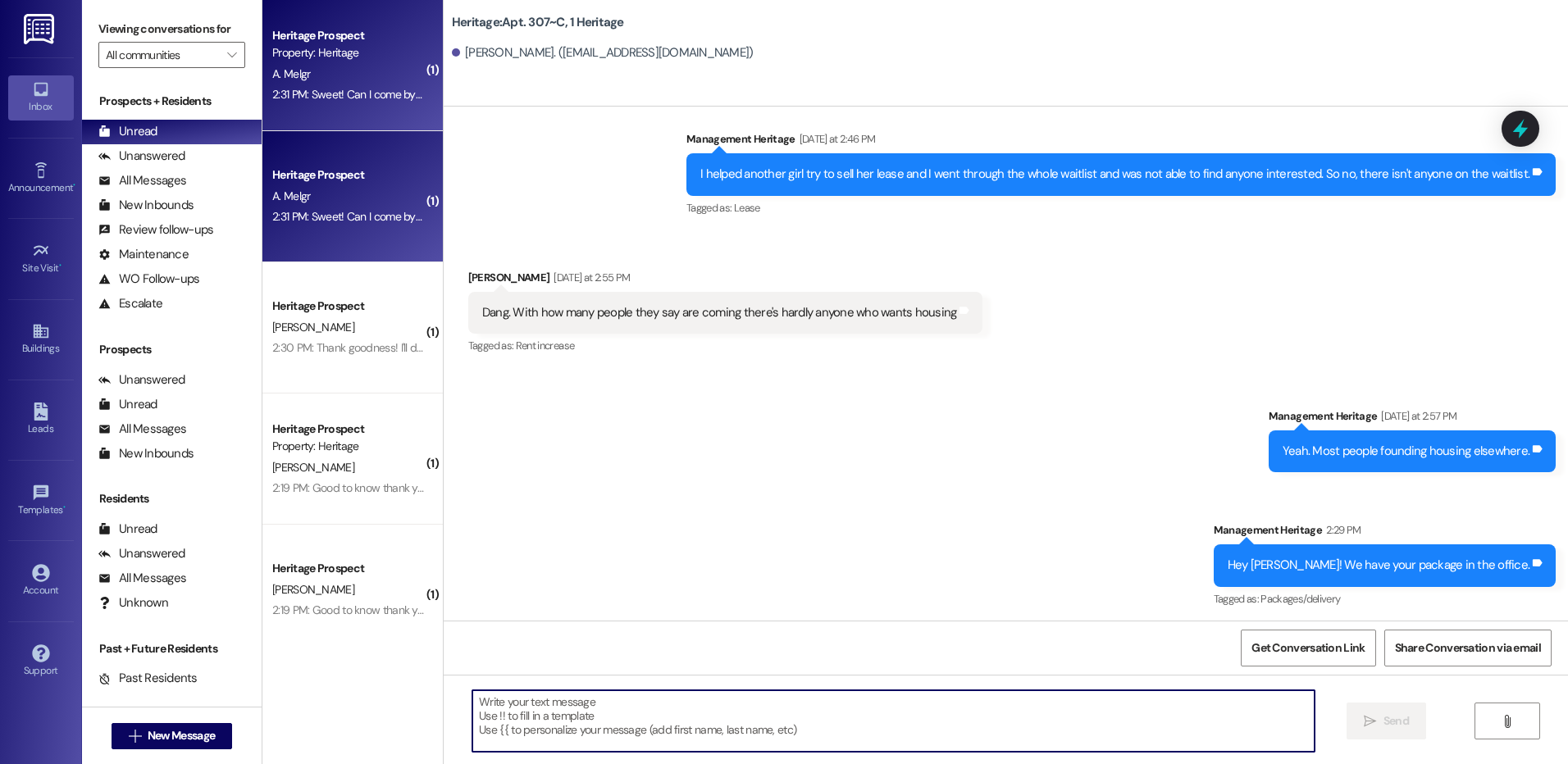
drag, startPoint x: 502, startPoint y: 601, endPoint x: 573, endPoint y: 737, distance: 153.4
click at [573, 737] on textarea at bounding box center [892, 721] width 841 height 62
type textarea "Yeah you are all good"
click at [444, 371] on div "Sent via SMS Management Heritage Yesterday at 2:57 PM Yeah. Most people foundin…" at bounding box center [1006, 498] width 1124 height 253
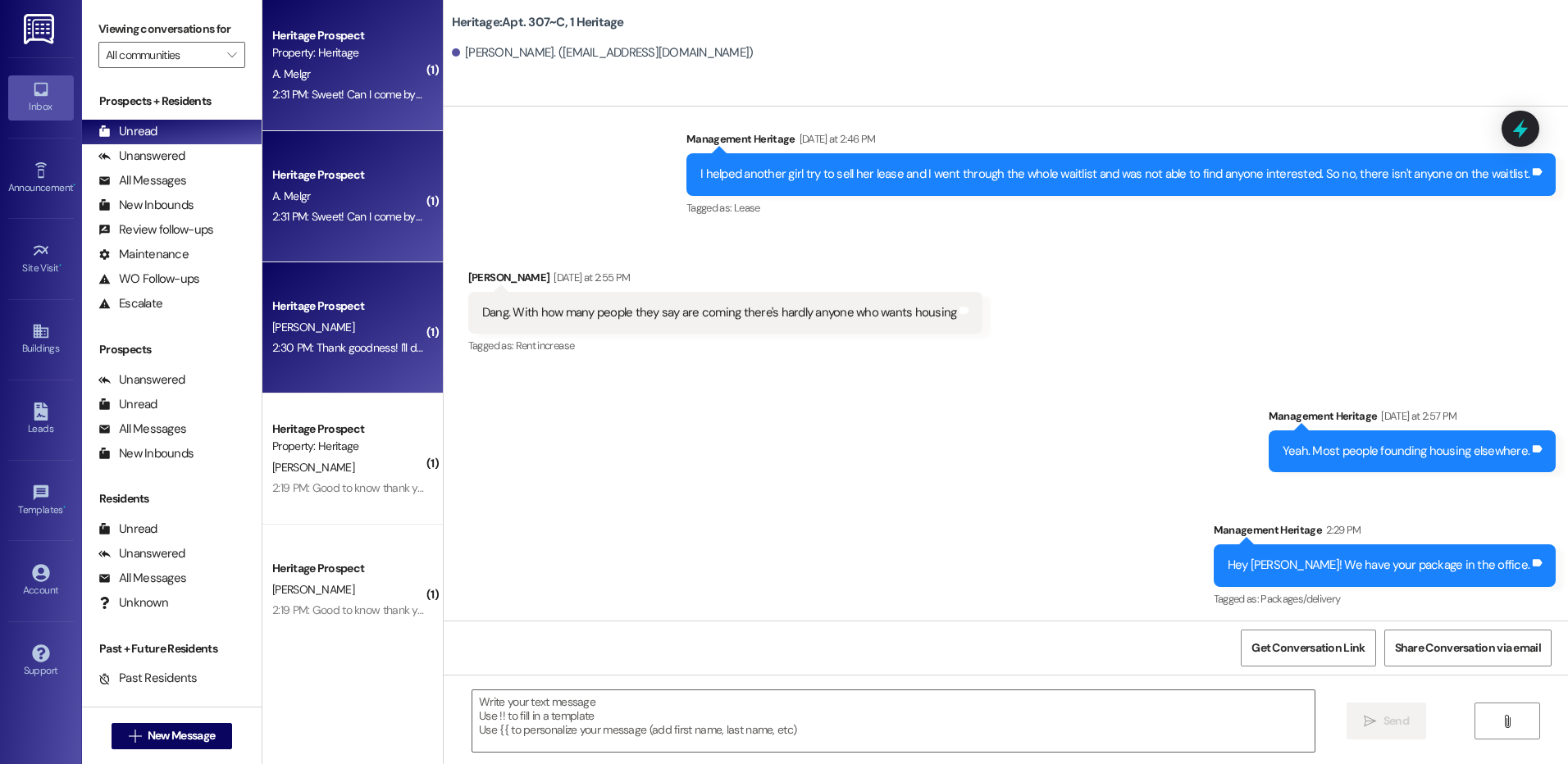
click at [402, 314] on div "Heritage Prospect" at bounding box center [347, 306] width 152 height 17
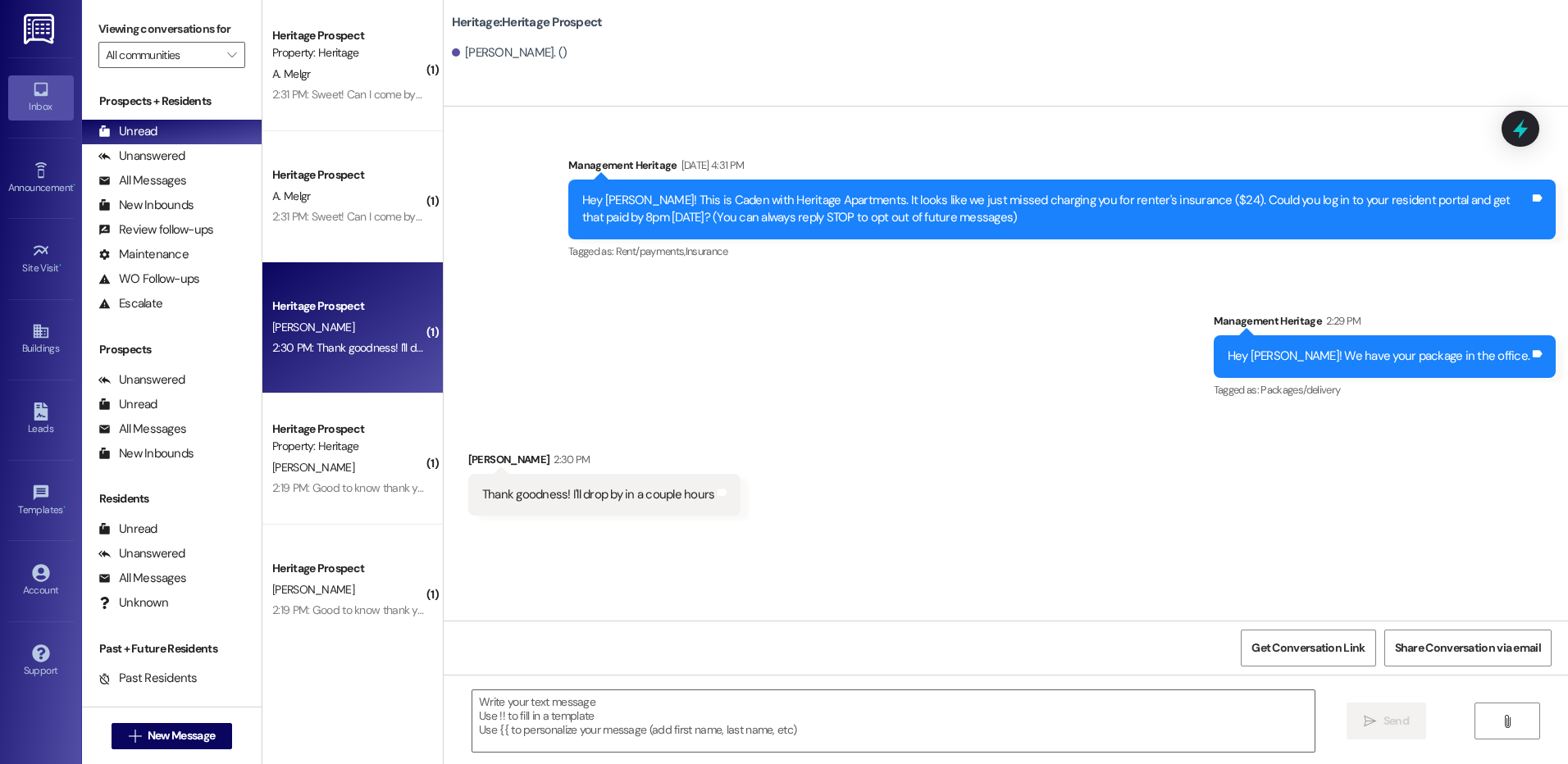
scroll to position [0, 0]
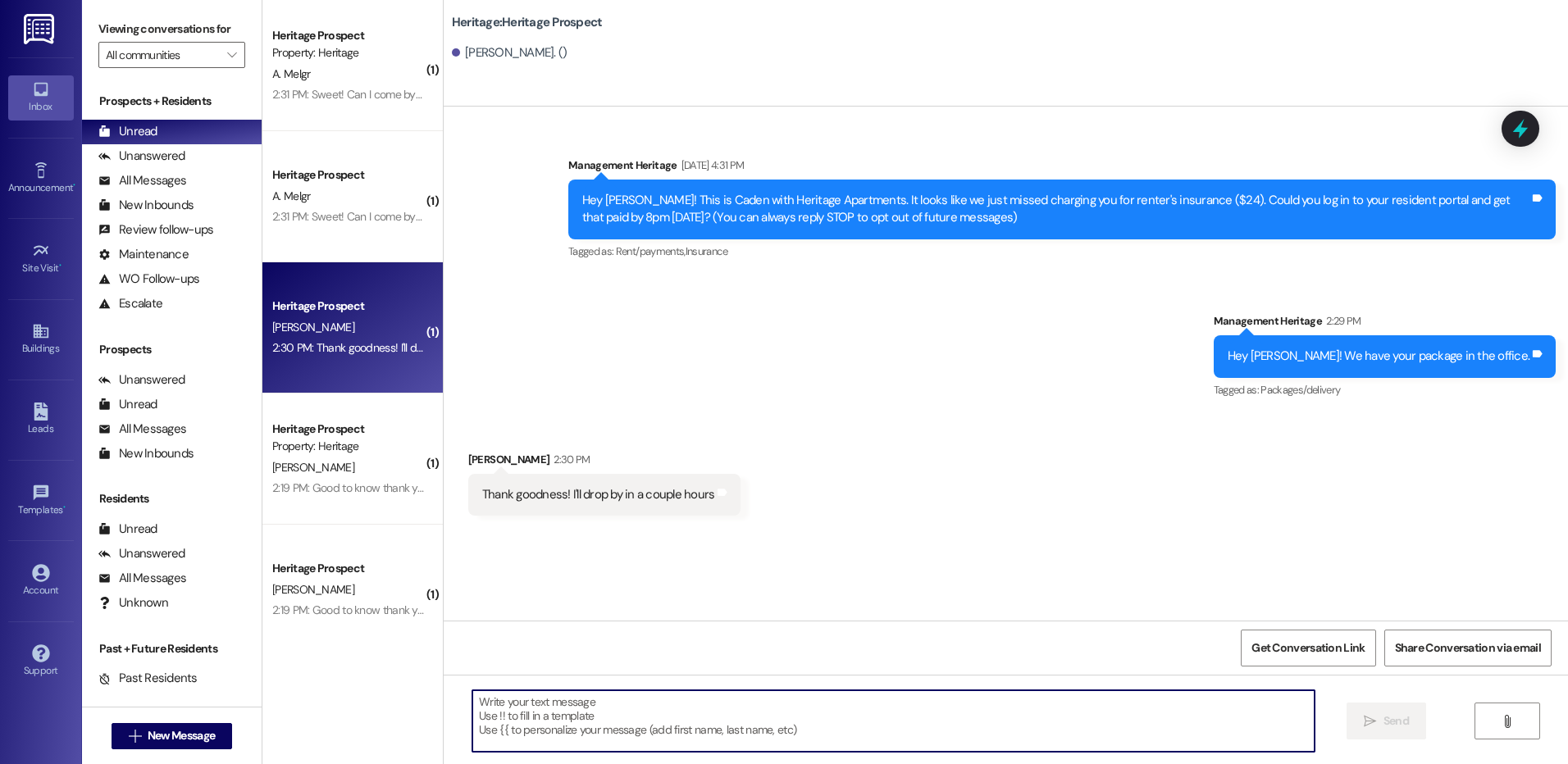
click at [632, 707] on textarea at bounding box center [892, 721] width 841 height 62
type textarea "Okay sounds good."
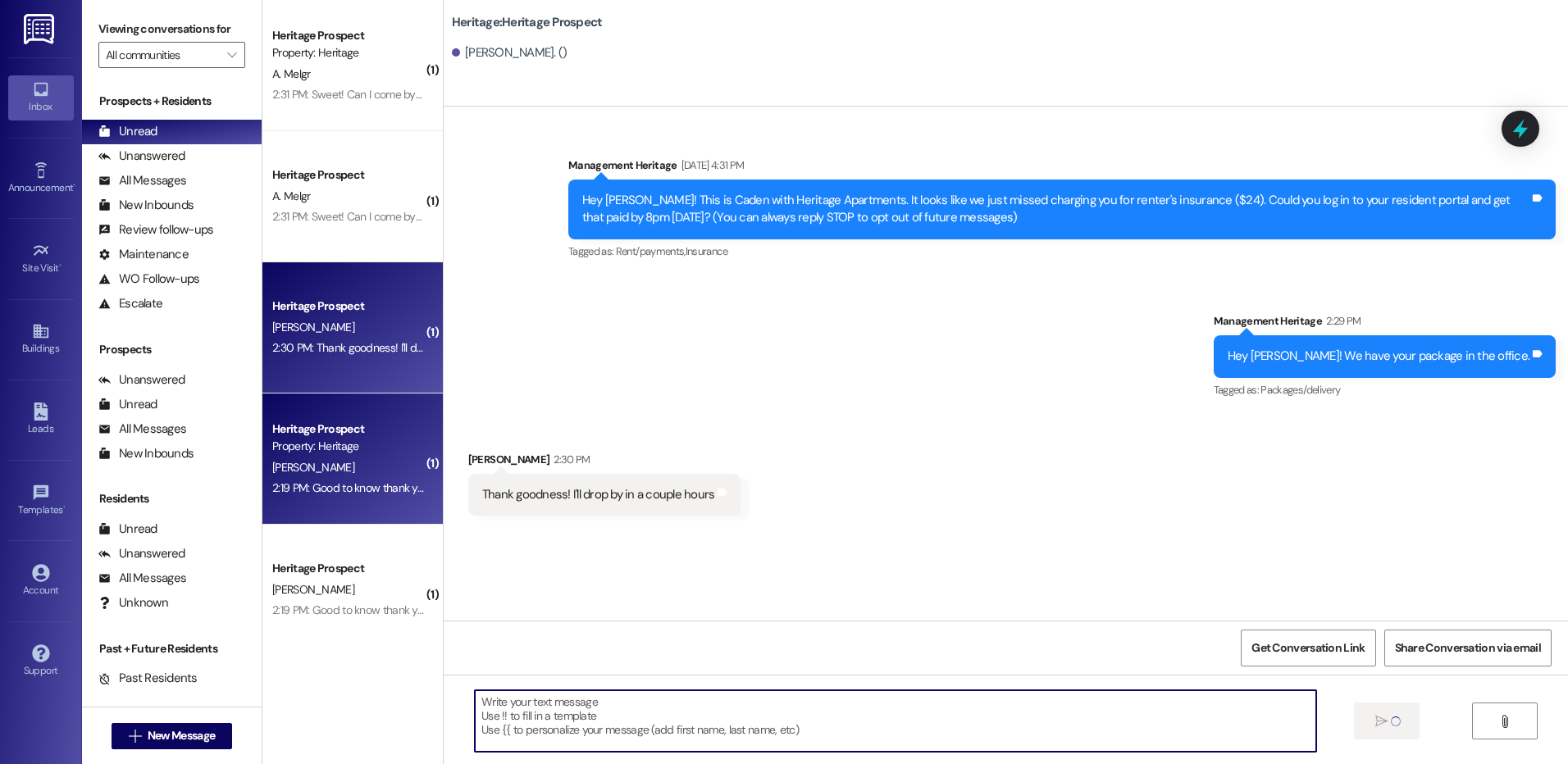
click at [397, 479] on div "2:19 PM: Good to know thank you! 2:19 PM: Good to know thank you!" at bounding box center [348, 488] width 155 height 21
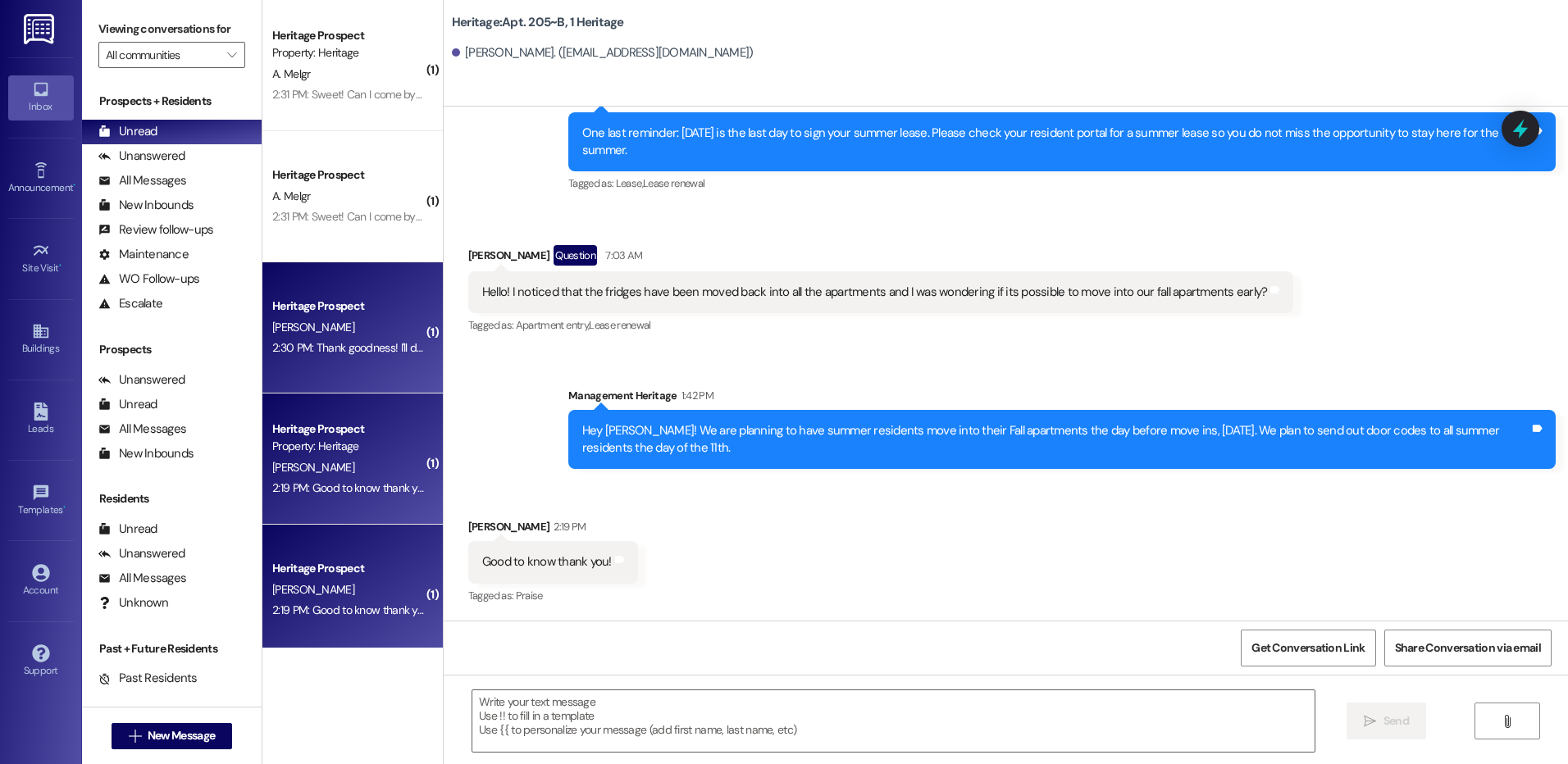
scroll to position [139, 0]
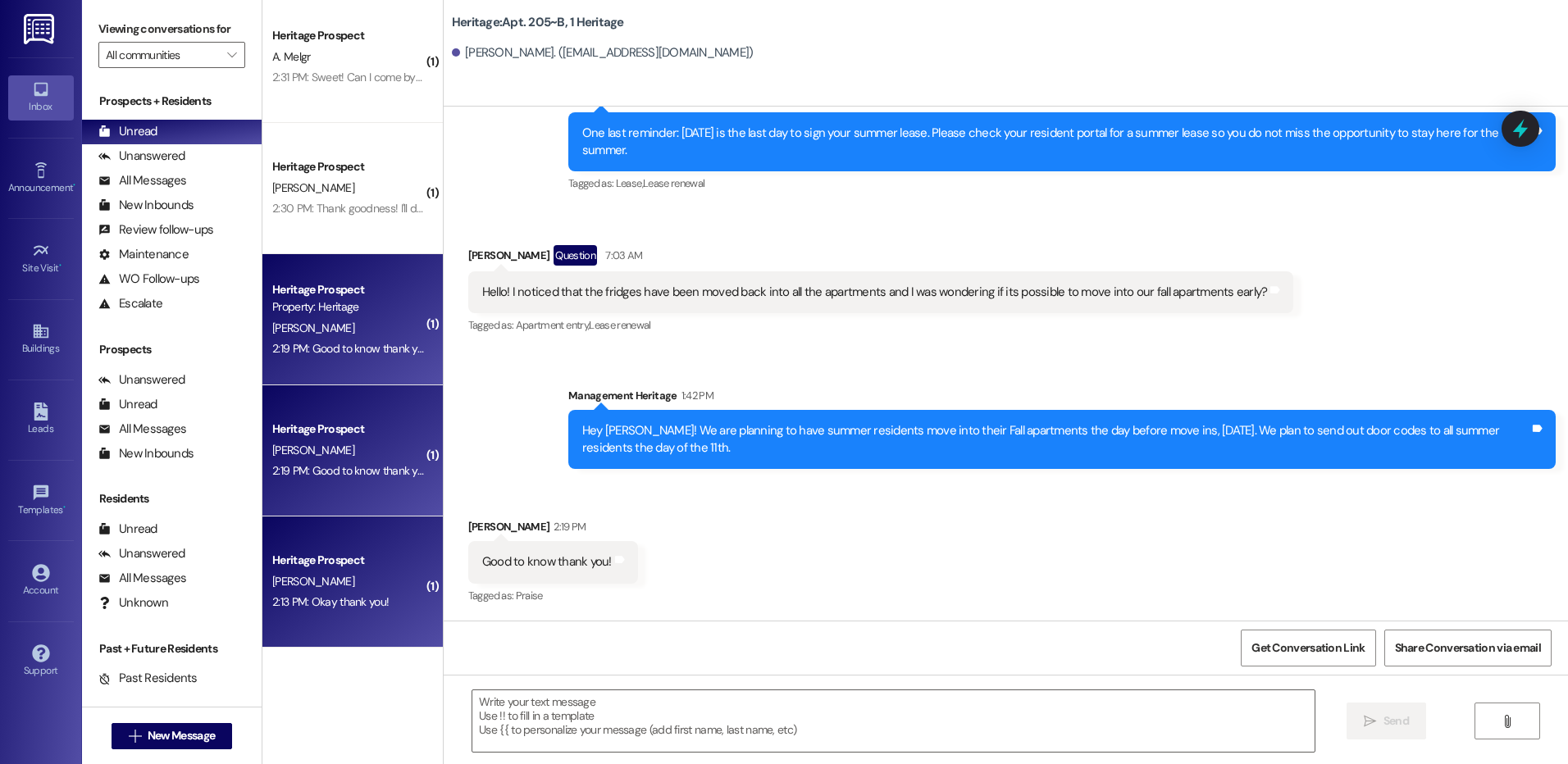
click at [363, 574] on div "M. Dyrhaug" at bounding box center [348, 581] width 155 height 21
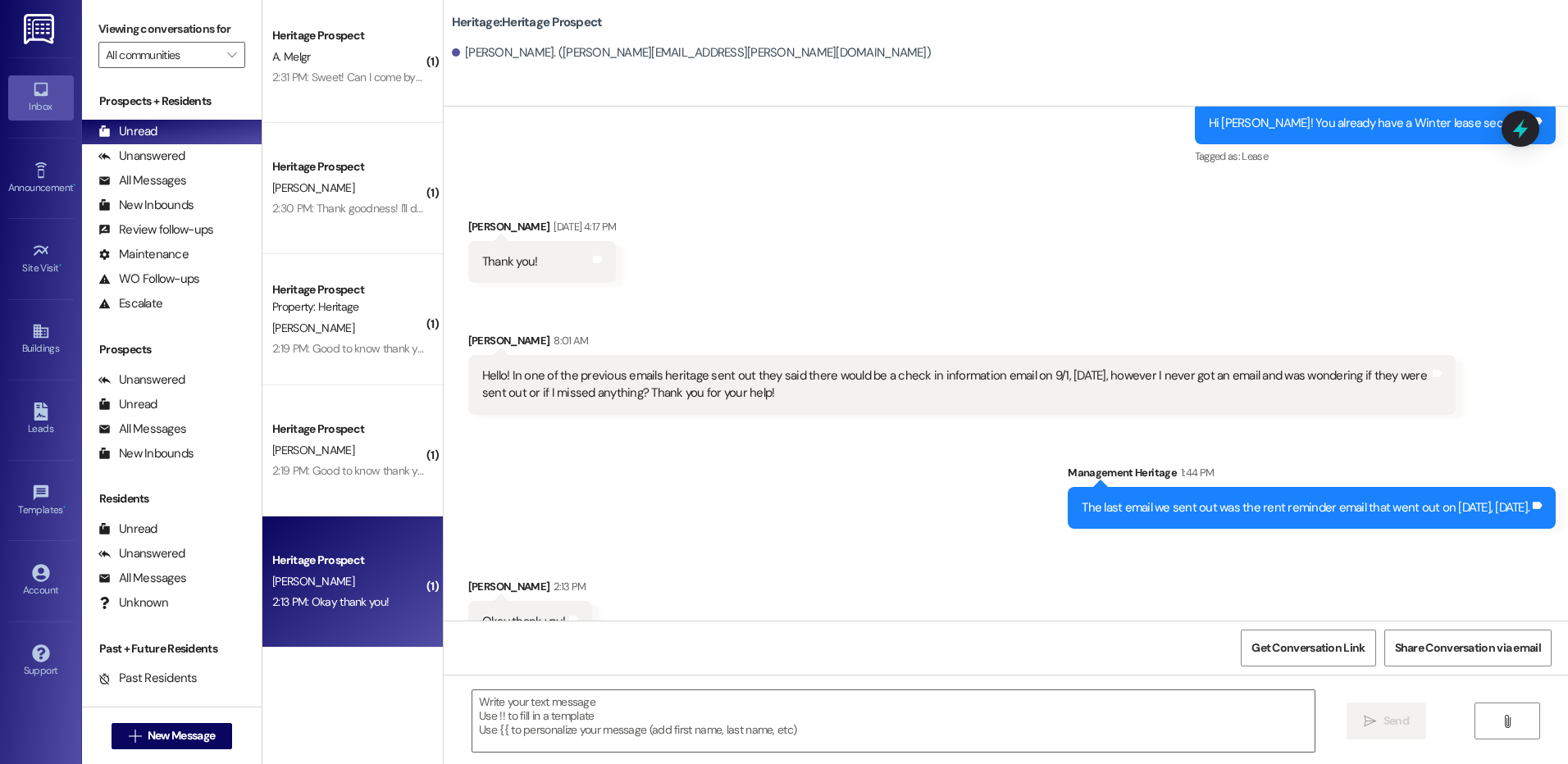
scroll to position [3037, 0]
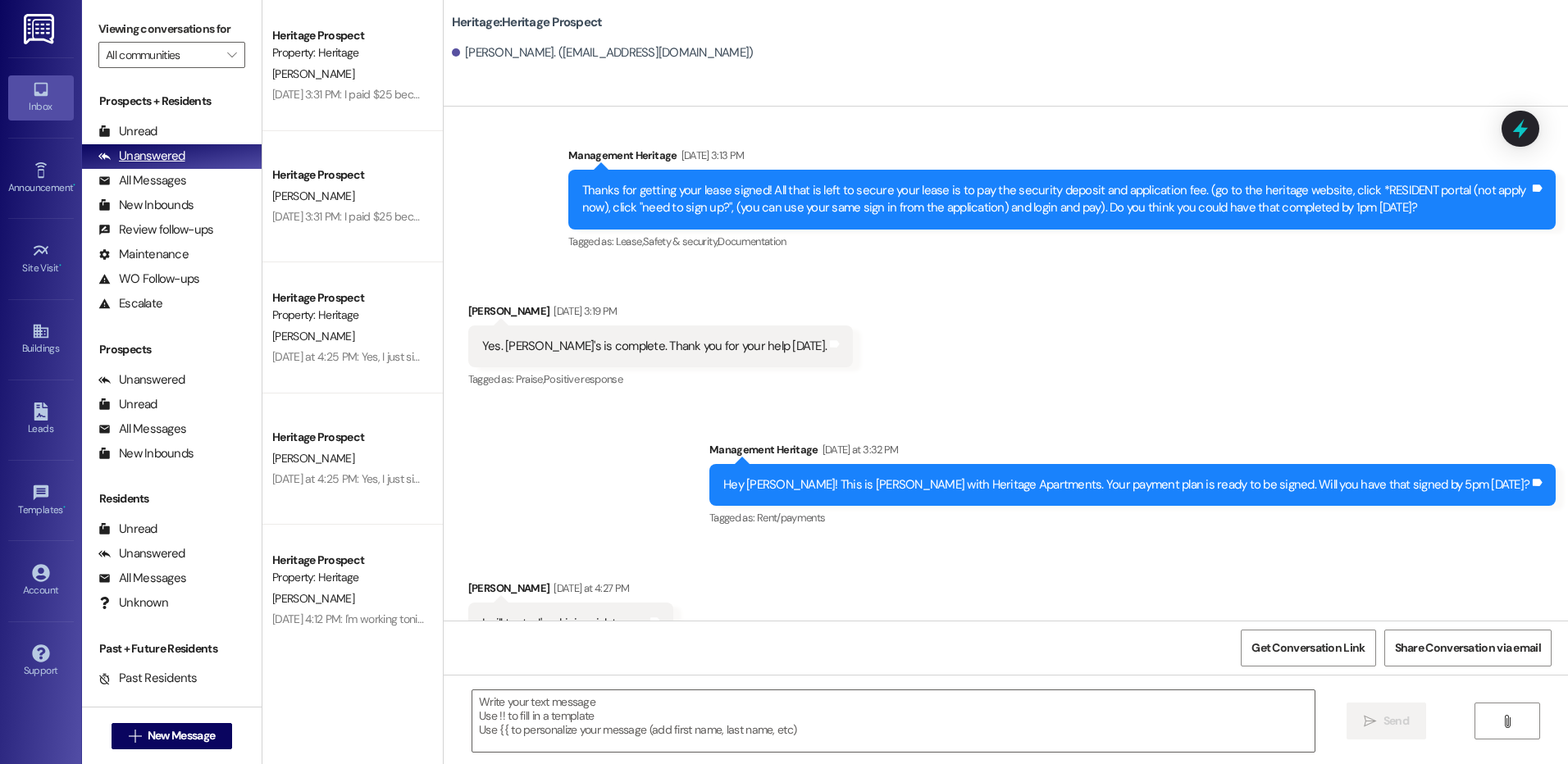
scroll to position [348, 0]
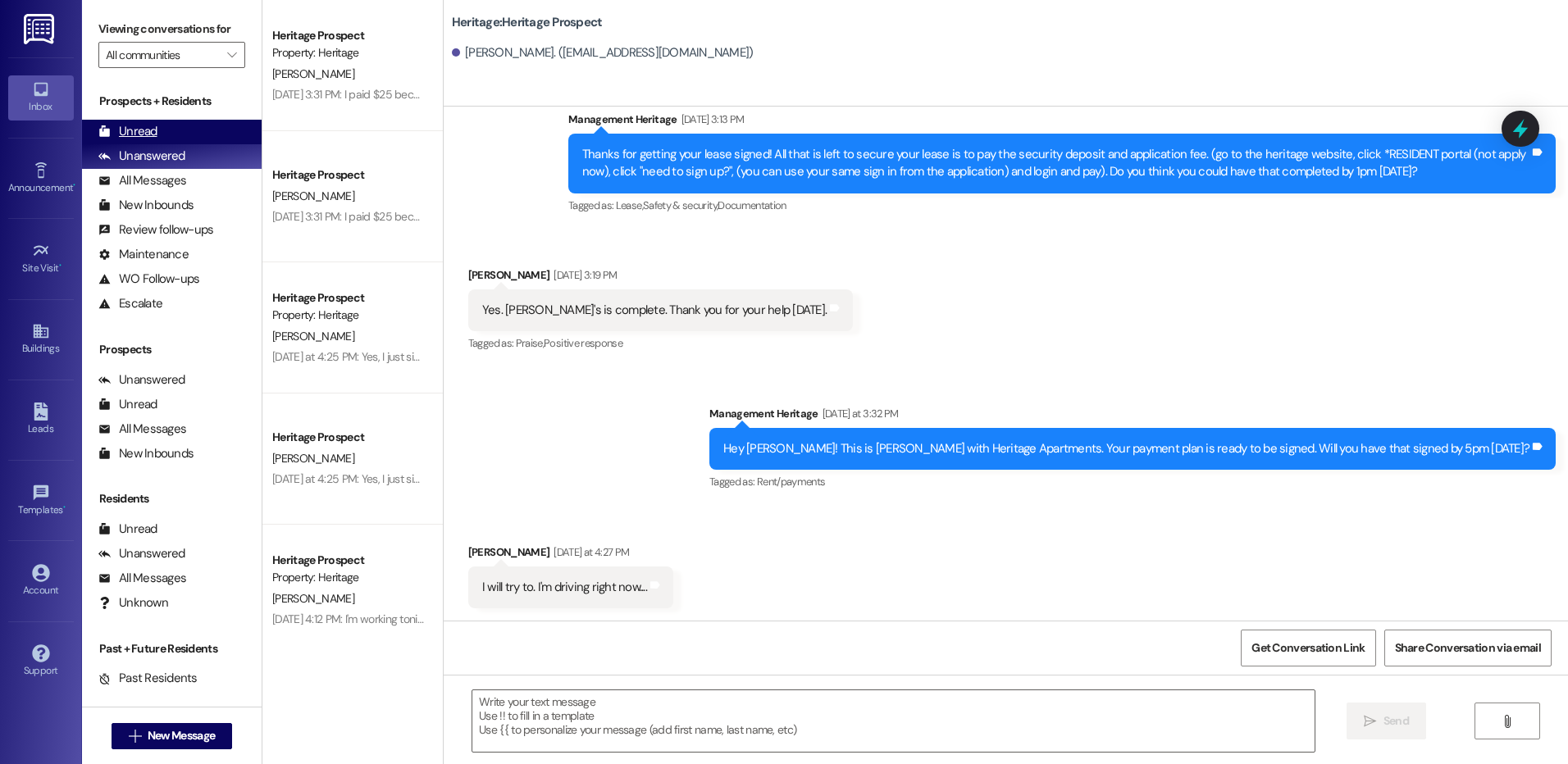
click at [201, 125] on div "Unread (0)" at bounding box center [171, 132] width 179 height 25
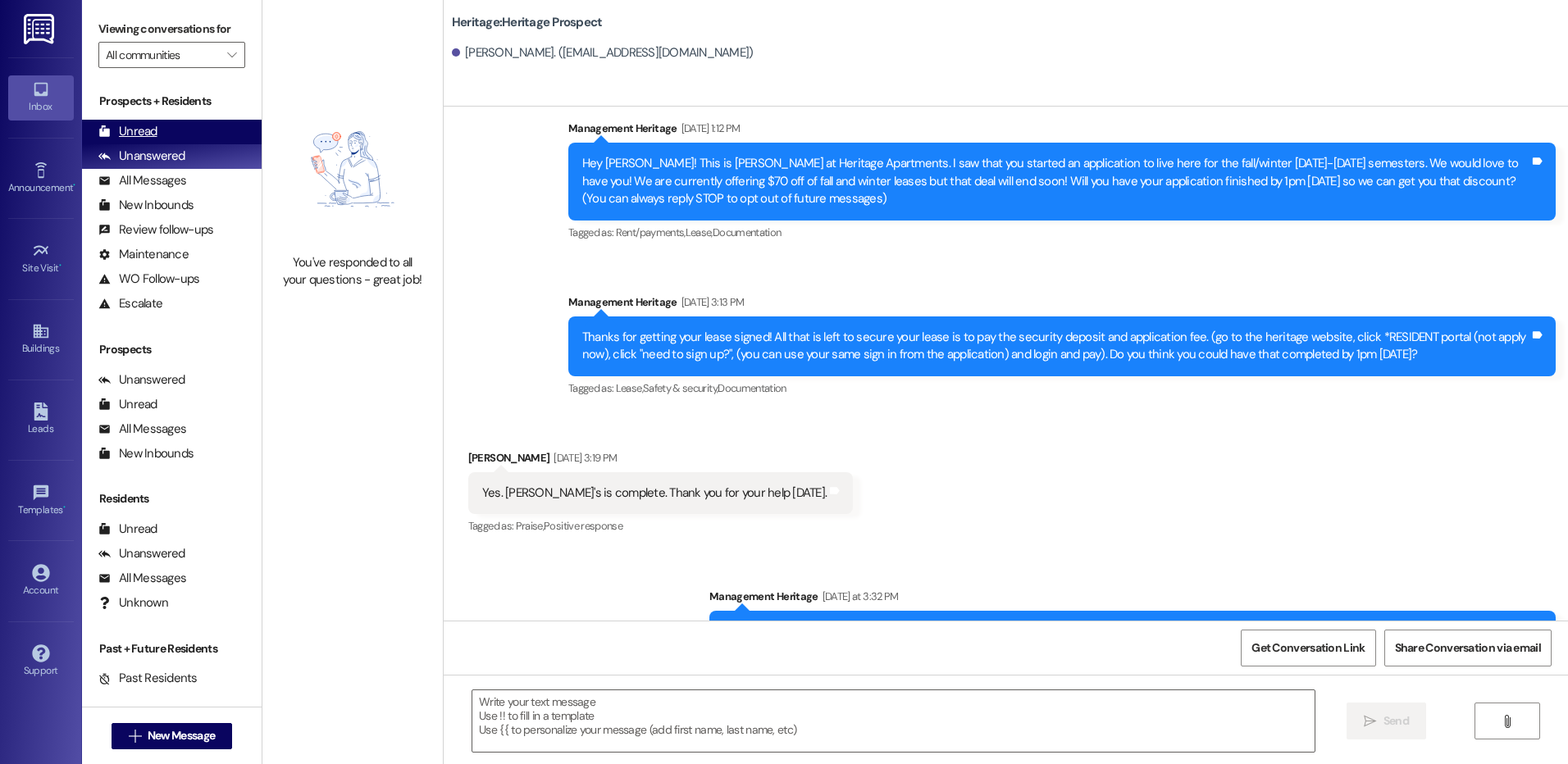
click at [146, 128] on div "Unread" at bounding box center [127, 131] width 59 height 17
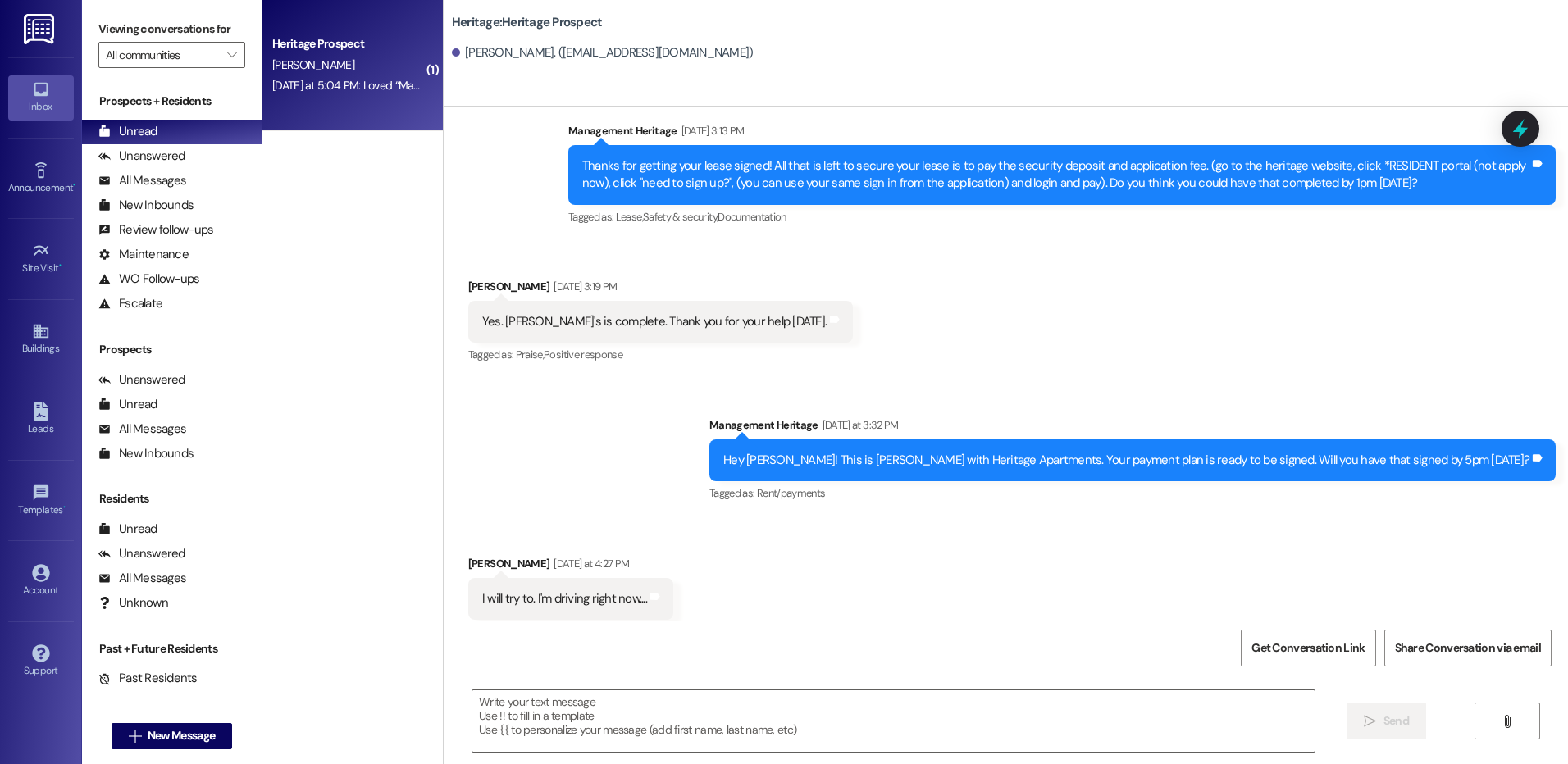
scroll to position [348, 0]
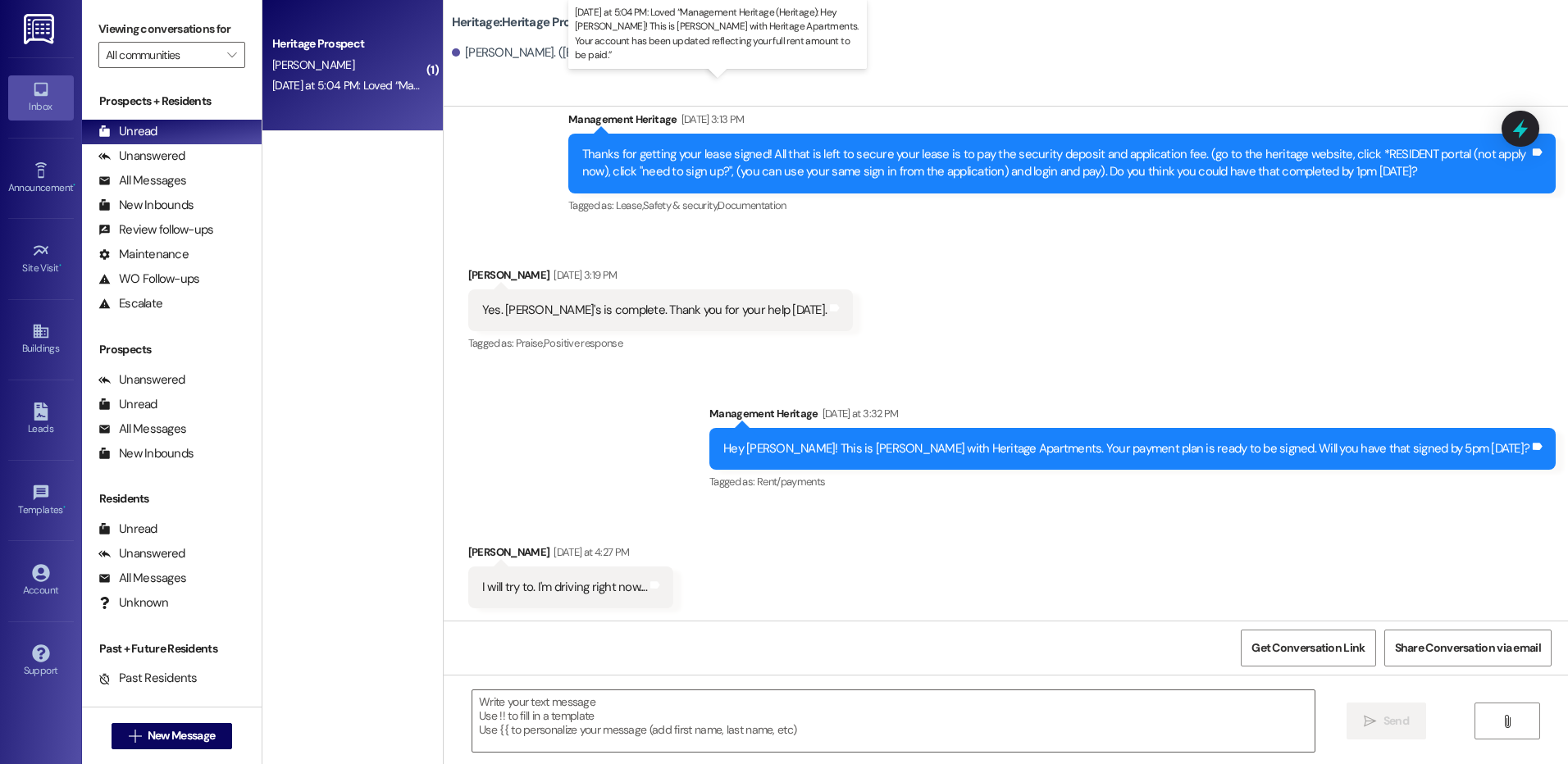
click at [334, 89] on div "[DATE] at 5:04 PM: Loved “Management Heritage (Heritage): Hey [PERSON_NAME]! Th…" at bounding box center [772, 85] width 1000 height 15
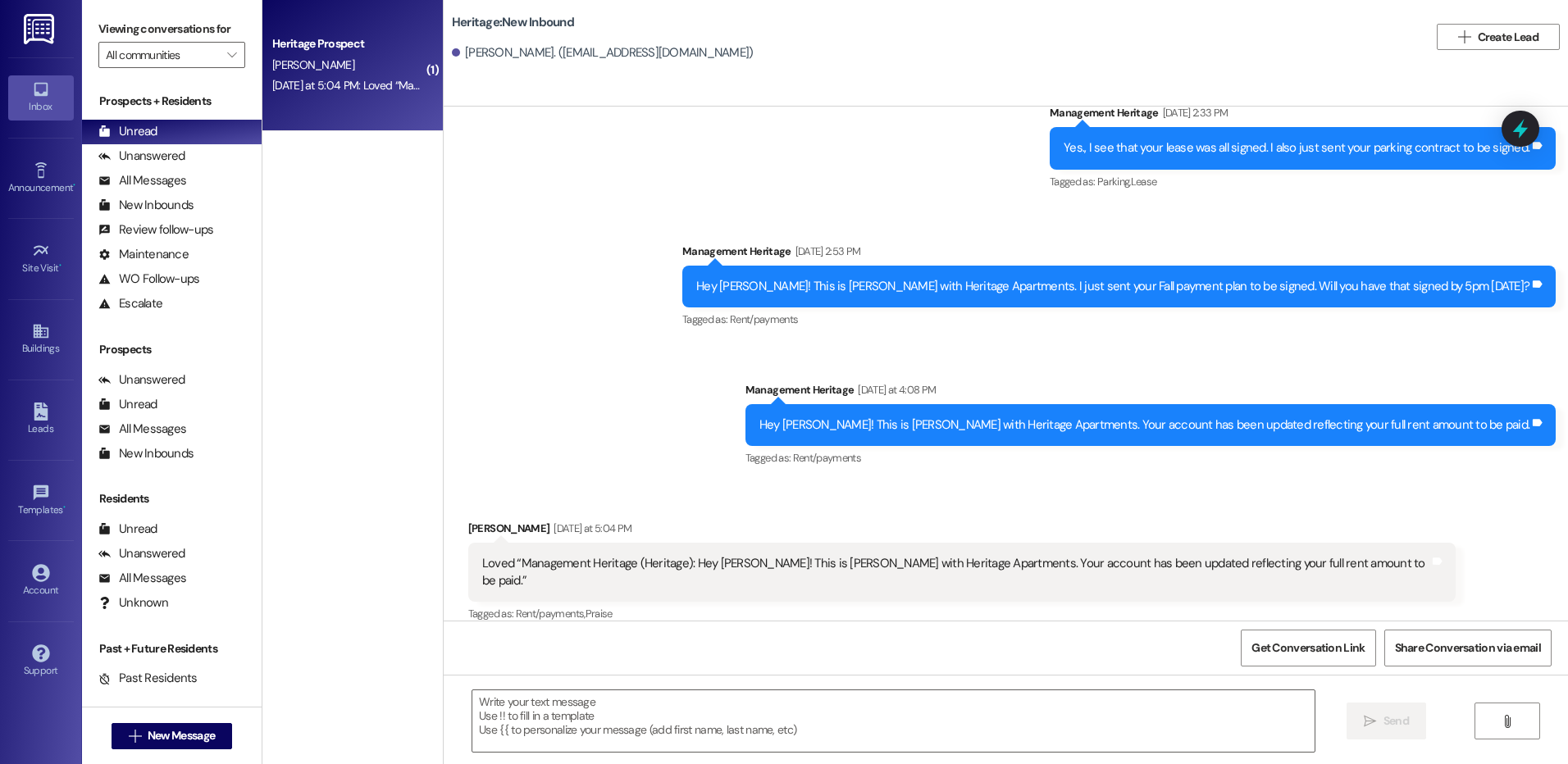
scroll to position [1014, 0]
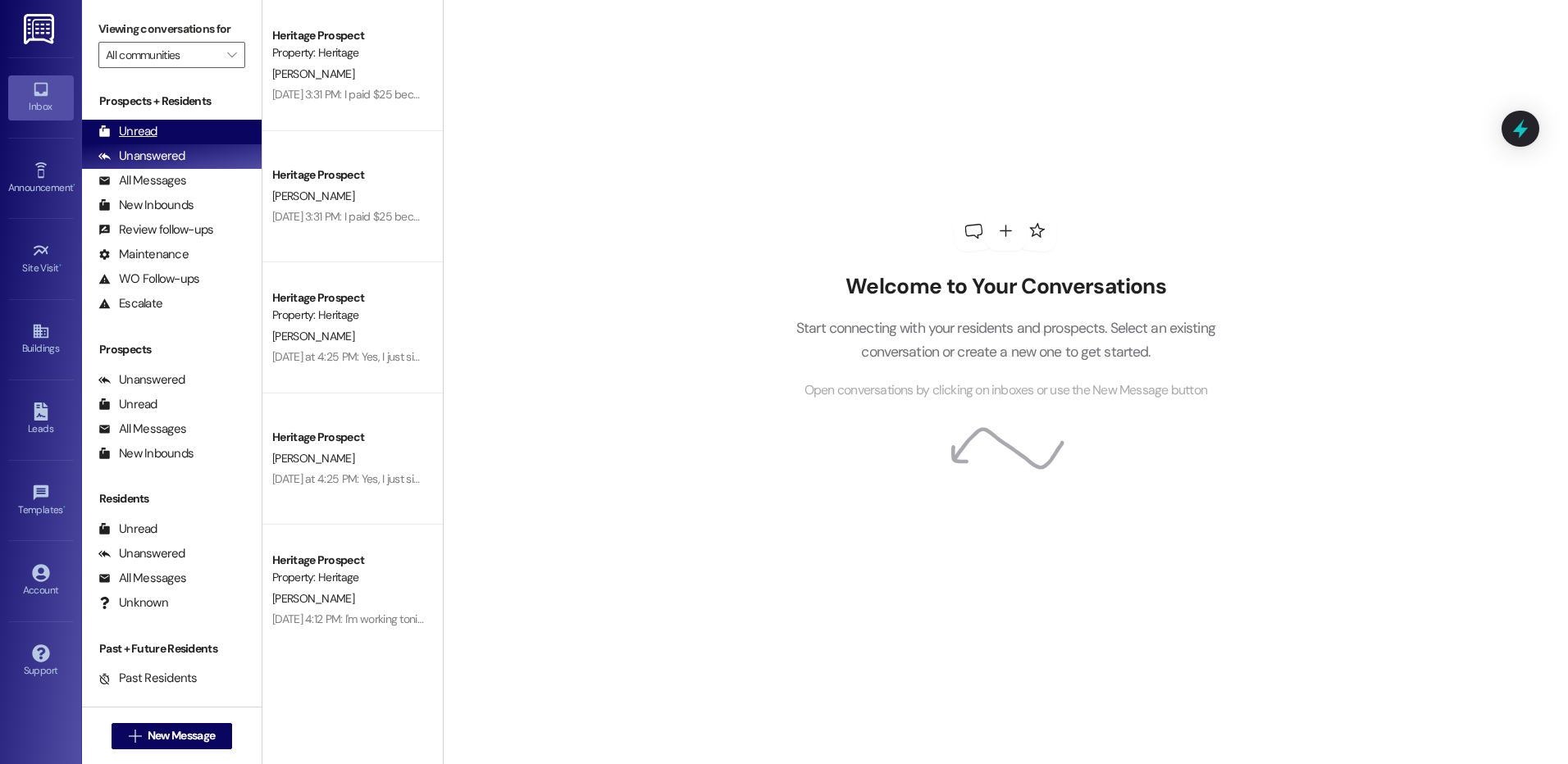
click at [144, 129] on div "Unread" at bounding box center [127, 131] width 59 height 17
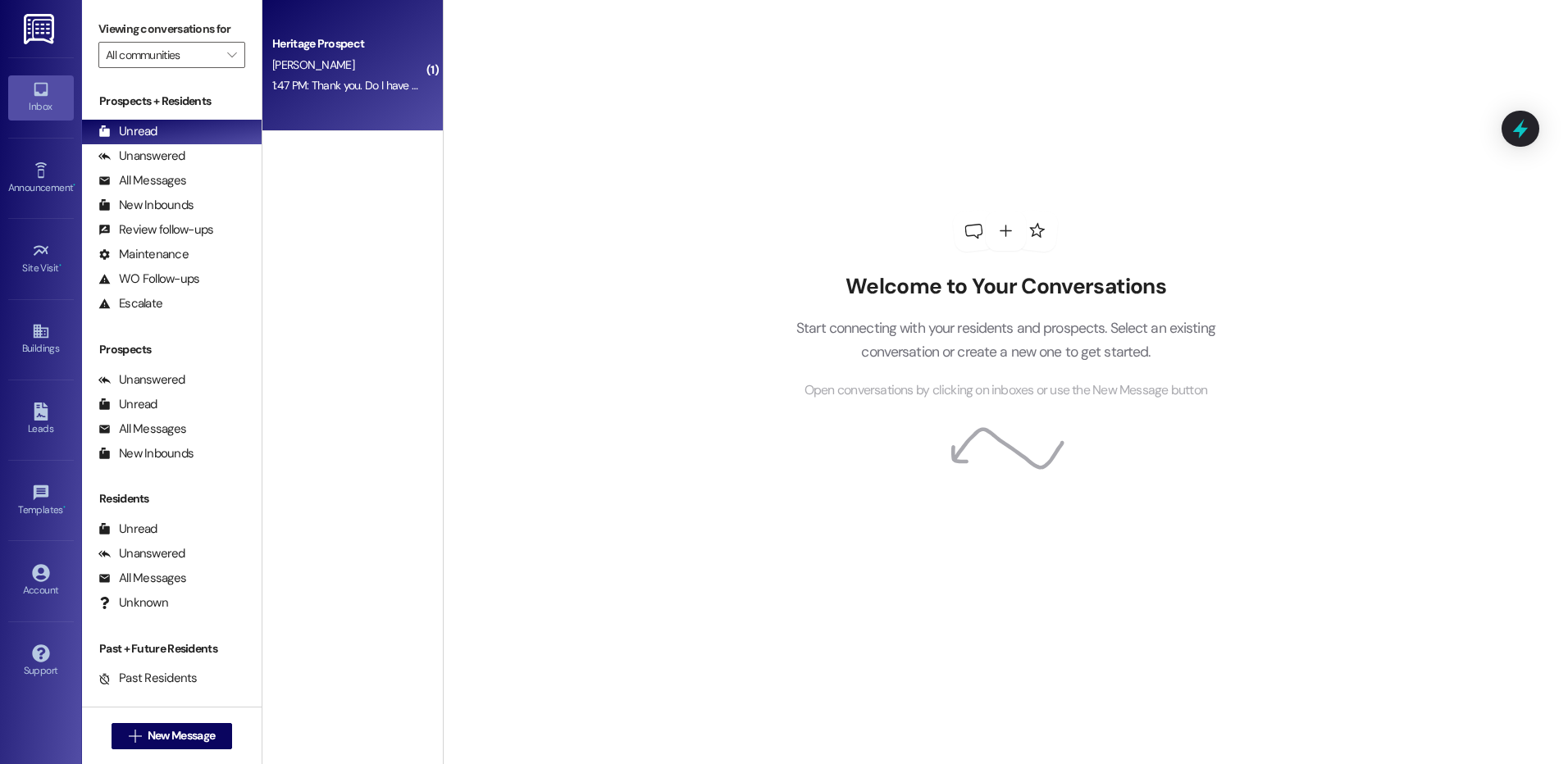
click at [299, 79] on div "1:47 PM: Thank you. Do I have a floor or apartment assigned ? 1:47 PM: Thank yo…" at bounding box center [416, 85] width 287 height 15
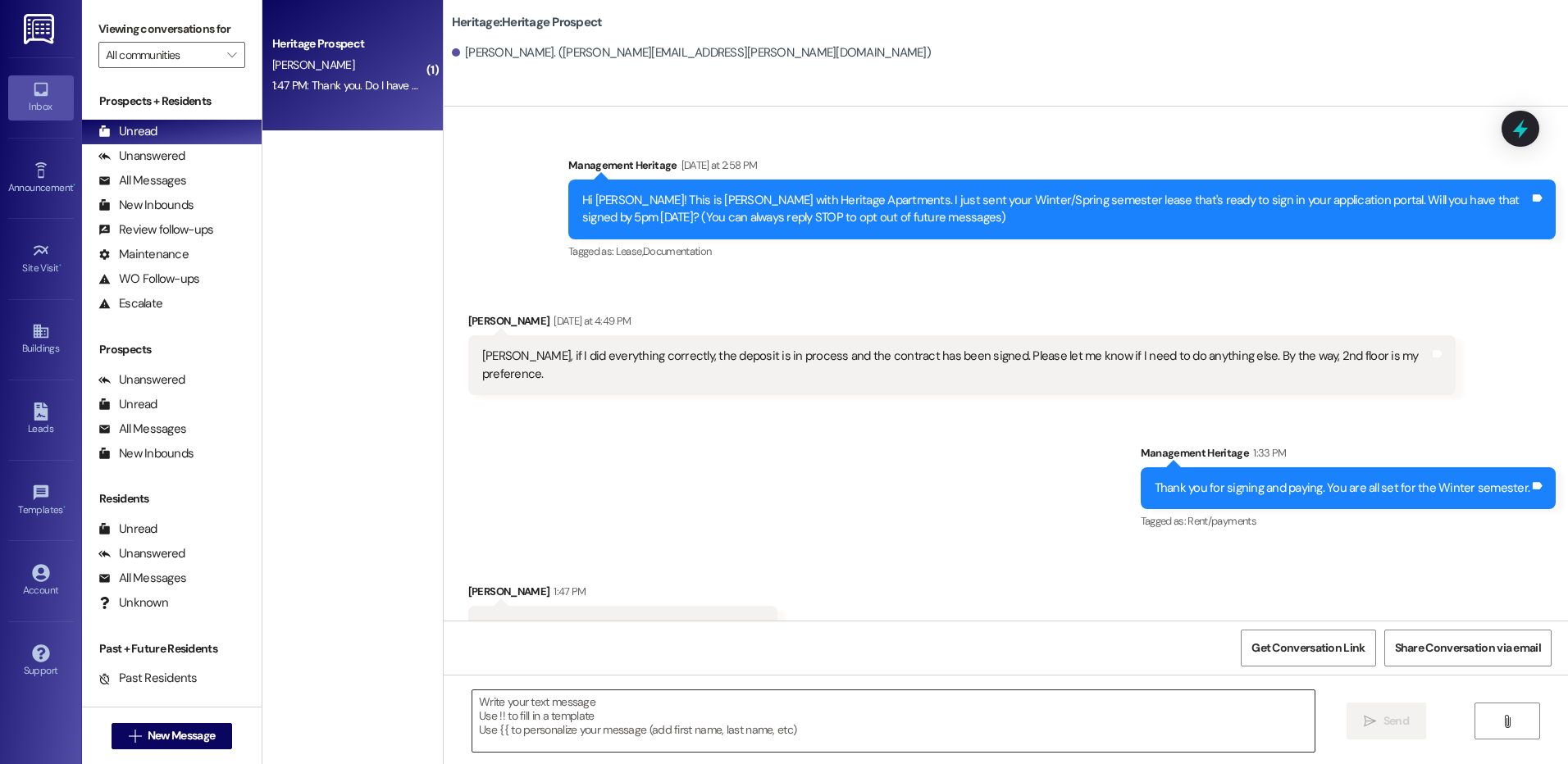
scroll to position [22, 0]
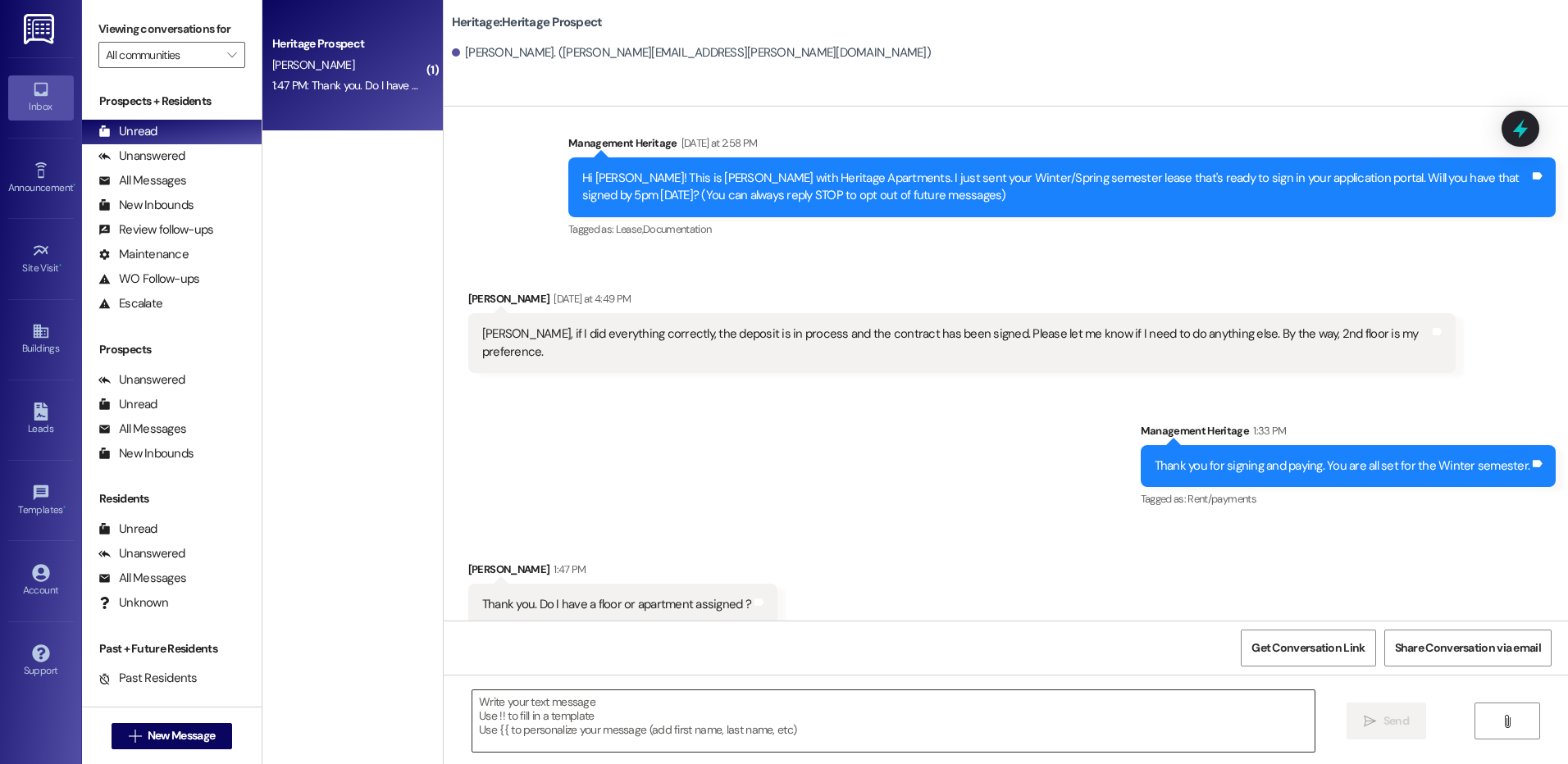
click at [534, 726] on textarea at bounding box center [892, 721] width 841 height 62
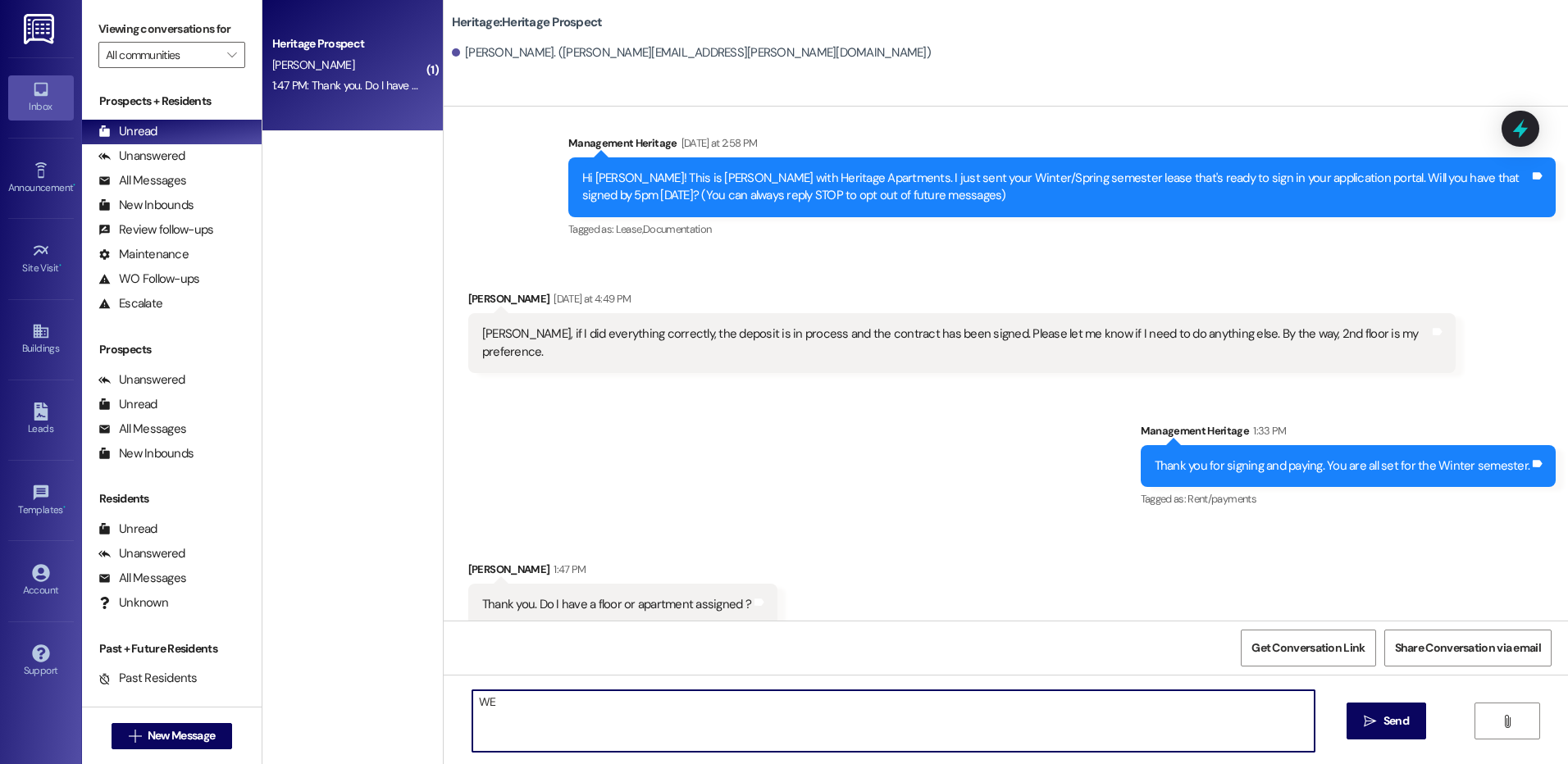
type textarea "W"
type textarea "We will not assign apartments until we are closer to the Winter semester. You w…"
click at [1343, 708] on div "We will not assign apartments until we are closer to the Winter semester. You w…" at bounding box center [1006, 736] width 1124 height 123
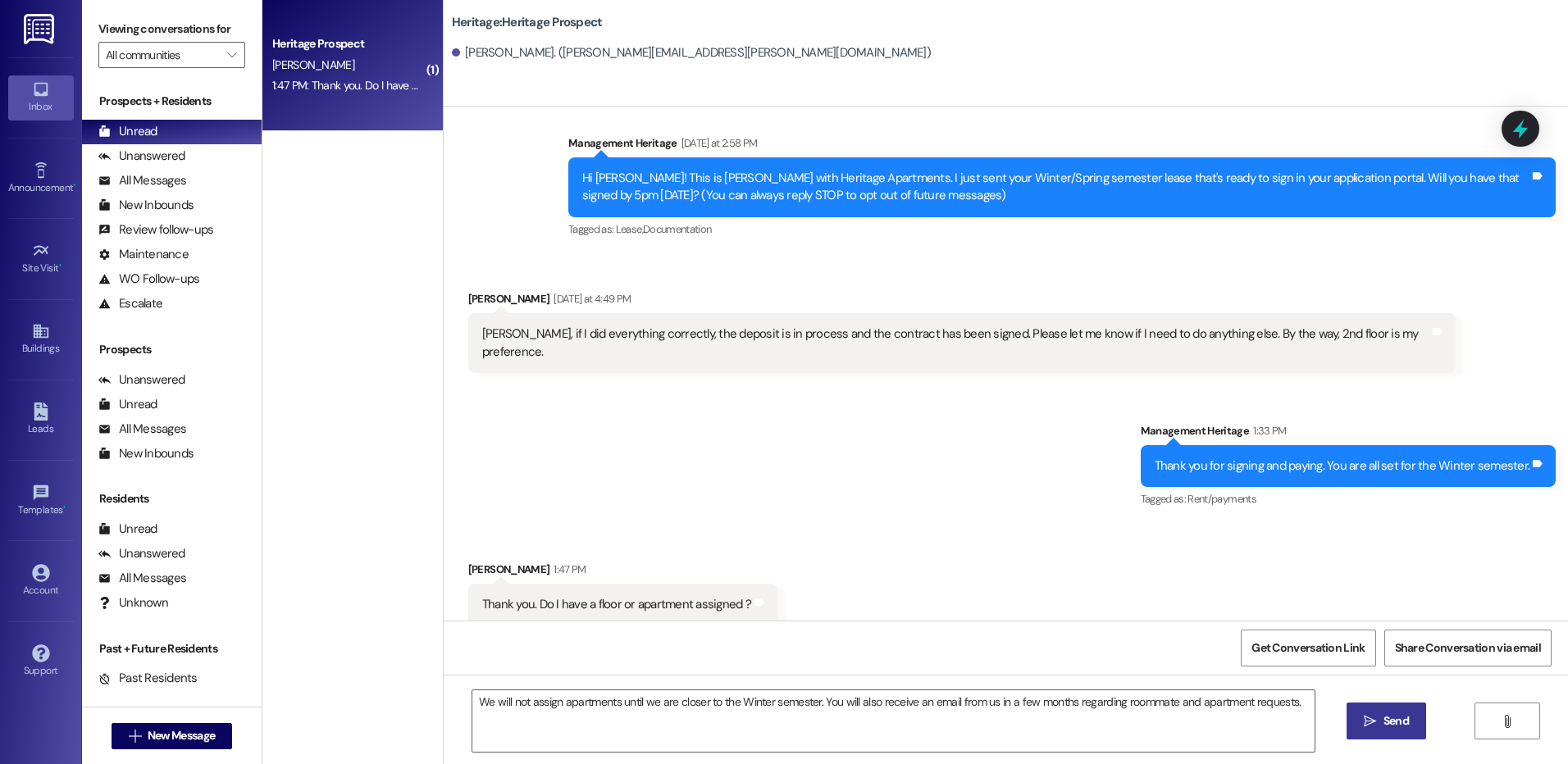
click at [1352, 721] on button " Send" at bounding box center [1385, 721] width 79 height 37
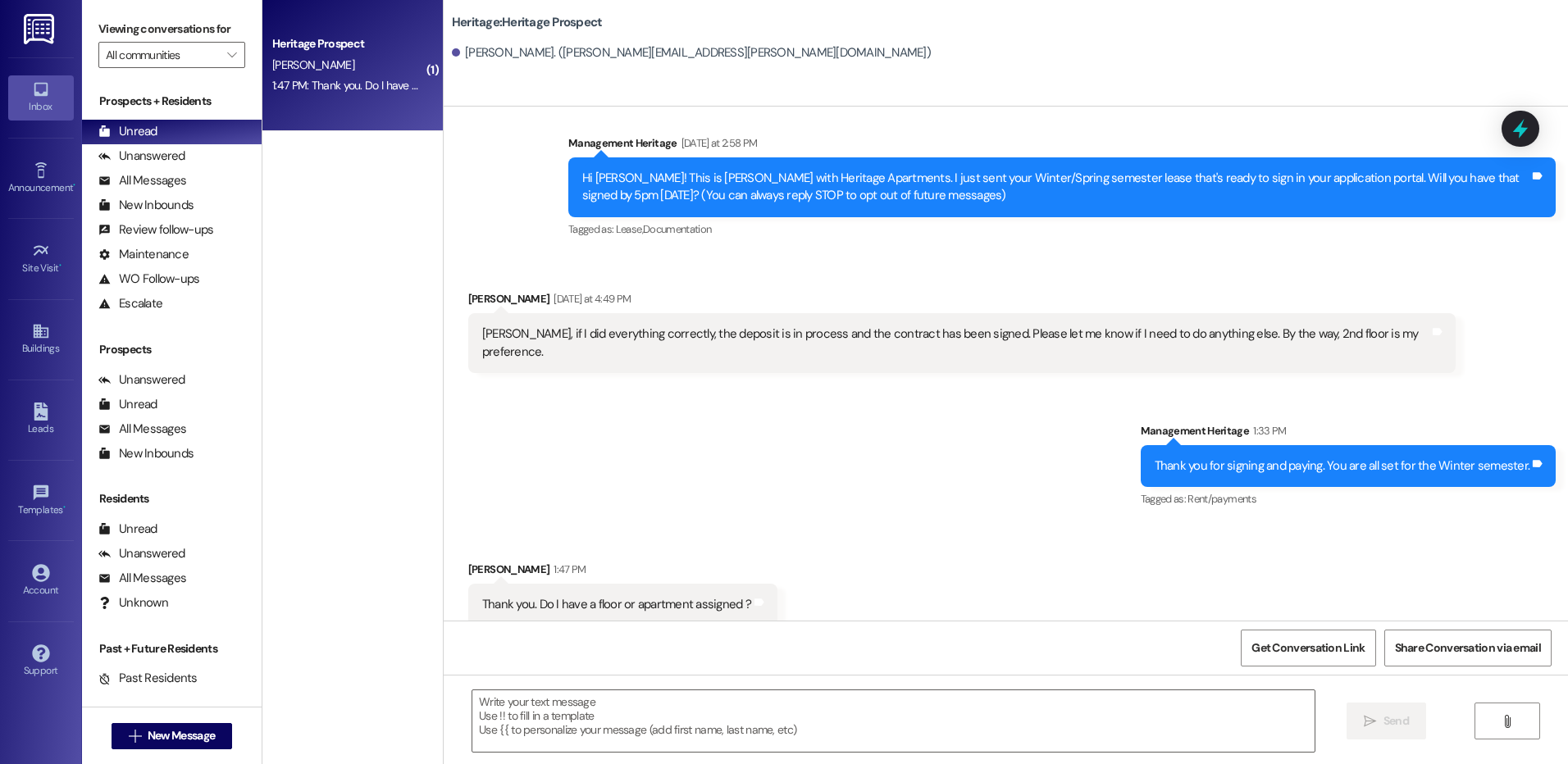
scroll to position [137, 0]
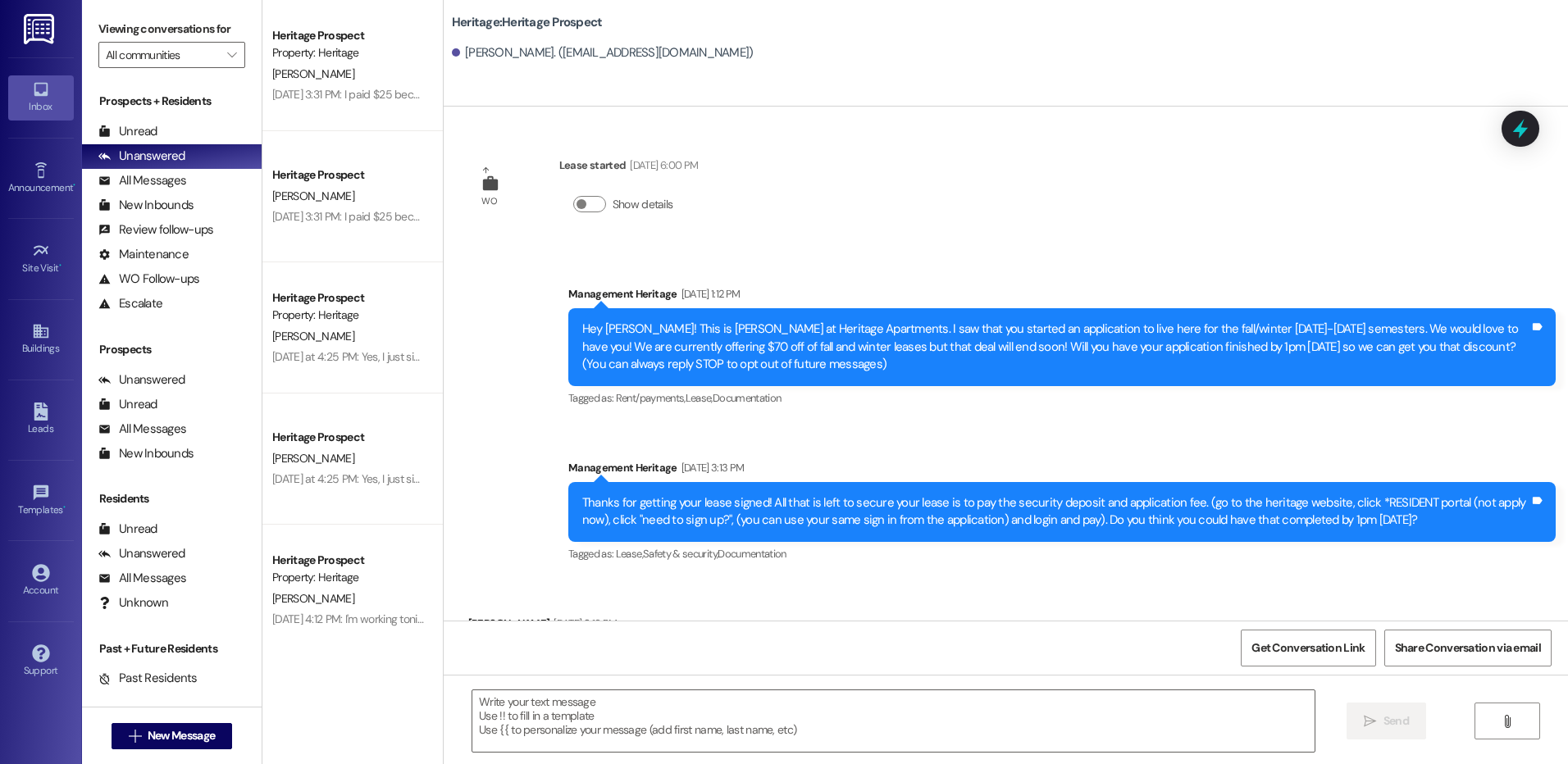
scroll to position [348, 0]
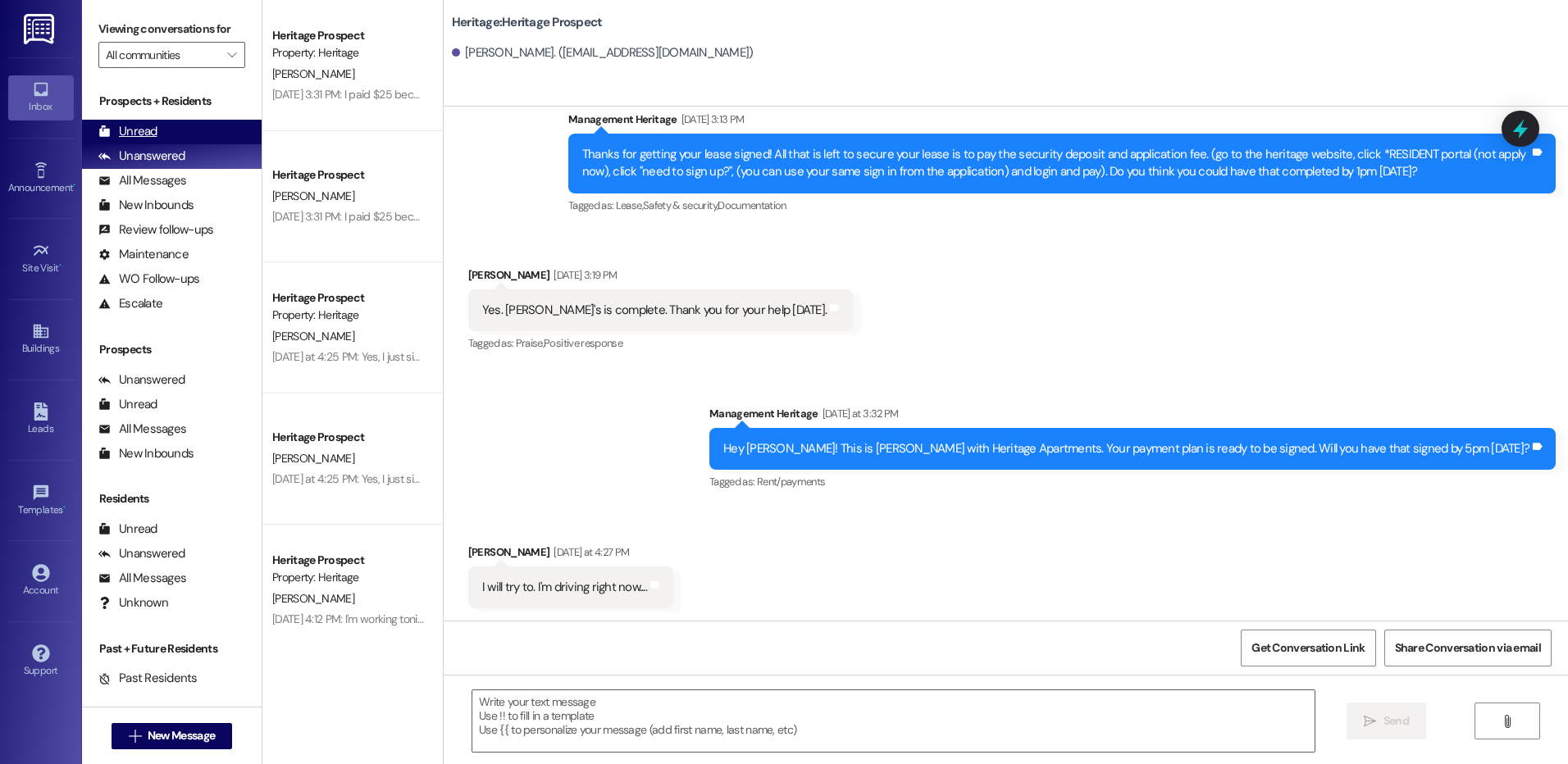
click at [202, 130] on div "Unread (0)" at bounding box center [171, 132] width 179 height 25
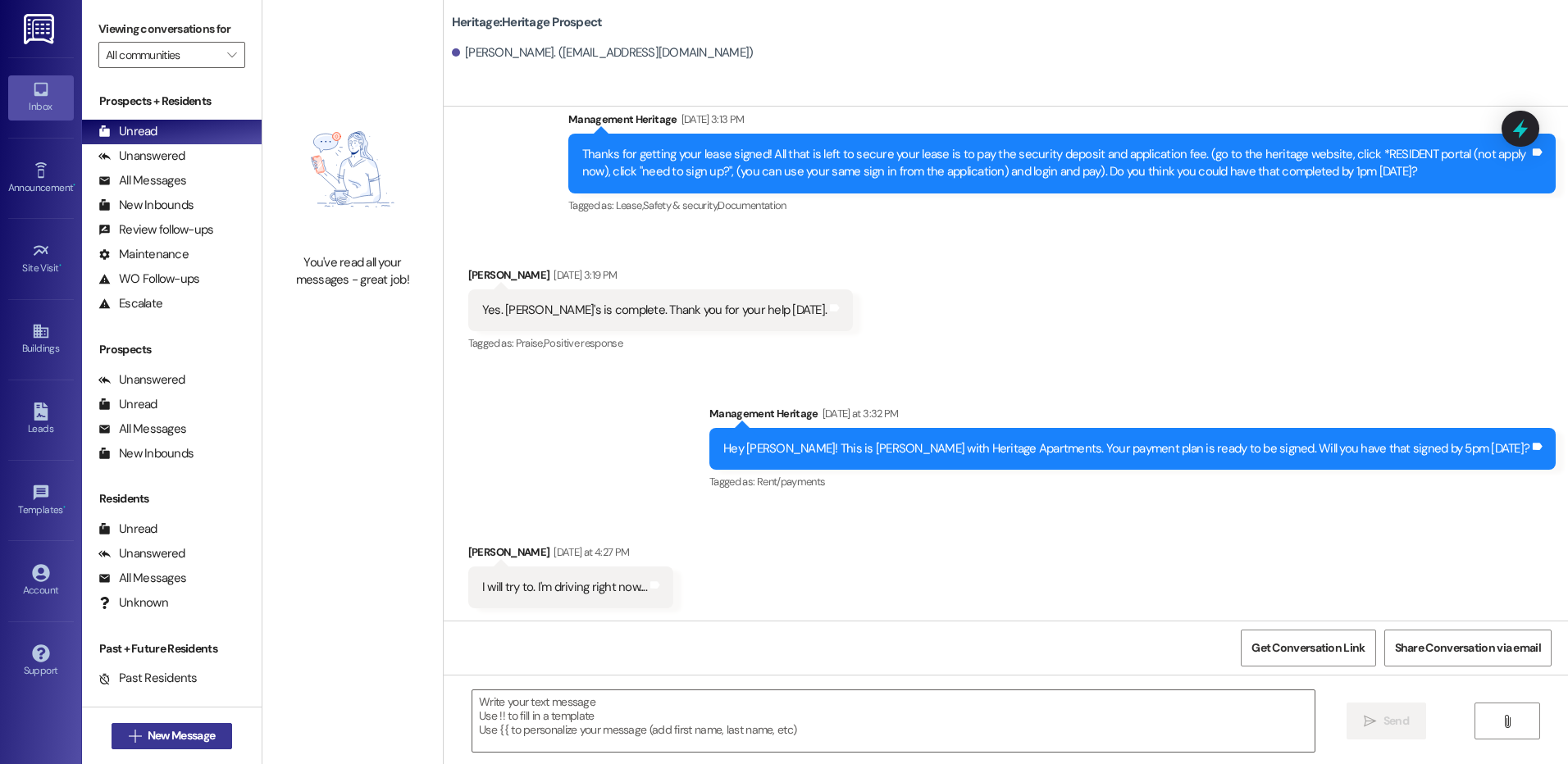
click at [151, 740] on span "New Message" at bounding box center [181, 736] width 67 height 17
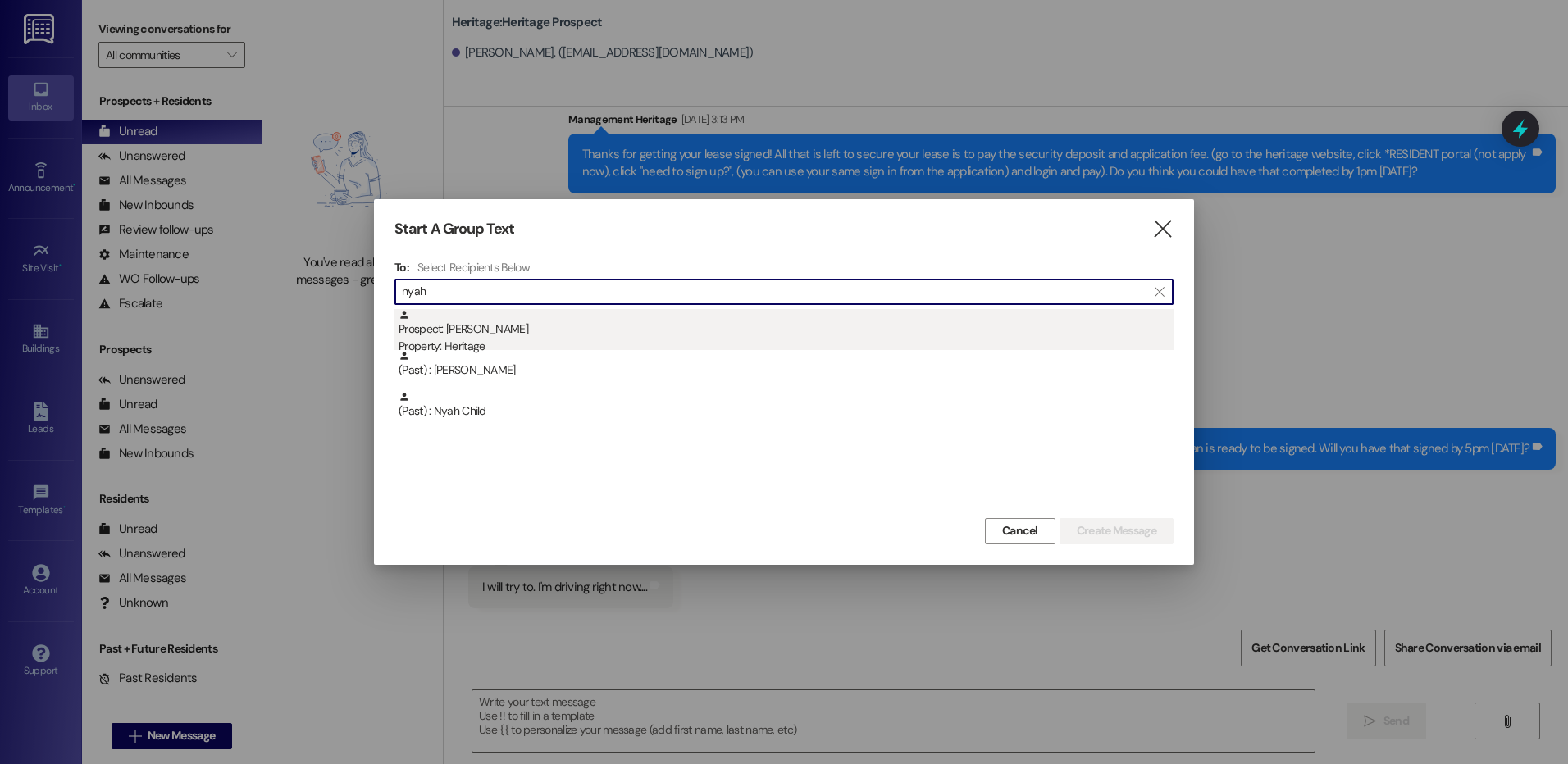
type input "nyah"
click at [513, 331] on div "Prospect: [PERSON_NAME] Property: Heritage" at bounding box center [786, 332] width 775 height 46
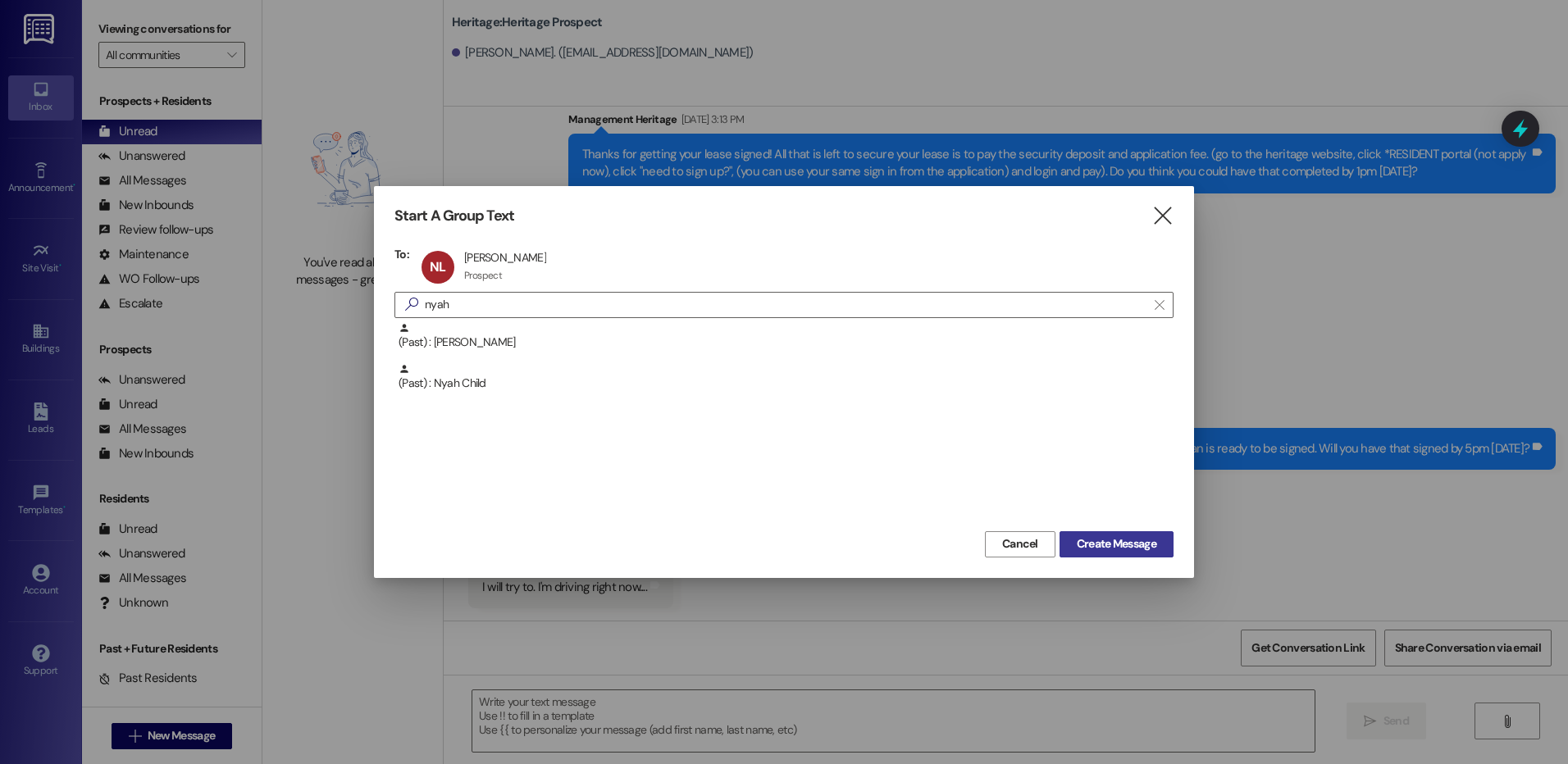
click at [1143, 538] on span "Create Message" at bounding box center [1116, 544] width 79 height 17
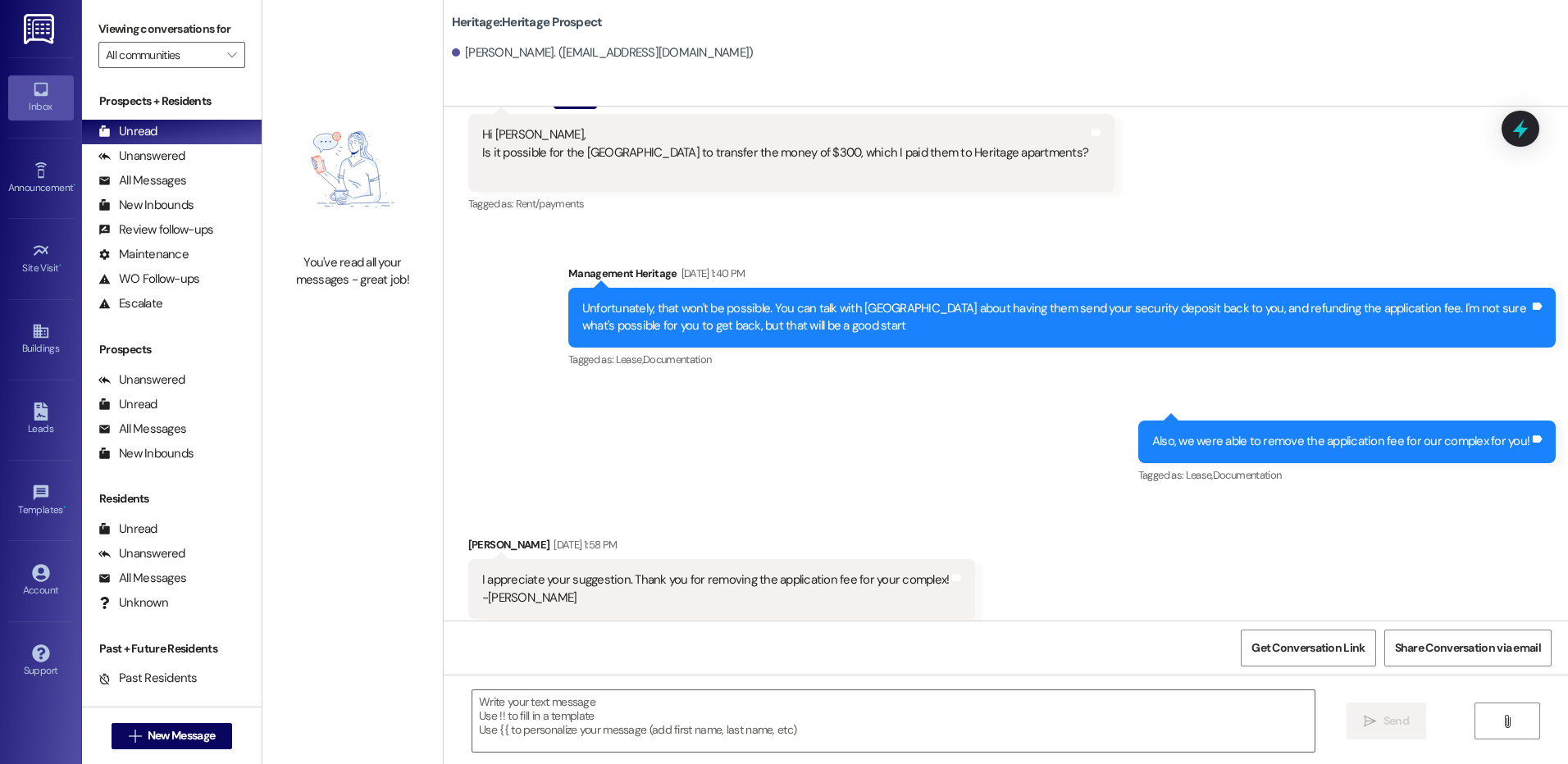
scroll to position [829, 0]
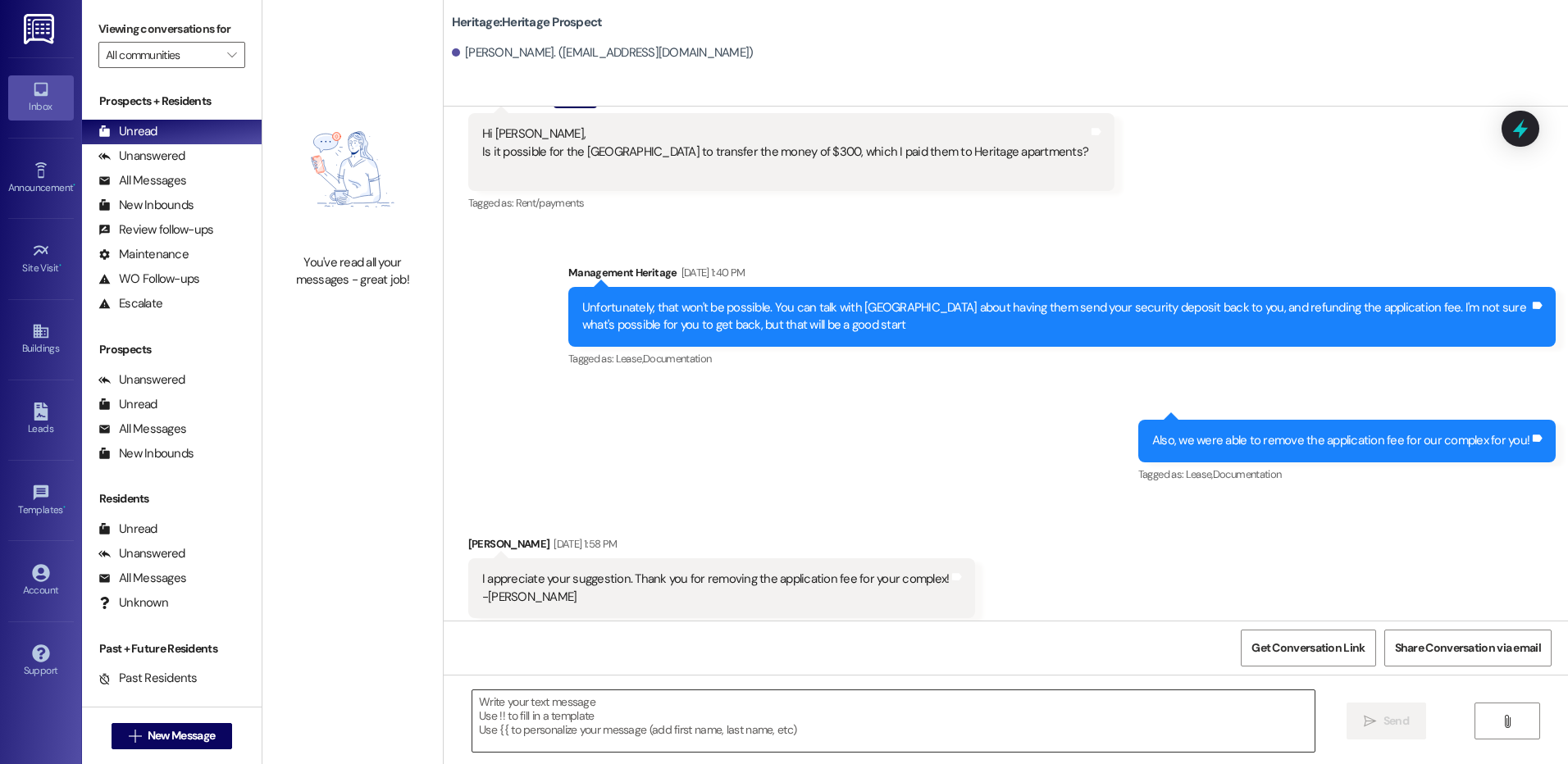
click at [514, 729] on textarea at bounding box center [892, 721] width 841 height 62
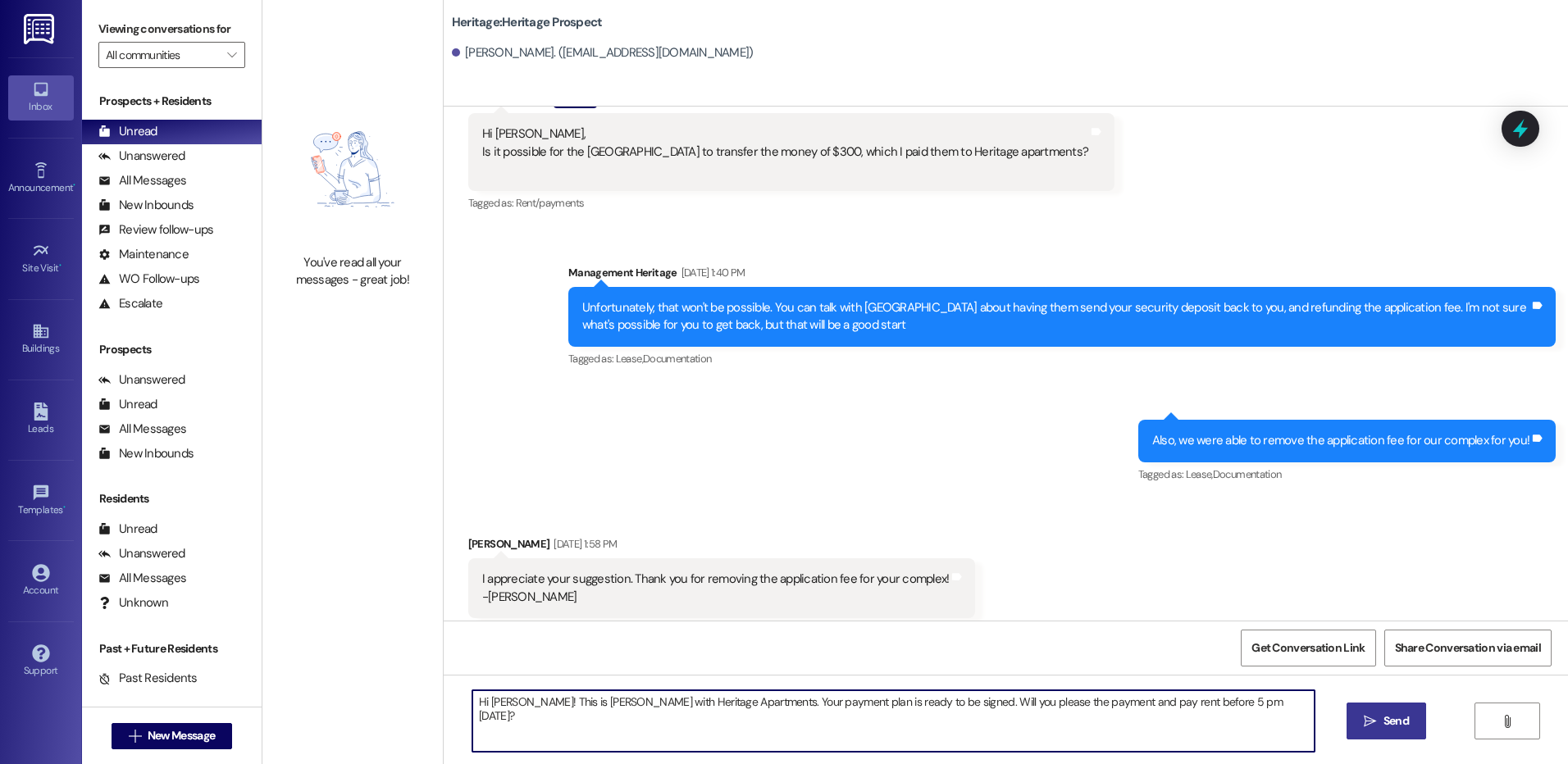
type textarea "Hi [PERSON_NAME]! This is [PERSON_NAME] with Heritage Apartments. Your payment …"
click at [1354, 714] on button " Send" at bounding box center [1385, 721] width 79 height 37
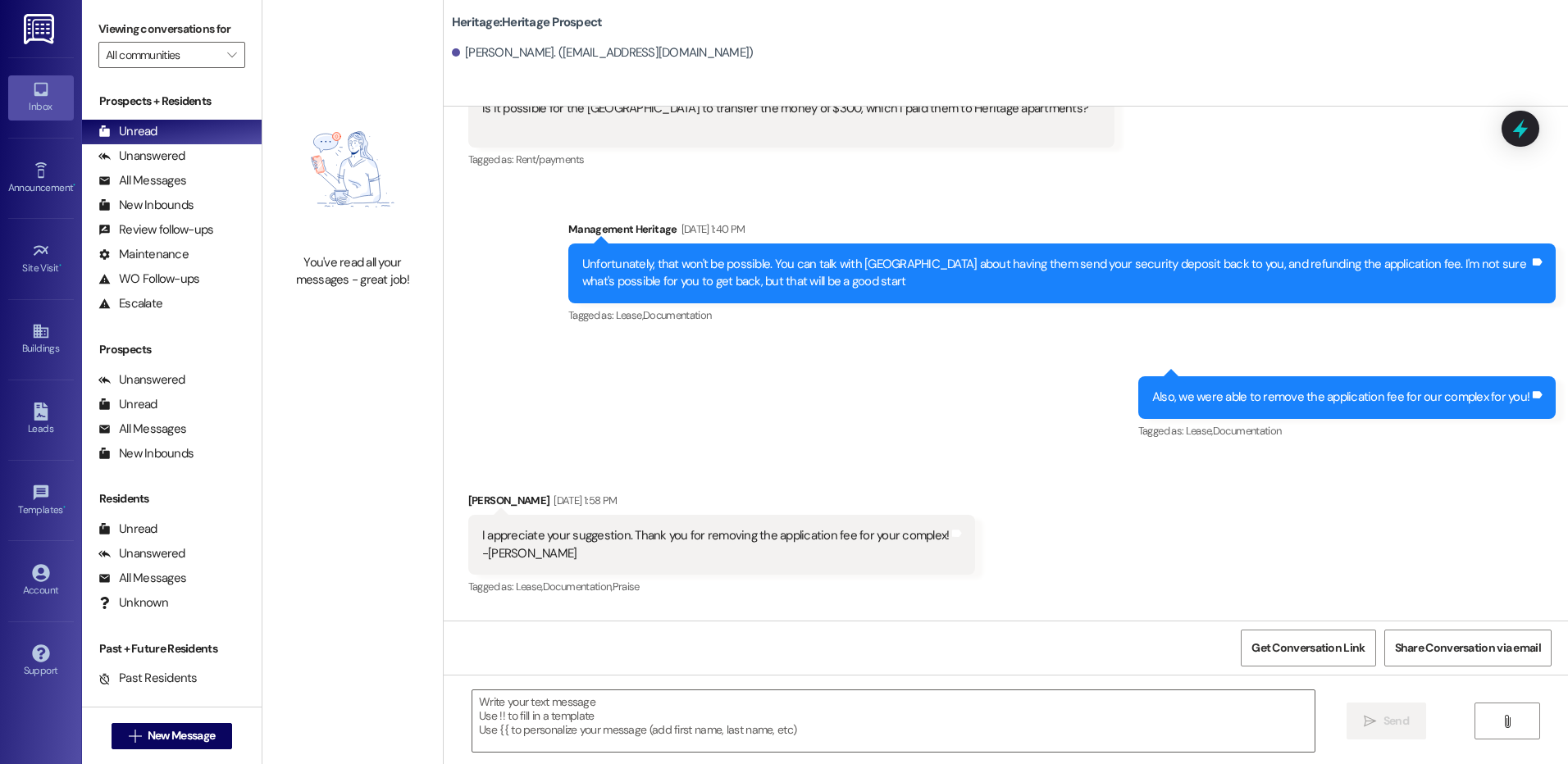
scroll to position [942, 0]
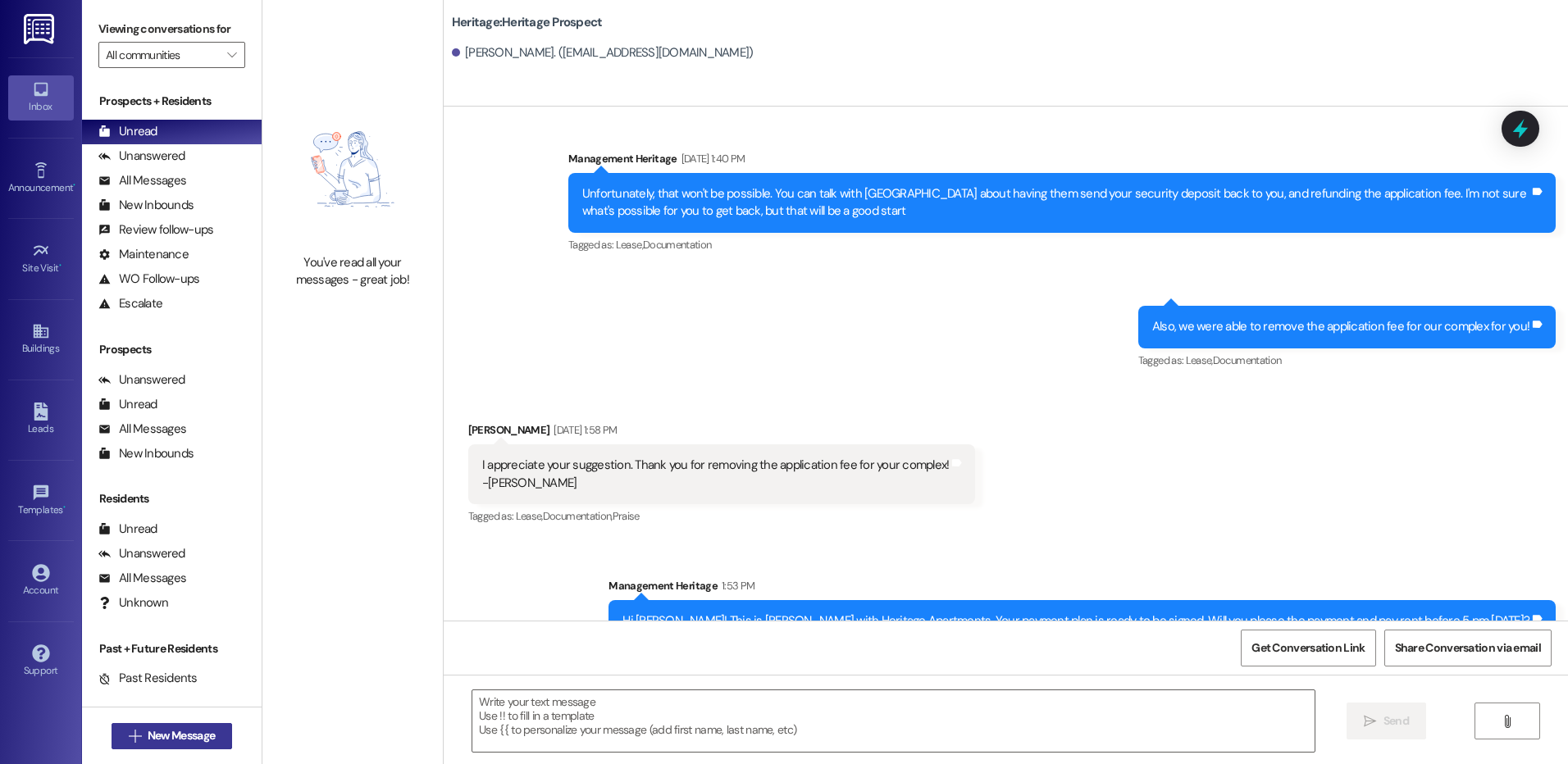
click at [172, 729] on span "New Message" at bounding box center [181, 736] width 67 height 17
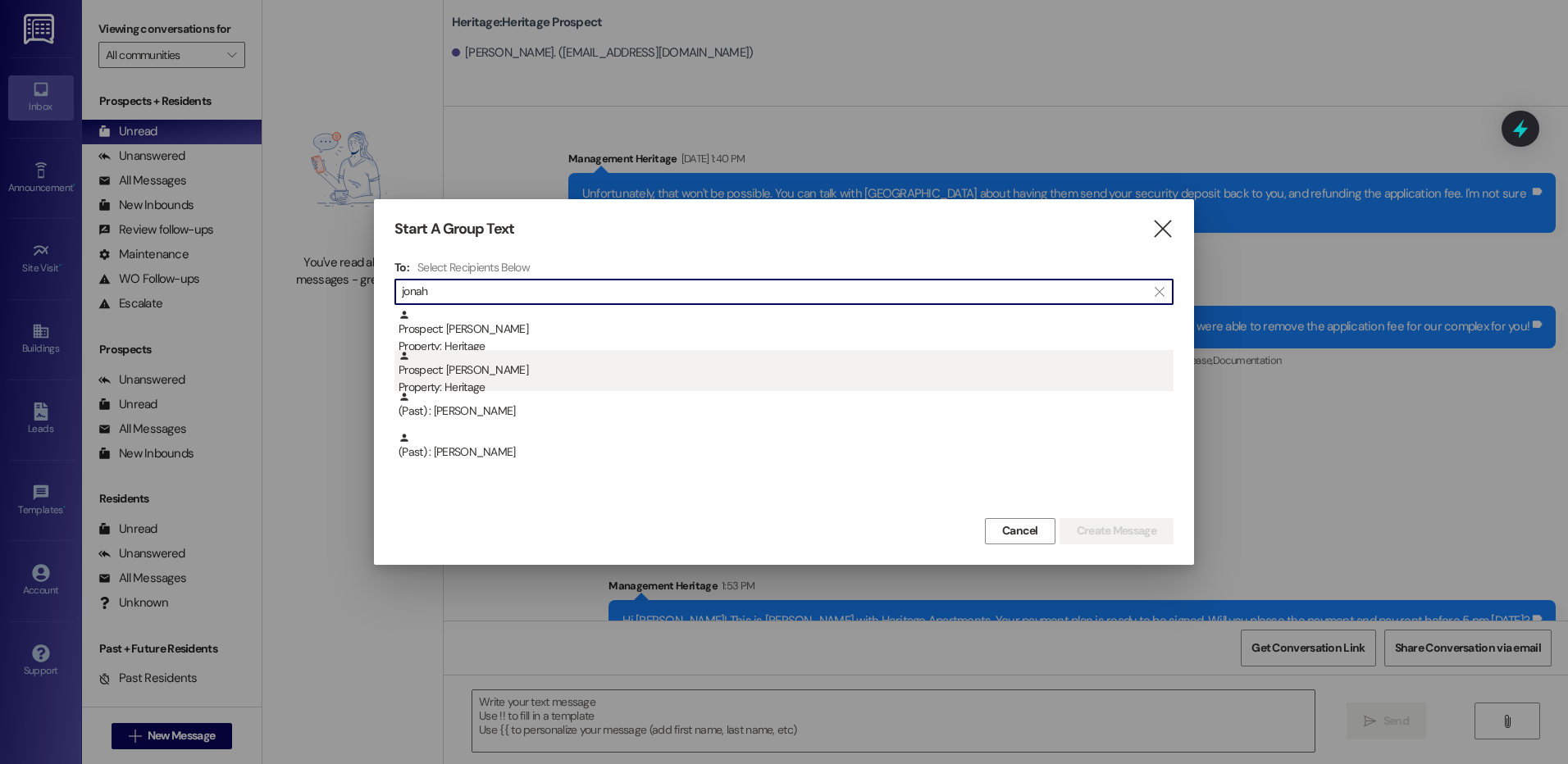
type input "jonah"
click at [546, 387] on div "Property: Heritage" at bounding box center [786, 387] width 775 height 17
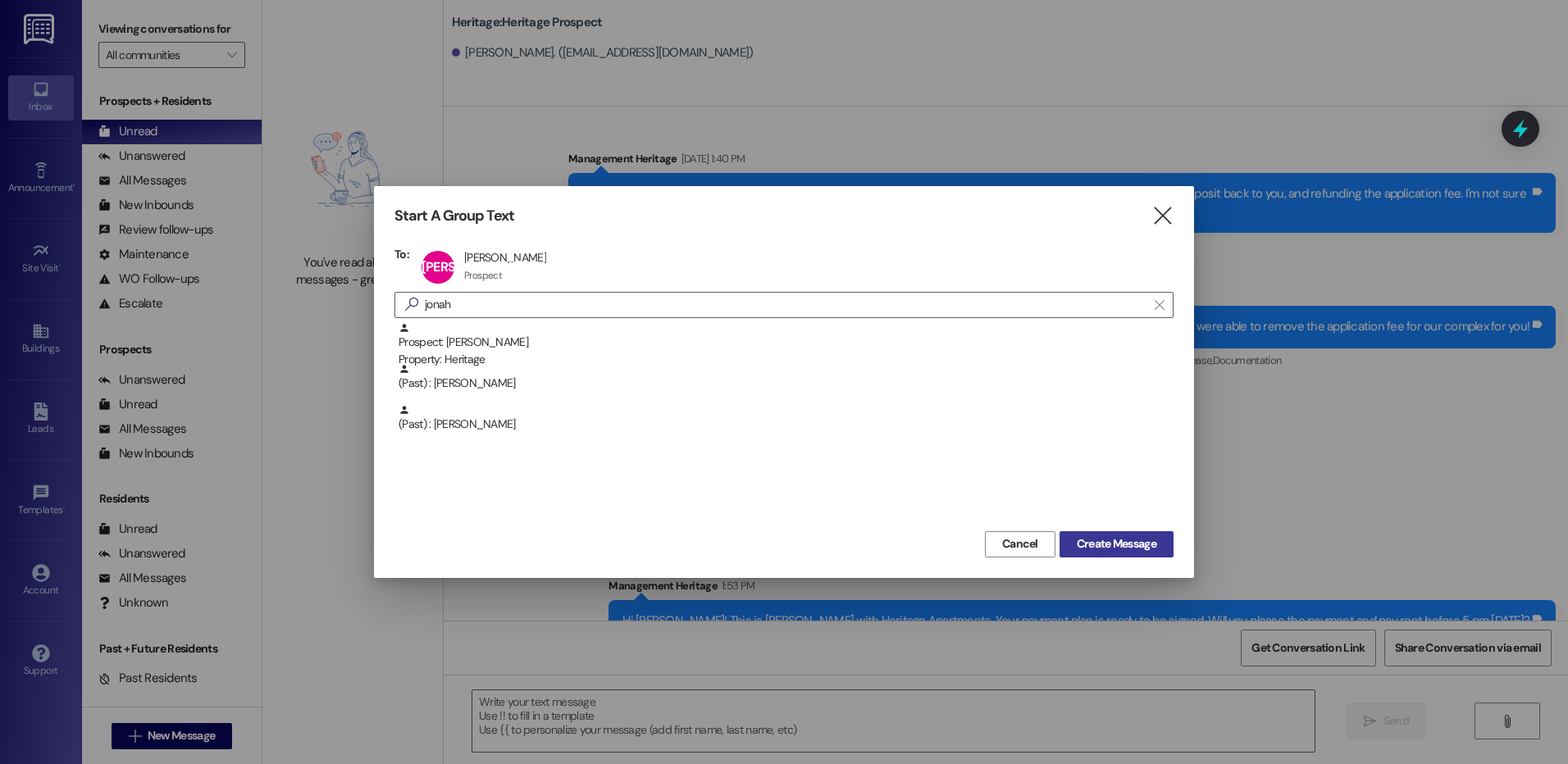
click at [1090, 539] on span "Create Message" at bounding box center [1116, 544] width 79 height 17
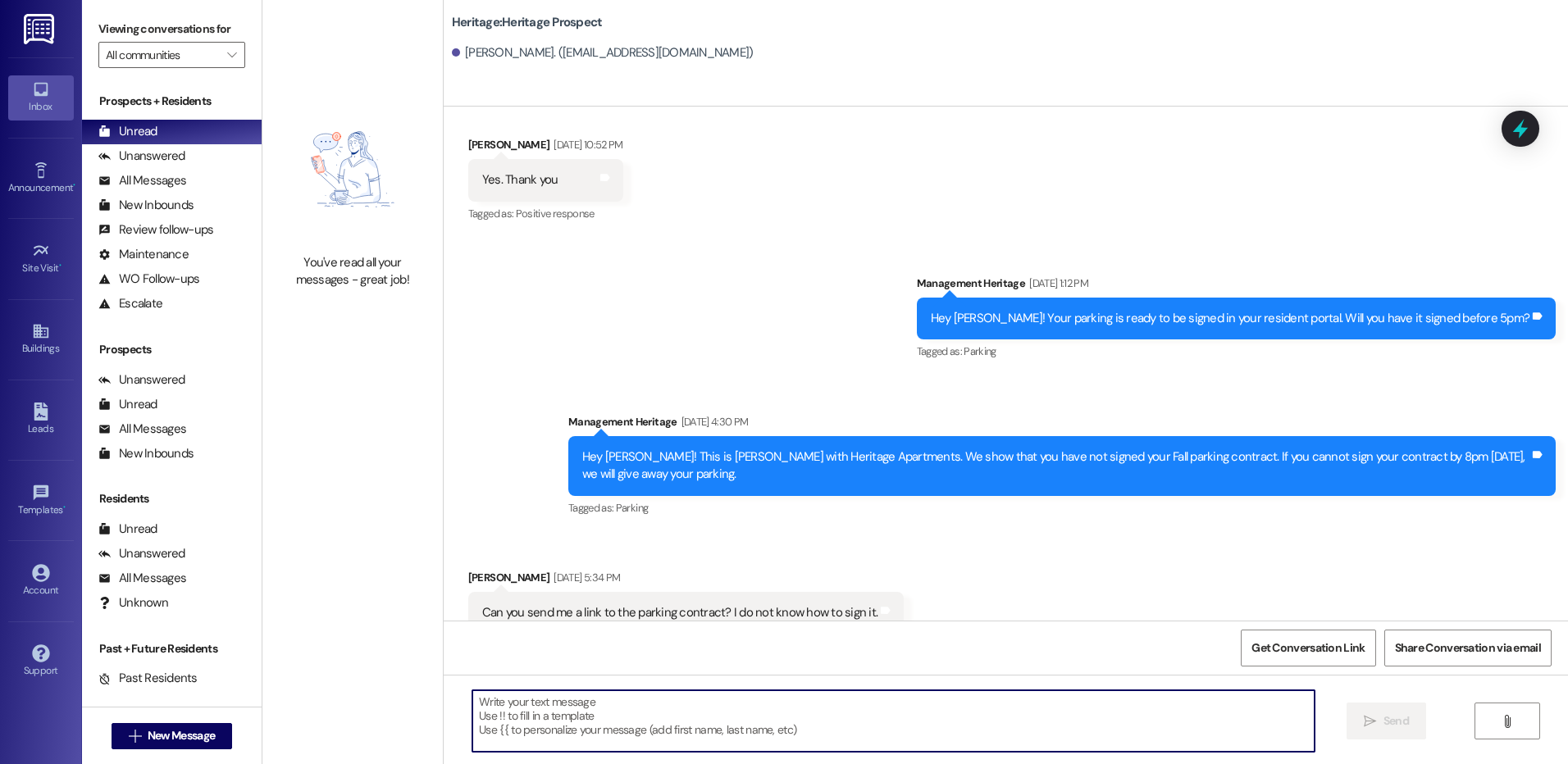
click at [698, 711] on textarea at bounding box center [892, 721] width 841 height 62
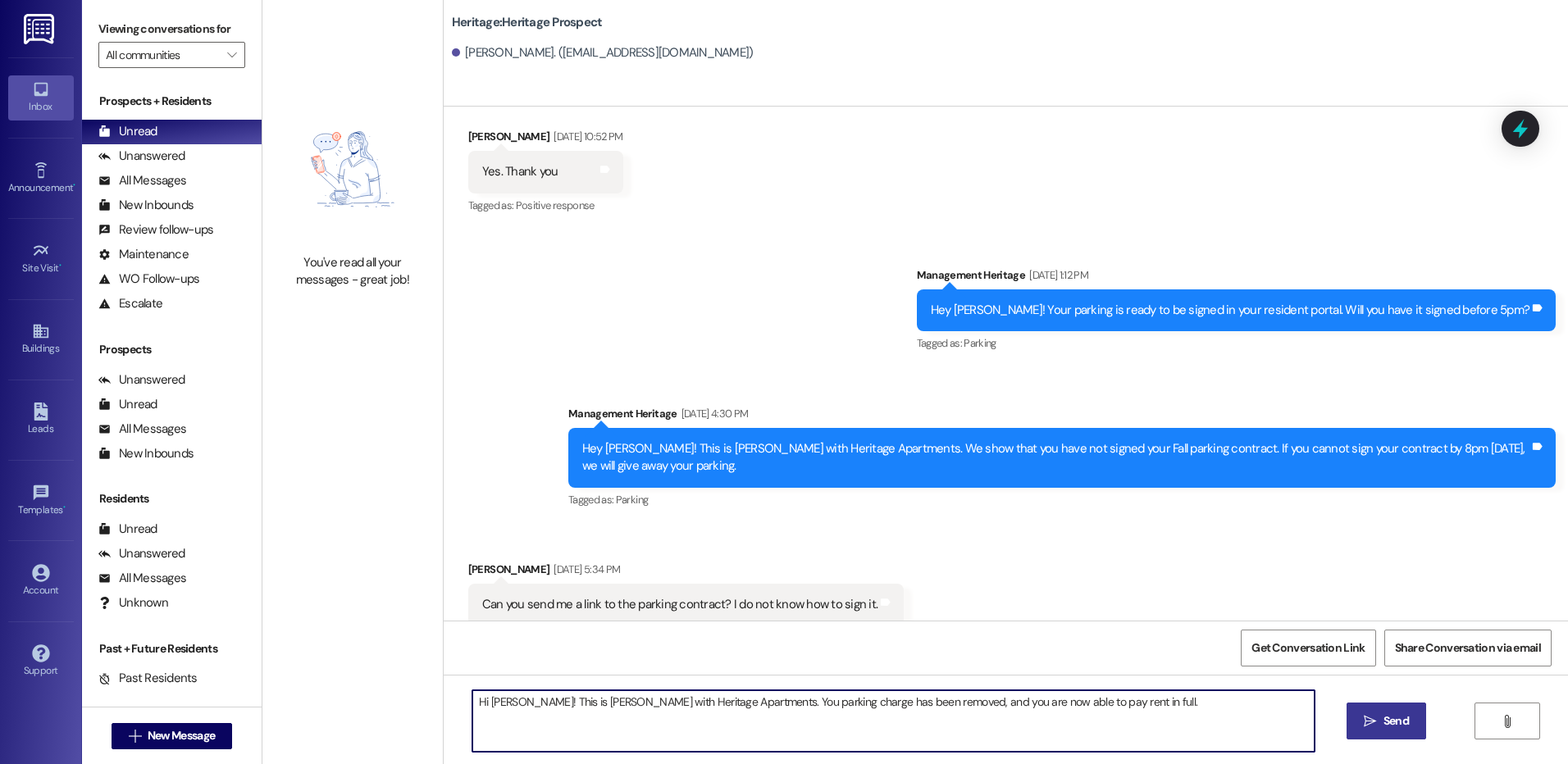
type textarea "Hi [PERSON_NAME]! This is [PERSON_NAME] with Heritage Apartments. You parking c…"
click at [1404, 730] on button " Send" at bounding box center [1385, 721] width 79 height 37
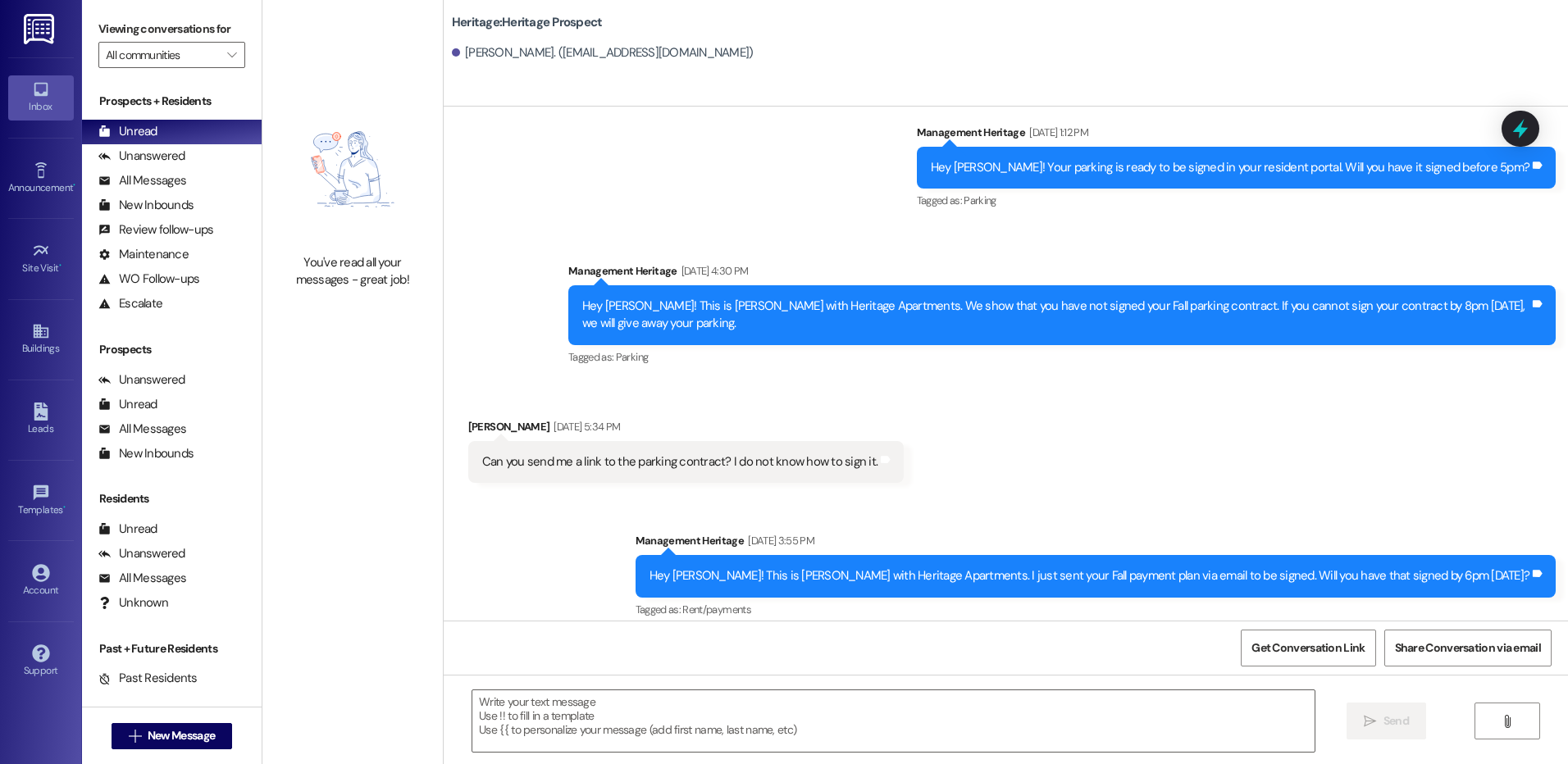
scroll to position [1131, 0]
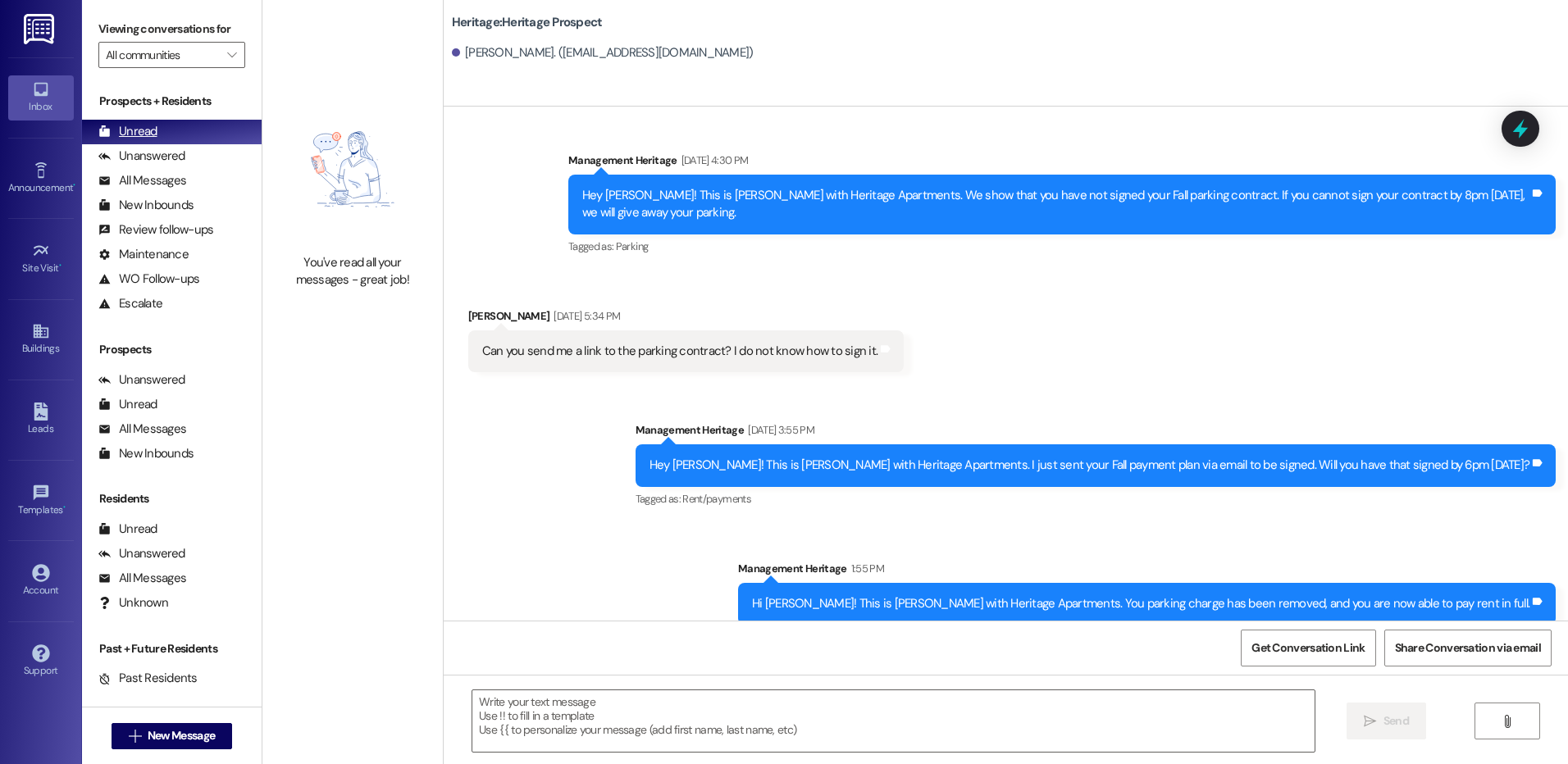
click at [186, 124] on div "Unread (0)" at bounding box center [171, 132] width 179 height 25
click at [212, 731] on span "New Message" at bounding box center [181, 736] width 74 height 17
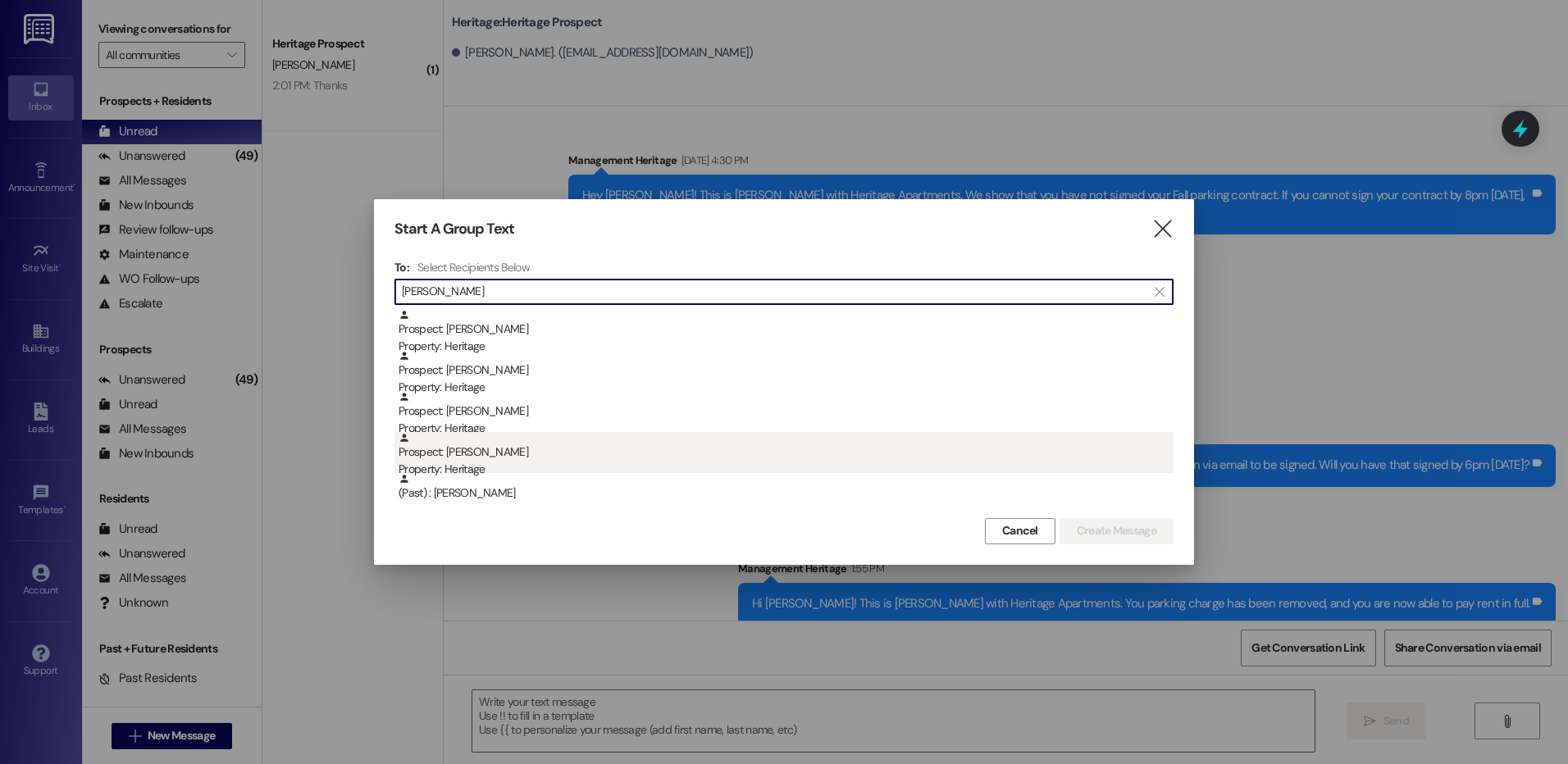
type input "[PERSON_NAME]"
click at [500, 471] on div "Property: Heritage" at bounding box center [786, 469] width 775 height 17
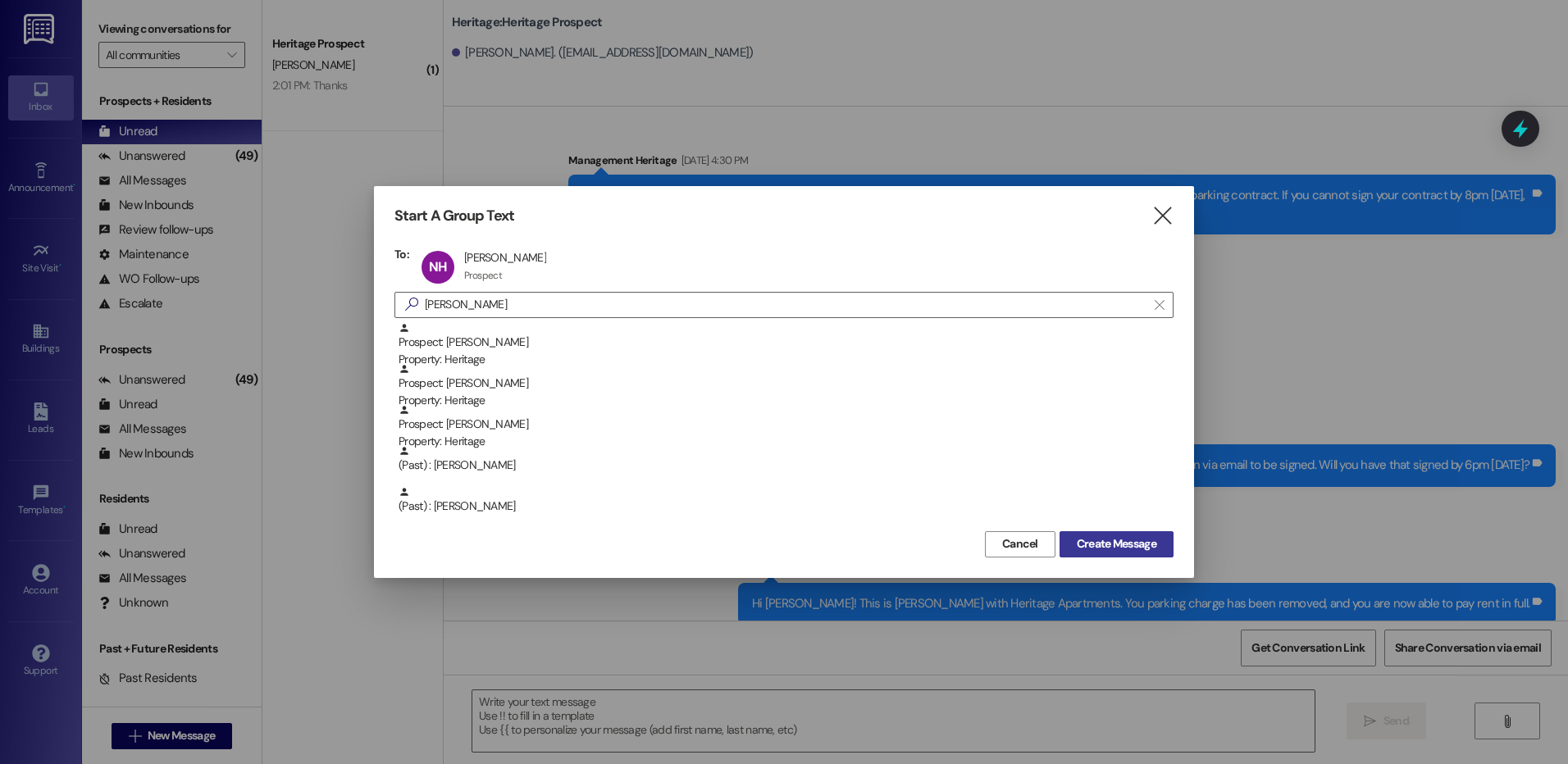
click at [1107, 531] on button "Create Message" at bounding box center [1116, 544] width 114 height 26
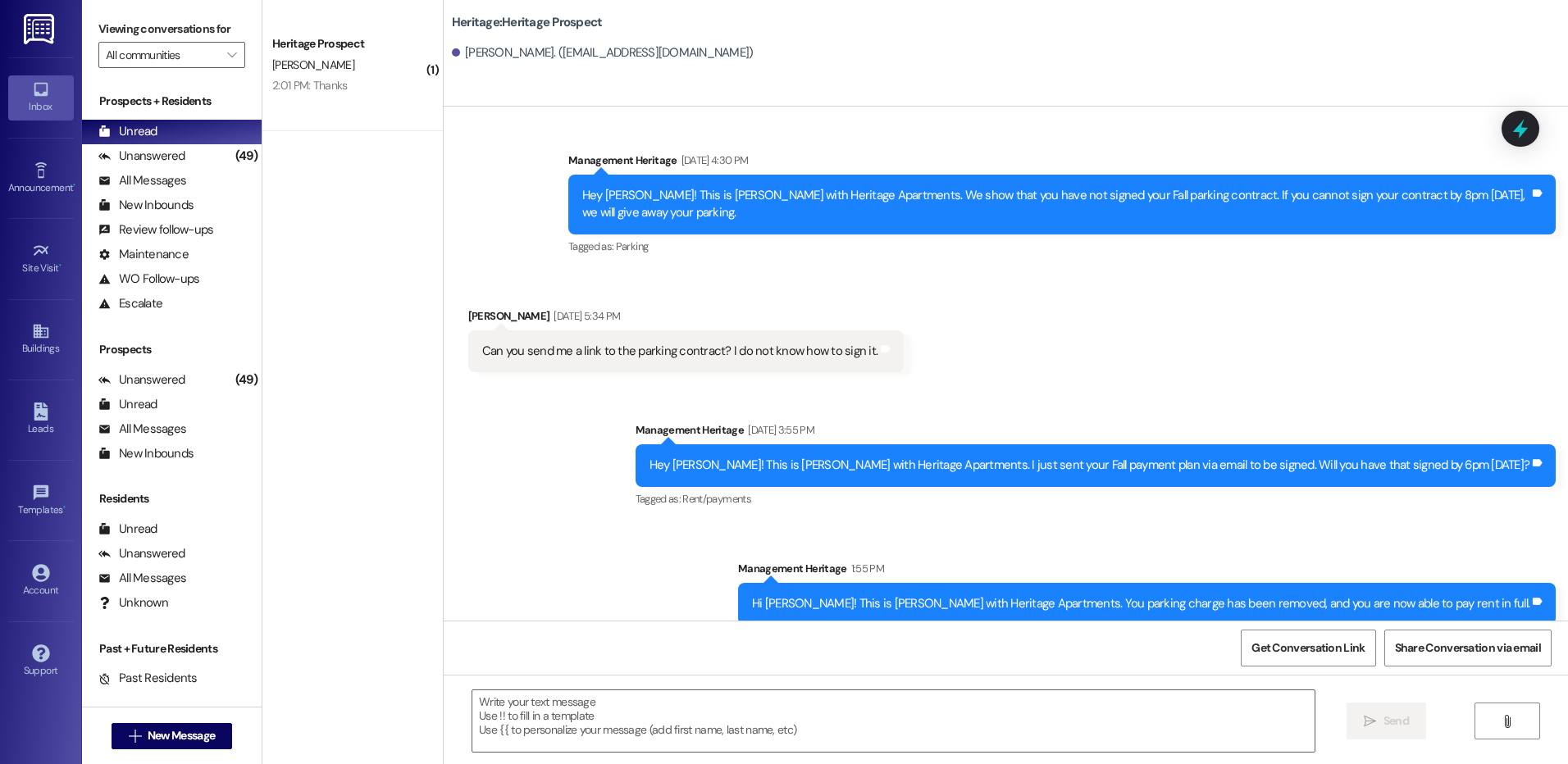
scroll to position [1, 0]
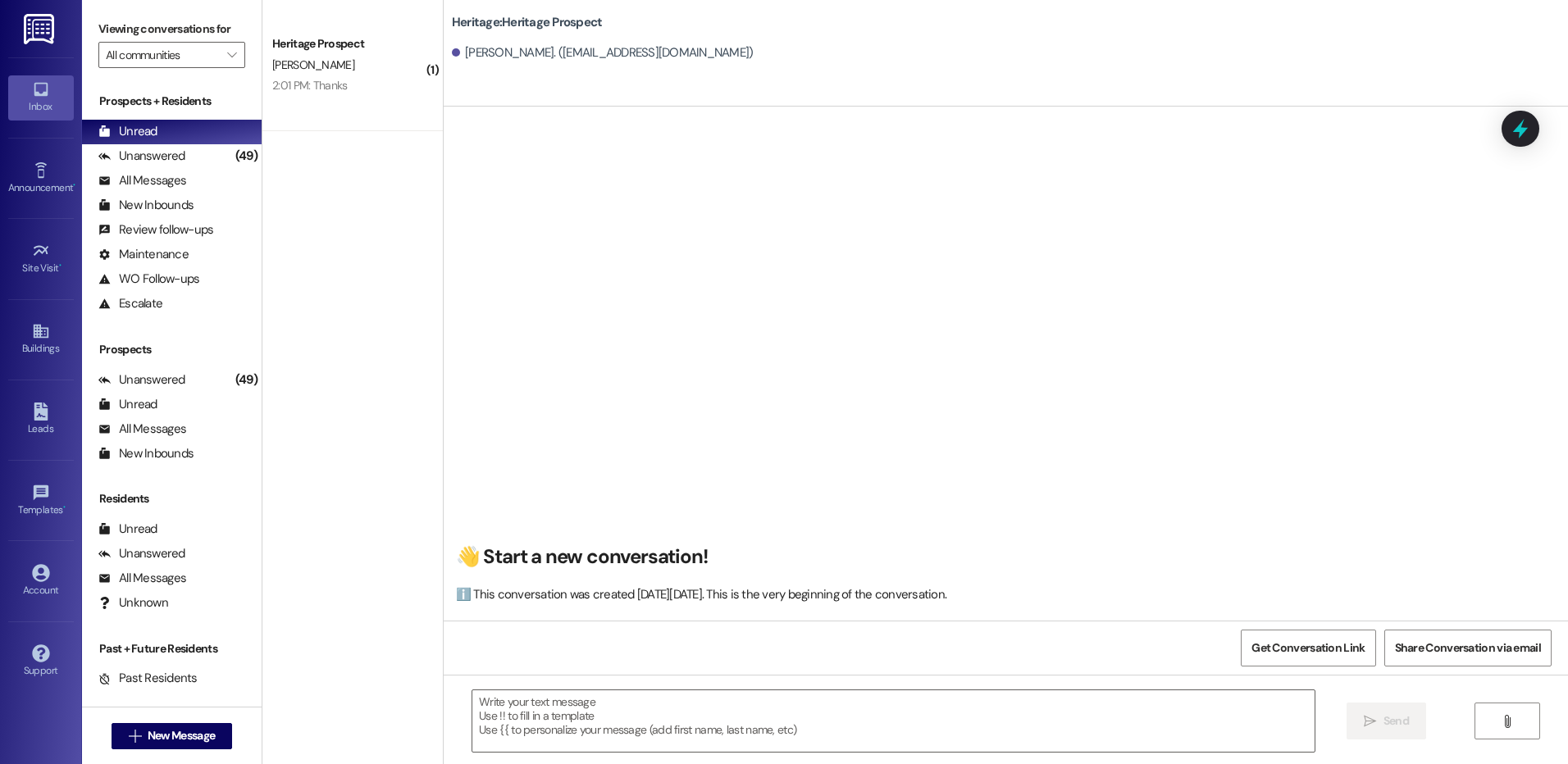
click at [618, 293] on div "👋 Start a new conversation! ℹ️ This conversation was created [DATE][DATE]. This…" at bounding box center [1006, 369] width 1124 height 501
click at [145, 730] on span "New Message" at bounding box center [181, 736] width 74 height 17
type input "[PERSON_NAME]"
click div "(Past) : [PERSON_NAME]"
click span "Create Message"
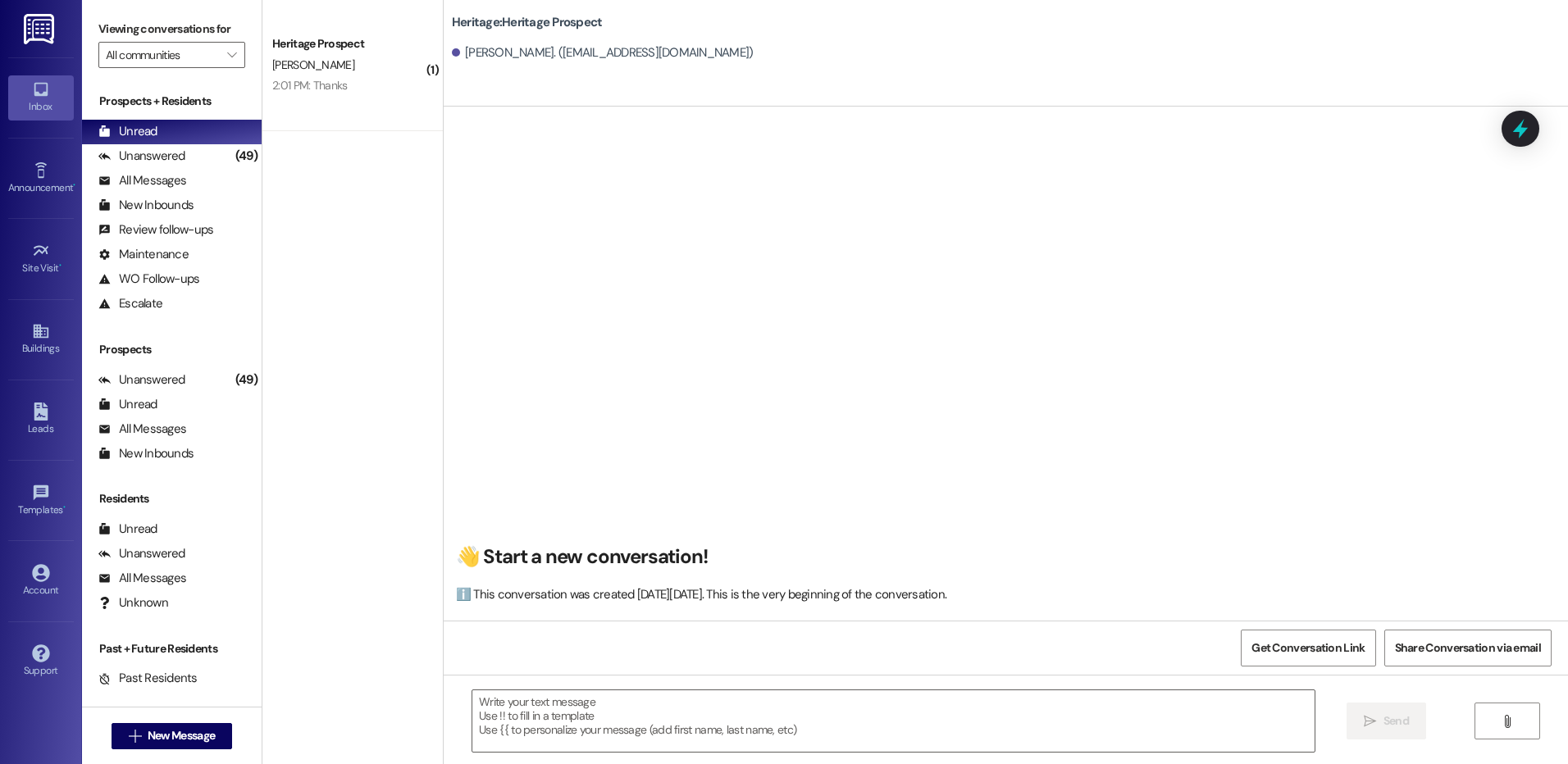
click textarea "Hey [PERSON_NAME]! We have your package in the office."
type textarea "Hey [PERSON_NAME]! We have your package in the office."
click button " Send"
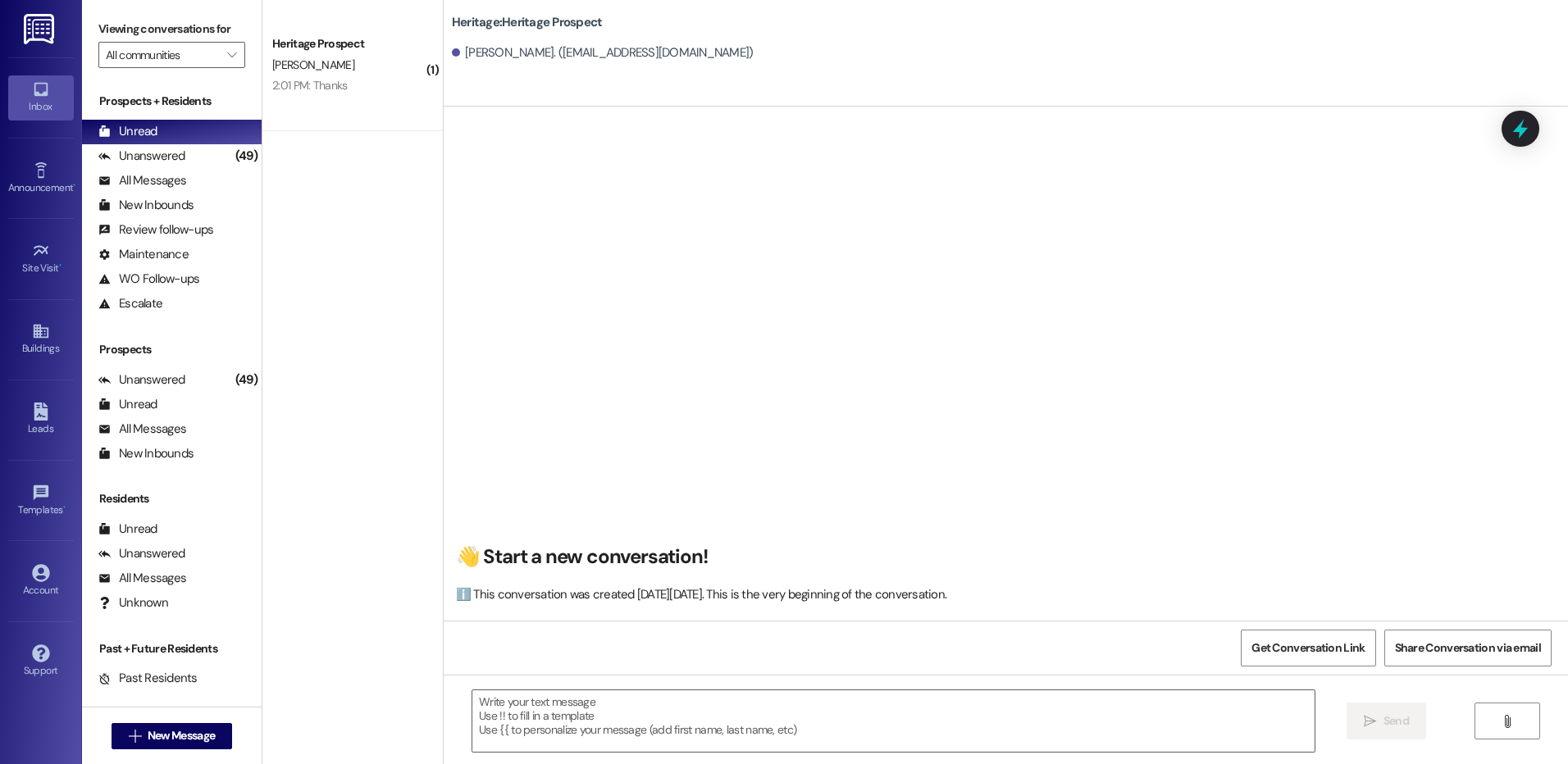
click at [170, 738] on span "New Message" at bounding box center [181, 736] width 67 height 17
type input "d"
type input "mal"
click div "Prospect: [PERSON_NAME] Property: Heritage"
click button "Create Message"
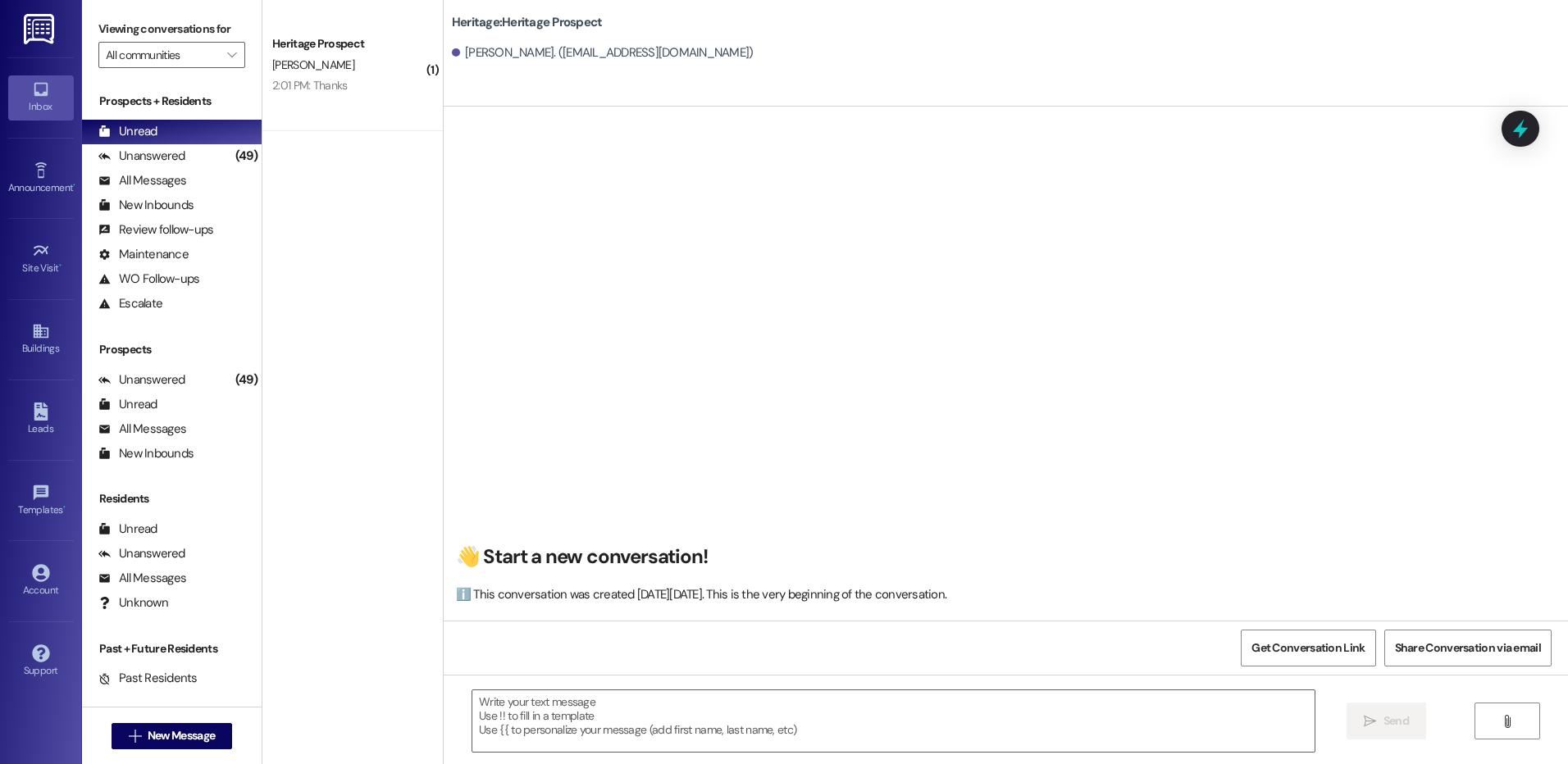
click textarea
paste textarea "Hey [PERSON_NAME]! We have your package in the office."
click textarea "Hey [PERSON_NAME]! We have your package in the office."
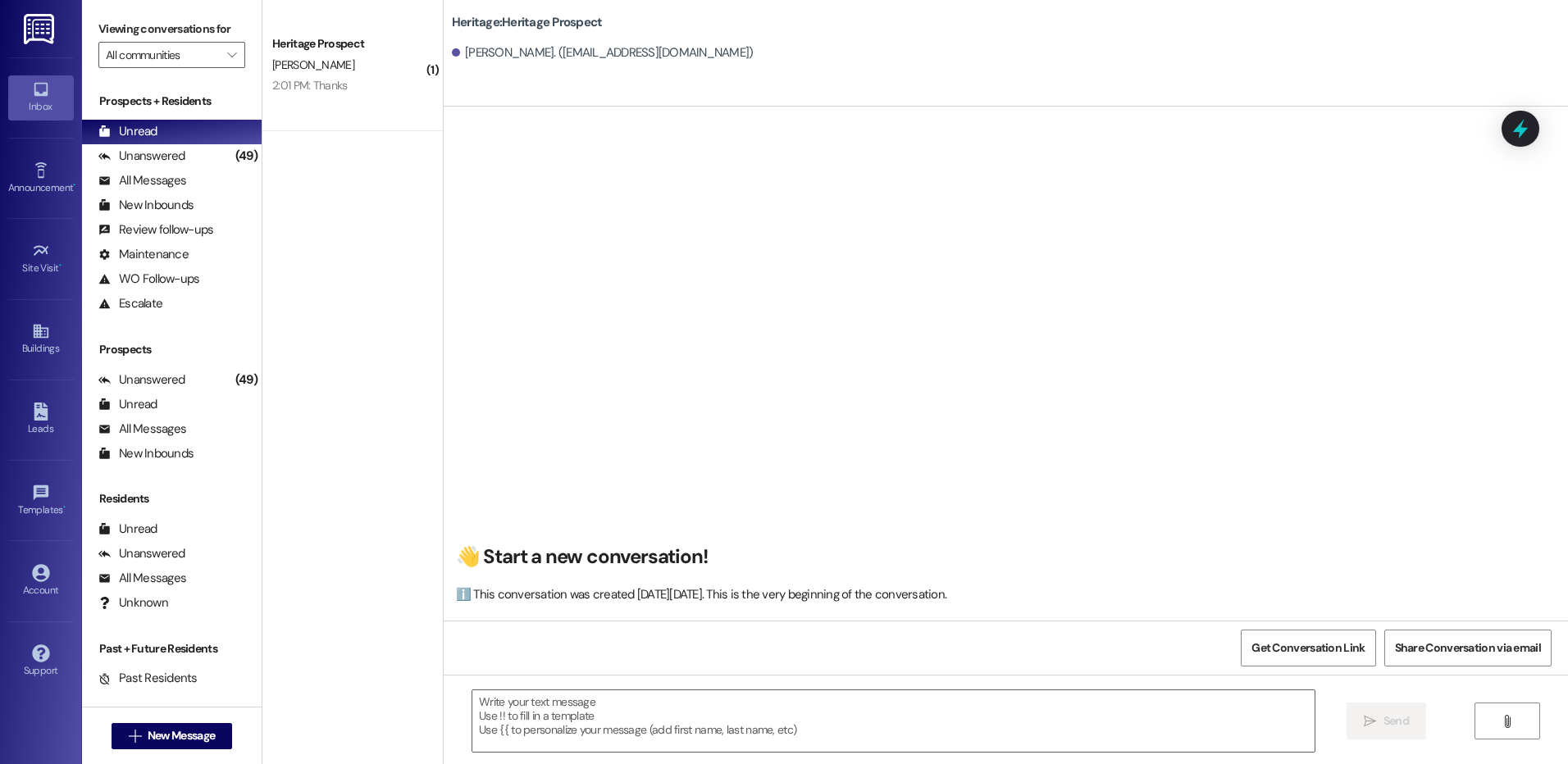
type textarea "Hey [PERSON_NAME]! We have your package in the office."
click span "Send"
click at [210, 725] on button " New Message" at bounding box center [172, 736] width 121 height 26
type input "mayum"
click div "Prospect: [PERSON_NAME] Property: Heritage"
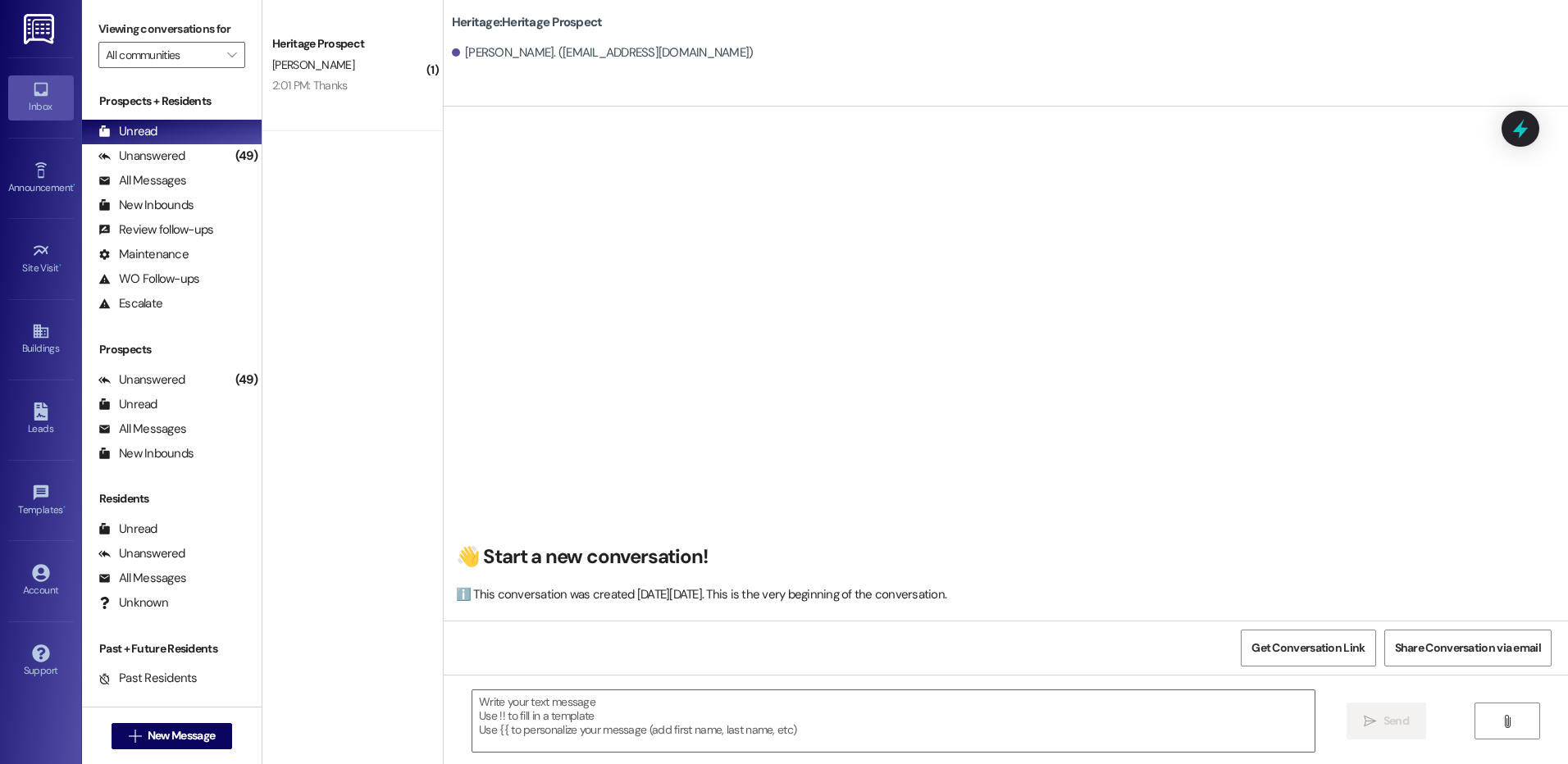
click span "Create Message"
click textarea
paste textarea "Hey [PERSON_NAME]! We have your package in the office."
click textarea "Hey [PERSON_NAME]! We have your package in the office."
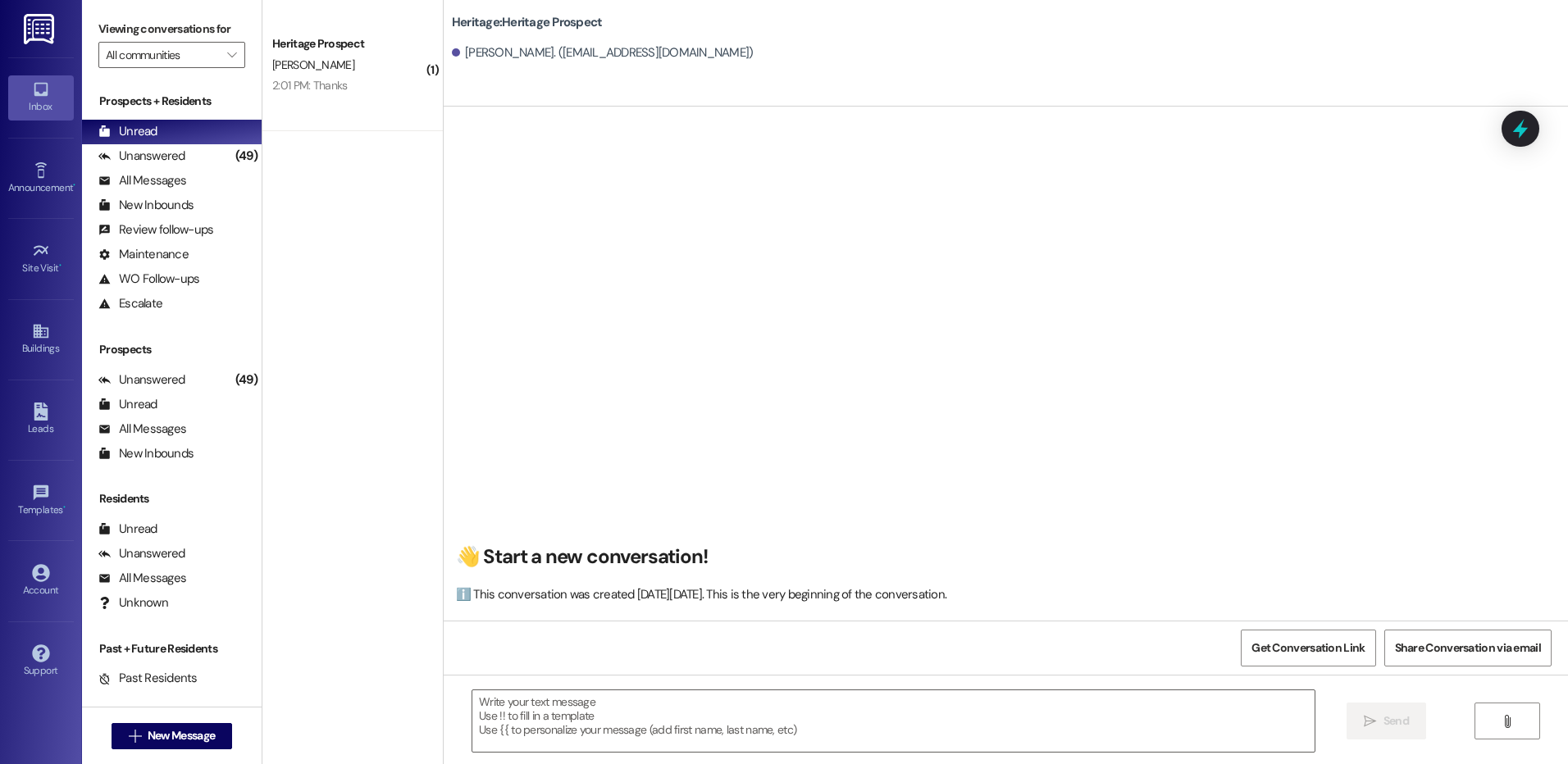
click textarea "Hey [PERSON_NAME]! We have your package in the office."
type textarea "Hey [PERSON_NAME]! We have your package in the office."
click span "Send"
